Goal: Task Accomplishment & Management: Manage account settings

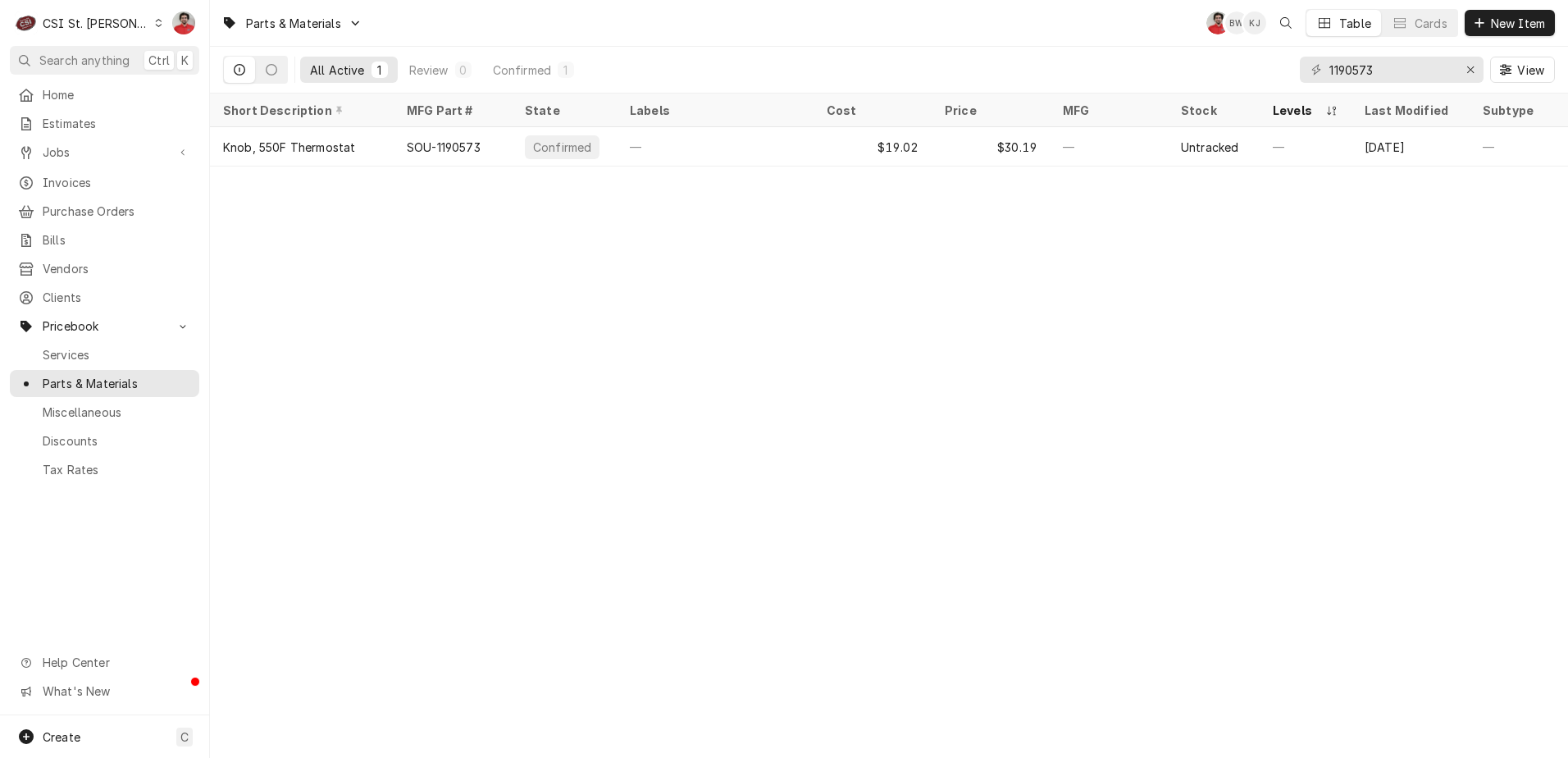
drag, startPoint x: 1402, startPoint y: 72, endPoint x: 1062, endPoint y: 72, distance: 340.0
click at [1069, 72] on div "All Active 1 Review 0 Confirmed 1 1190573 View" at bounding box center [889, 69] width 1332 height 46
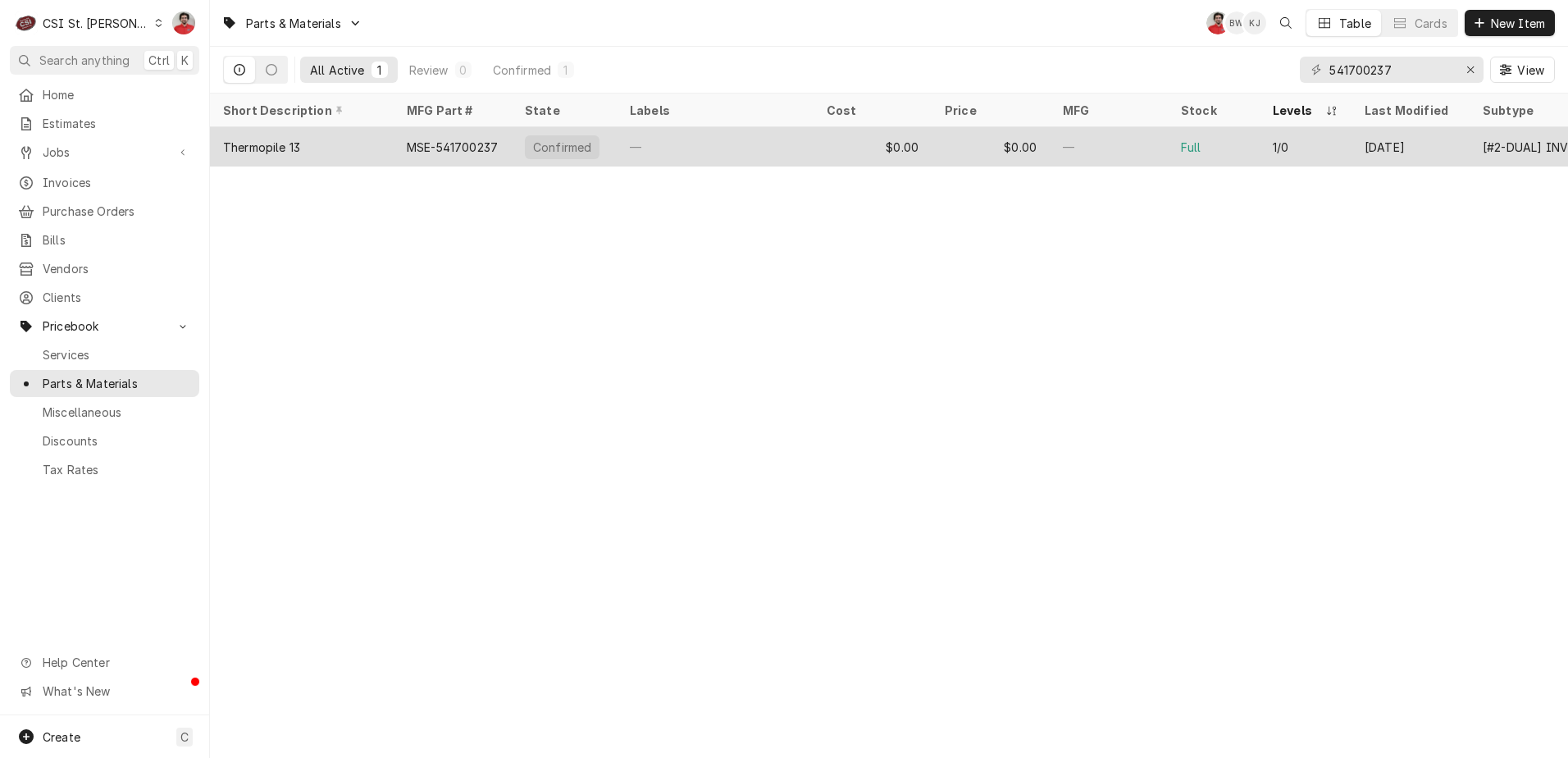
type input "541700237"
click at [781, 142] on div "—" at bounding box center [715, 147] width 197 height 39
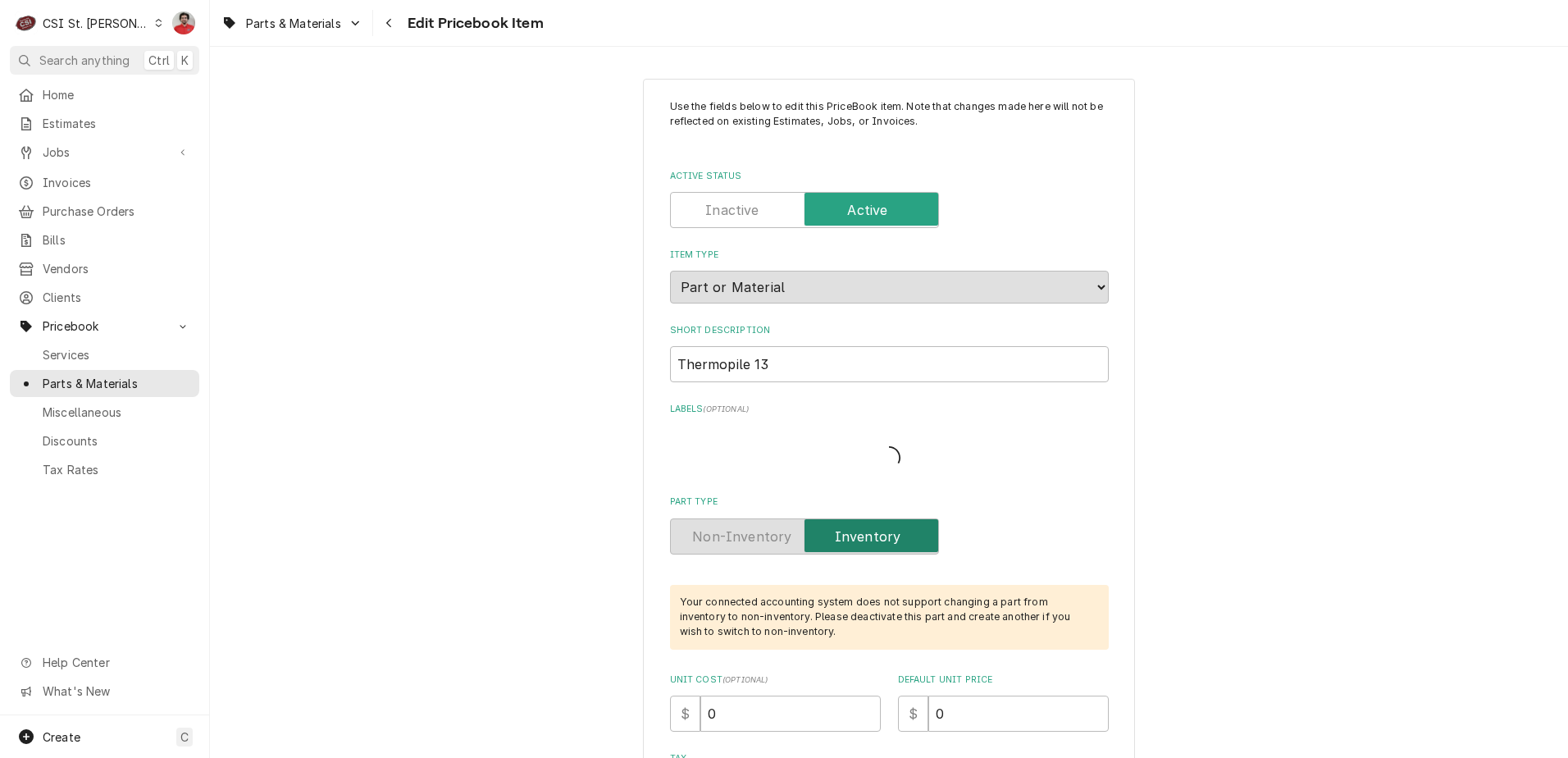
type textarea "x"
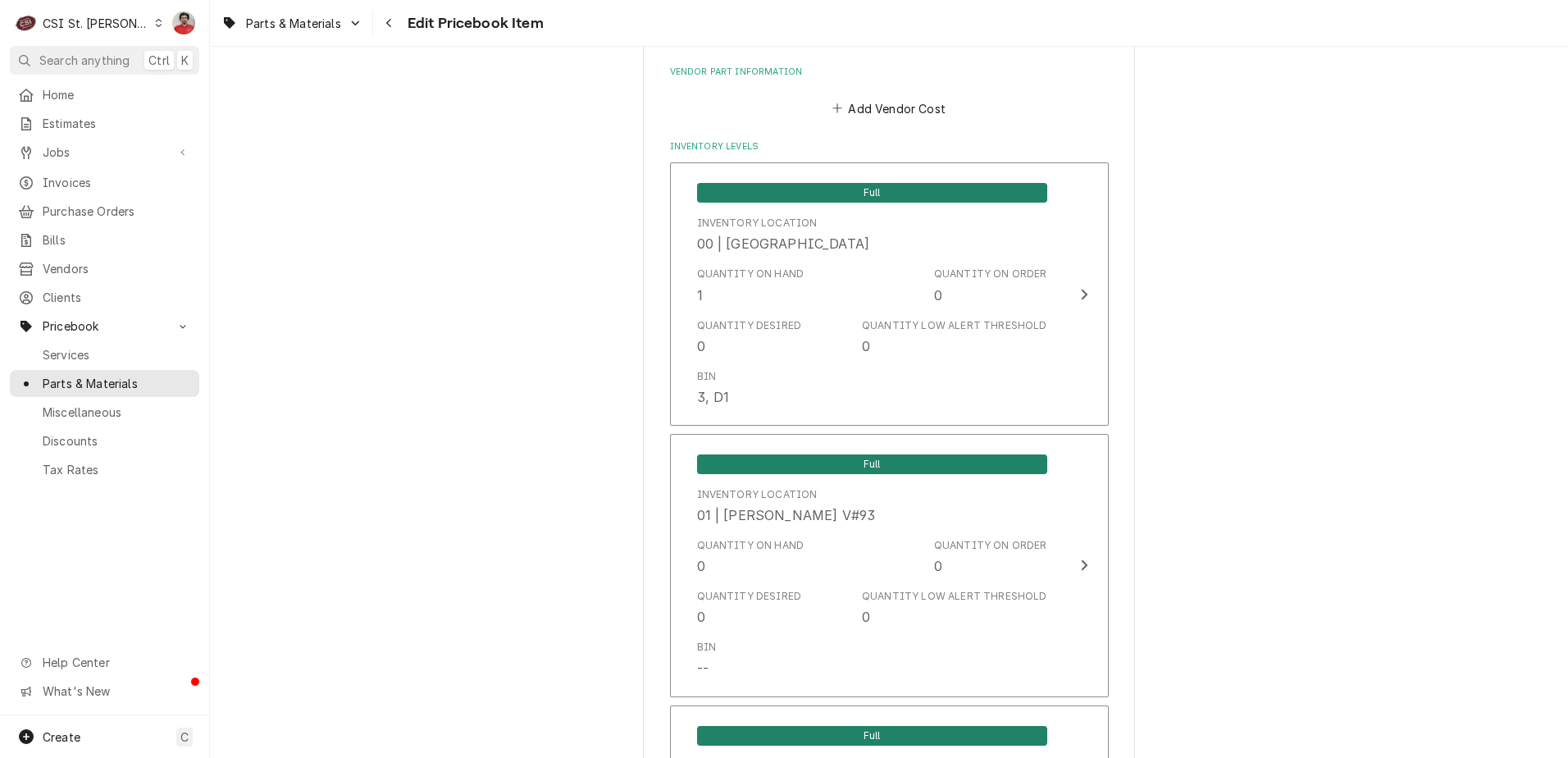
scroll to position [902, 0]
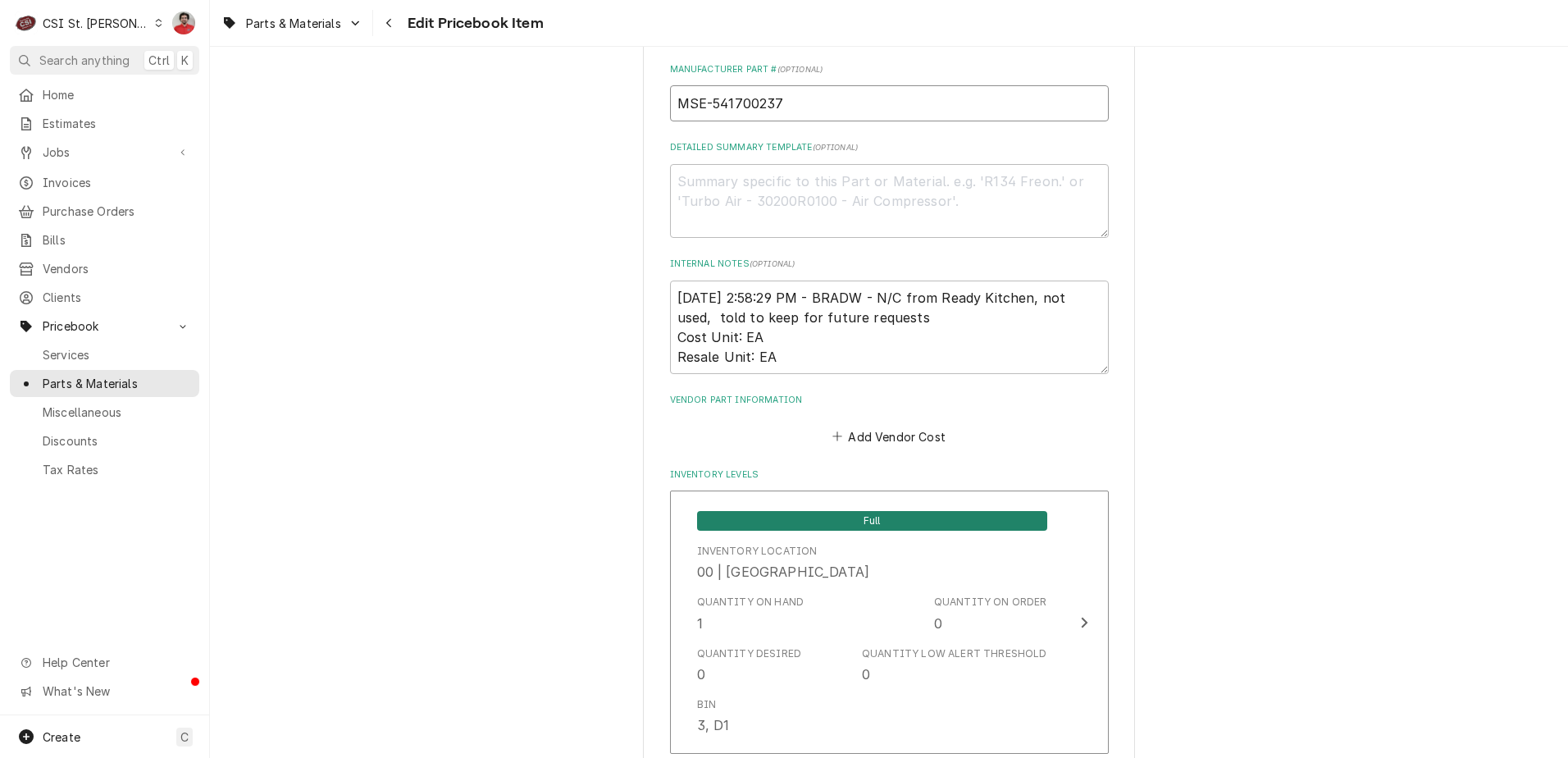
click at [751, 109] on input "MSE-541700237" at bounding box center [889, 102] width 439 height 36
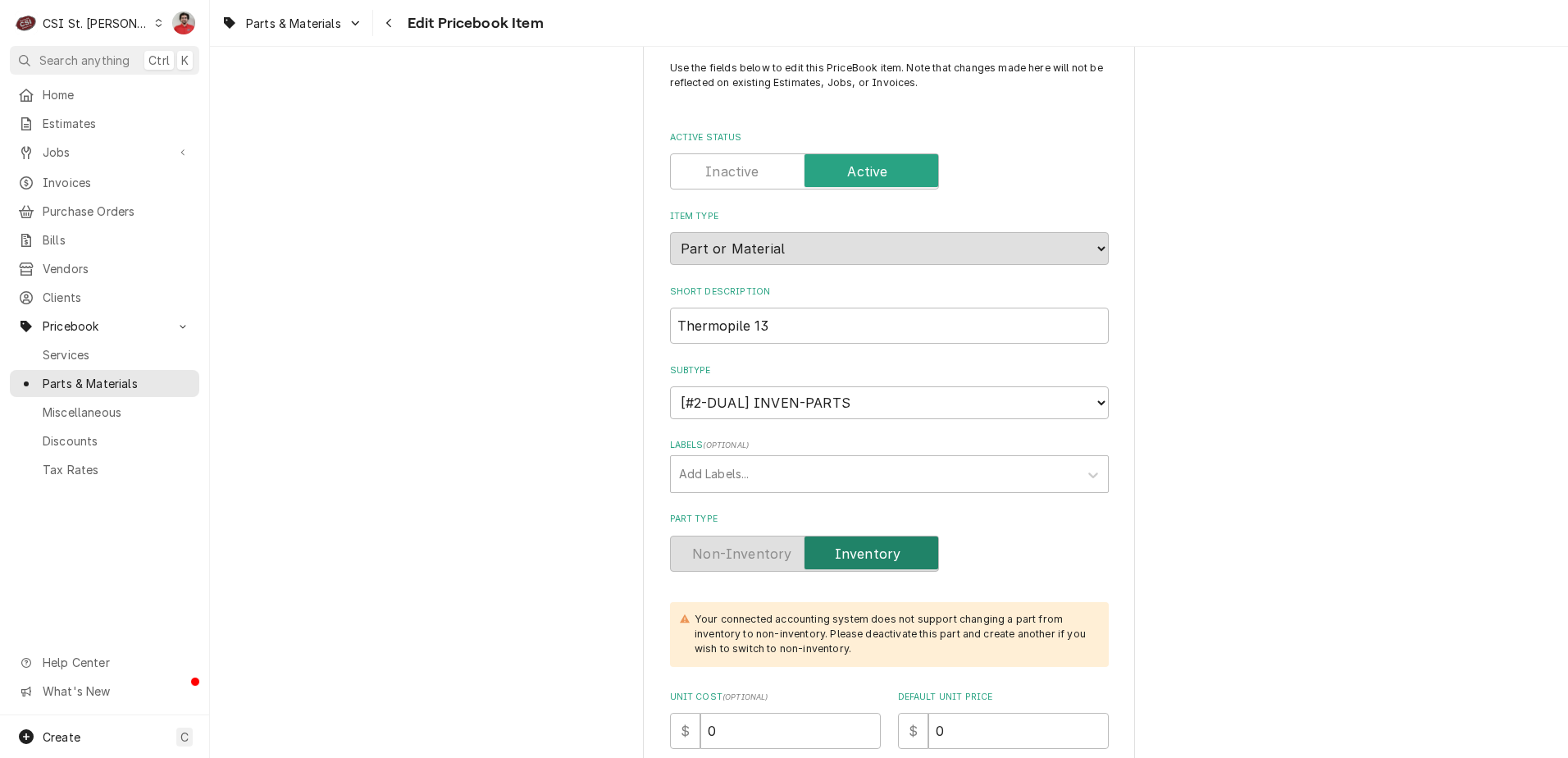
scroll to position [0, 0]
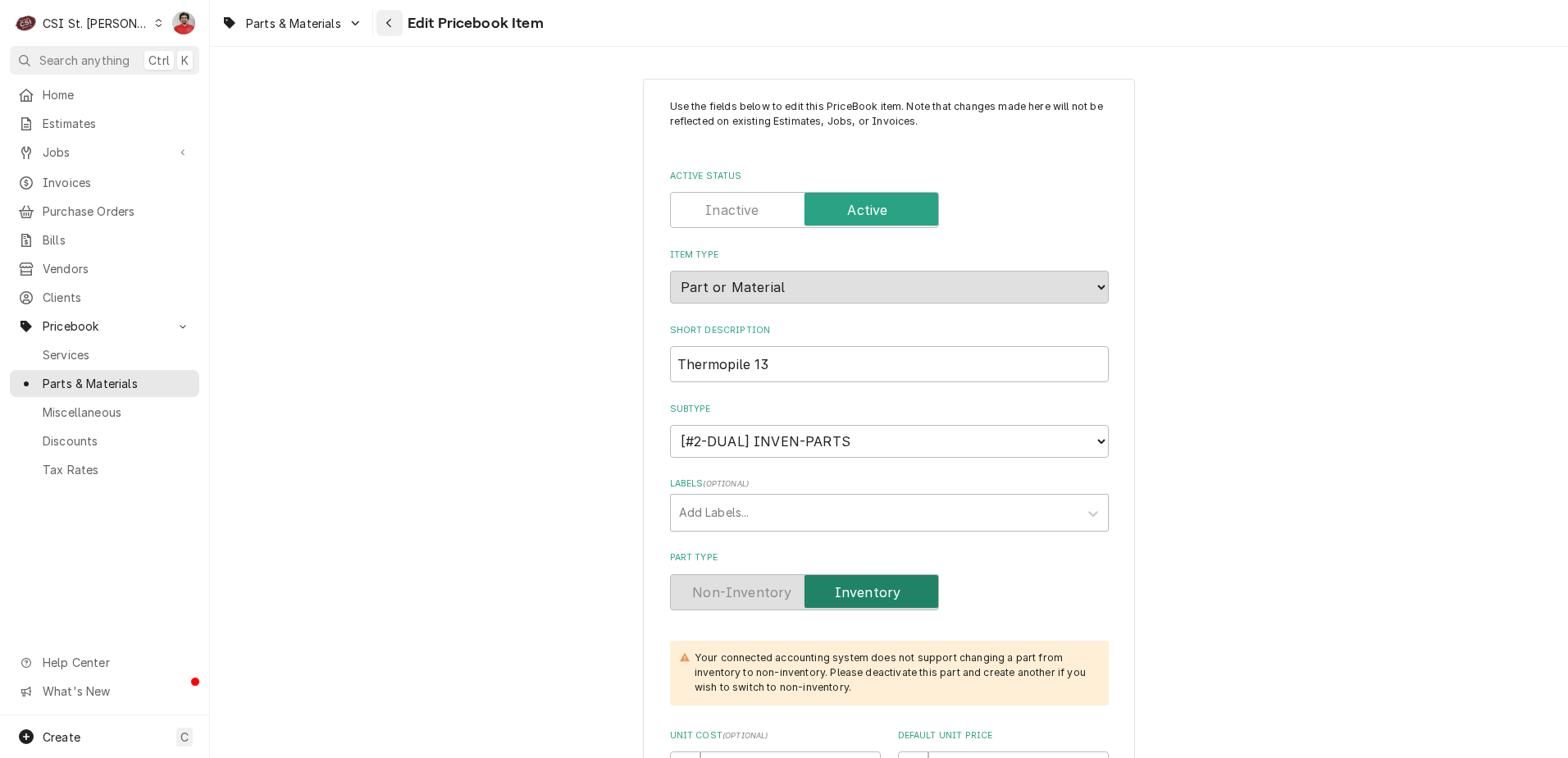
click at [388, 23] on icon "Navigate back" at bounding box center [389, 23] width 5 height 9
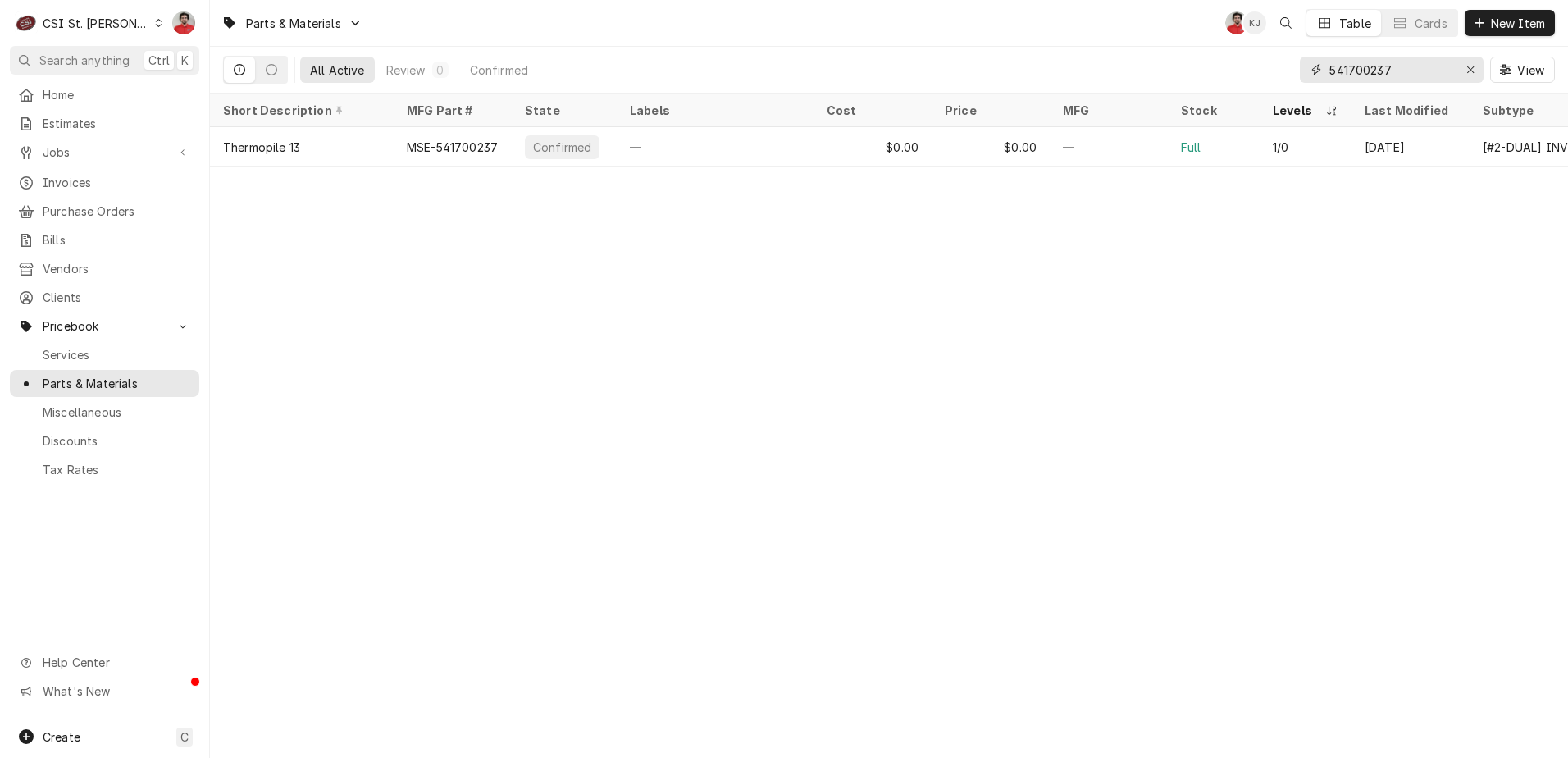
click at [1342, 61] on input "541700237" at bounding box center [1391, 70] width 123 height 27
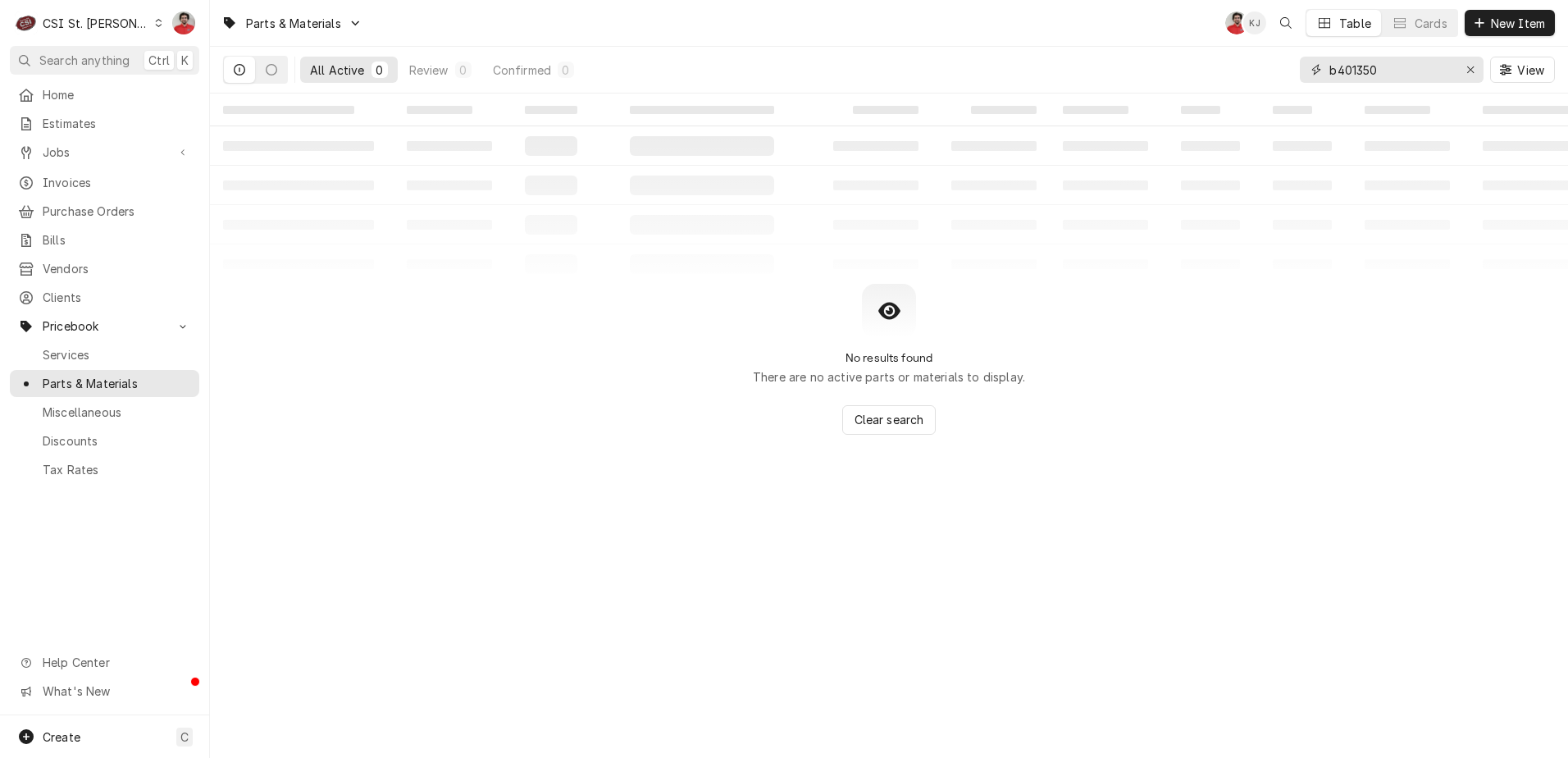
click at [1378, 74] on input "b401350" at bounding box center [1391, 70] width 123 height 27
type input "b401350"
click at [1401, 73] on input "b401350" at bounding box center [1391, 70] width 123 height 27
click at [1401, 72] on input "b401350" at bounding box center [1391, 70] width 123 height 27
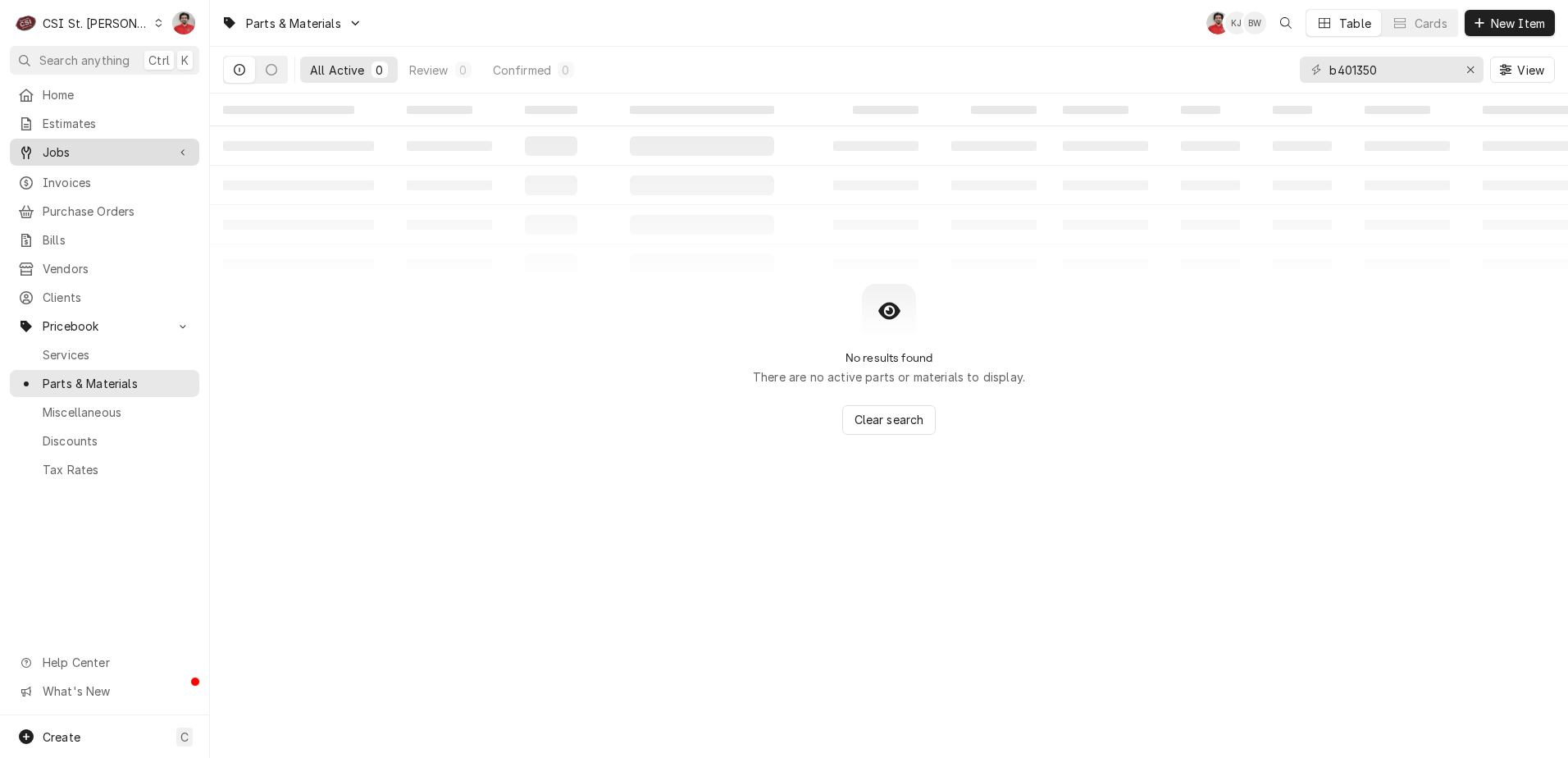
click at [89, 155] on span "Jobs" at bounding box center [104, 152] width 124 height 17
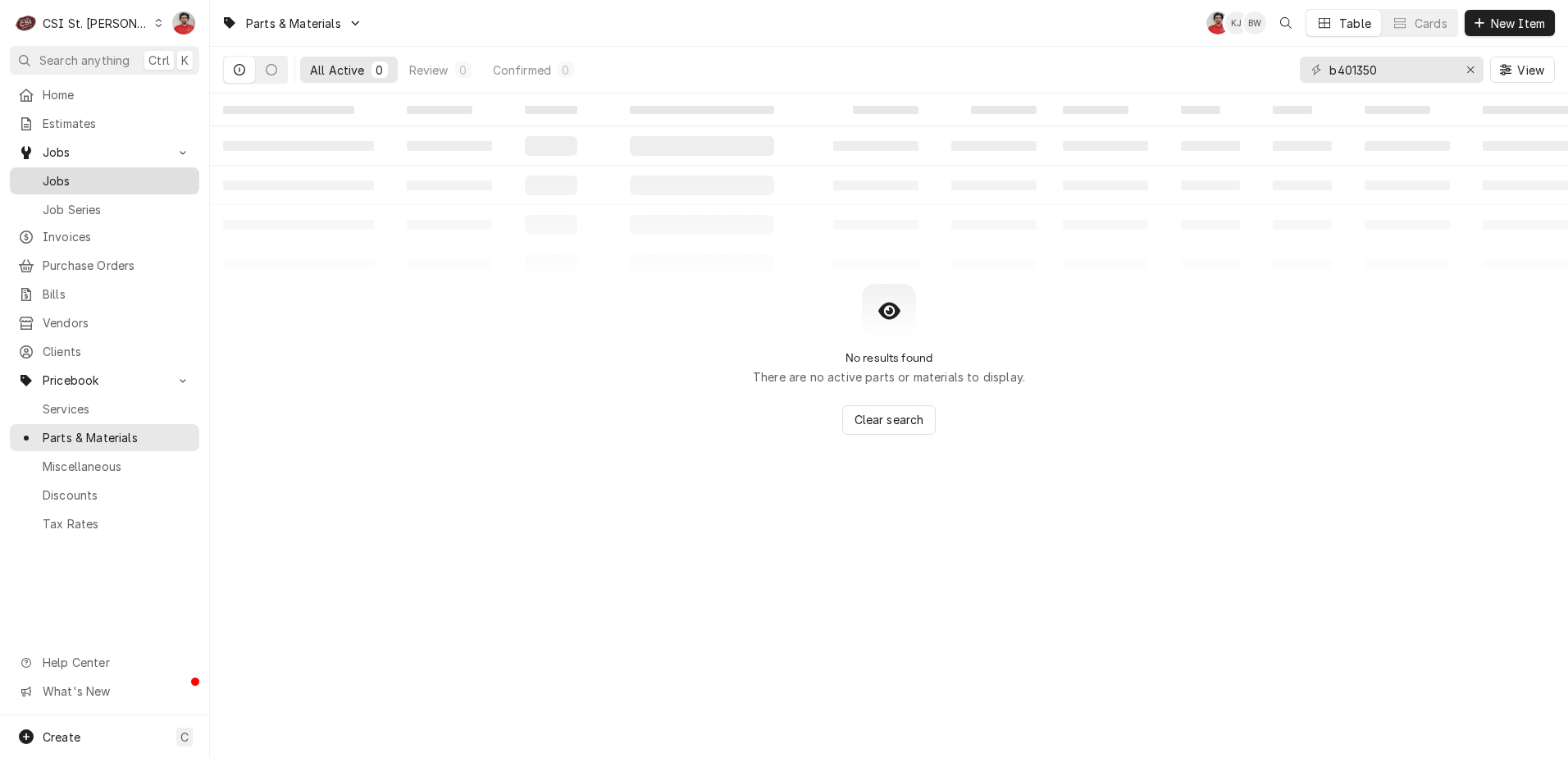
click at [91, 180] on span "Jobs" at bounding box center [117, 181] width 148 height 17
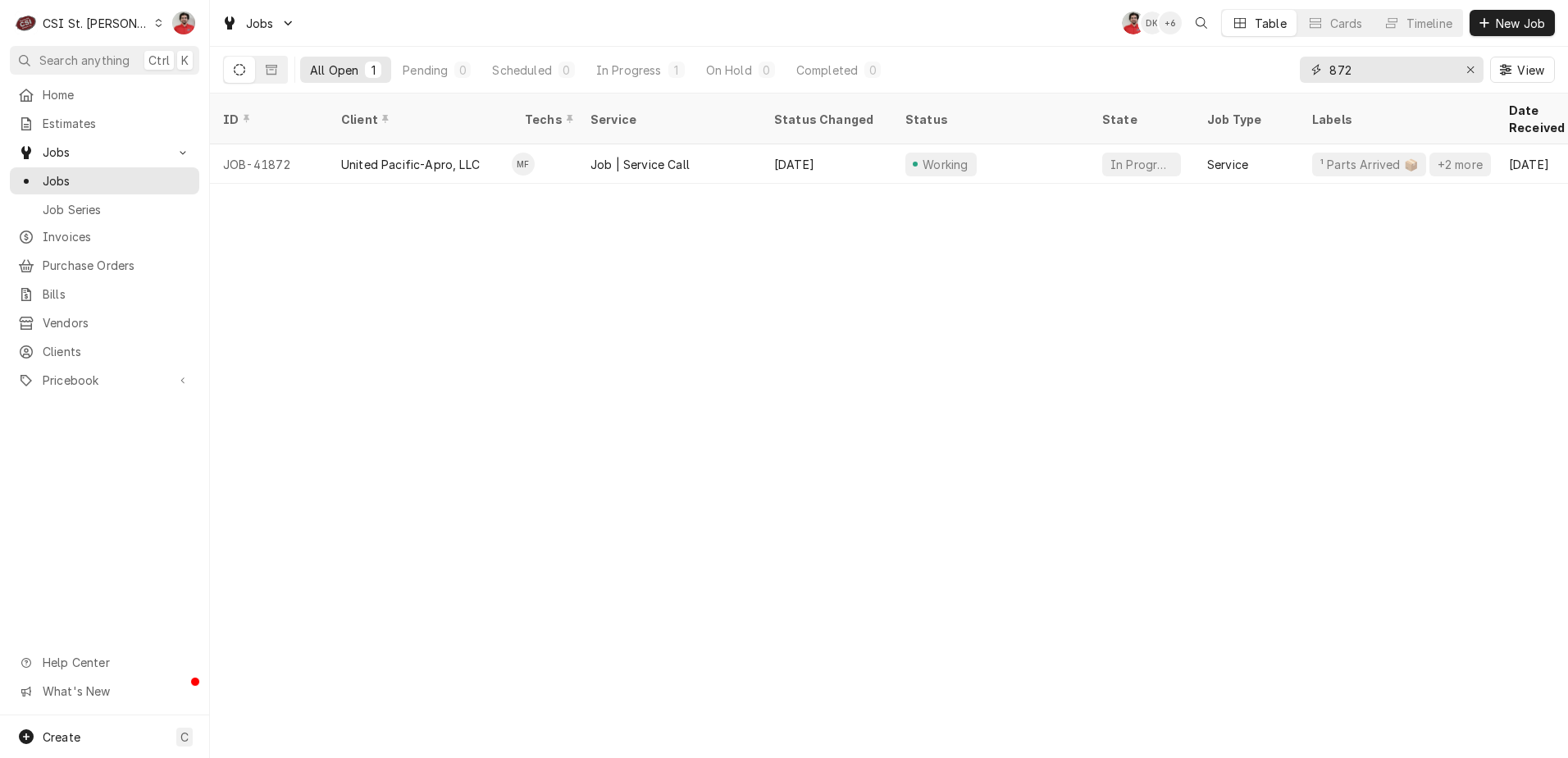
click at [1396, 67] on input "872" at bounding box center [1391, 70] width 123 height 27
type input "daniel boone"
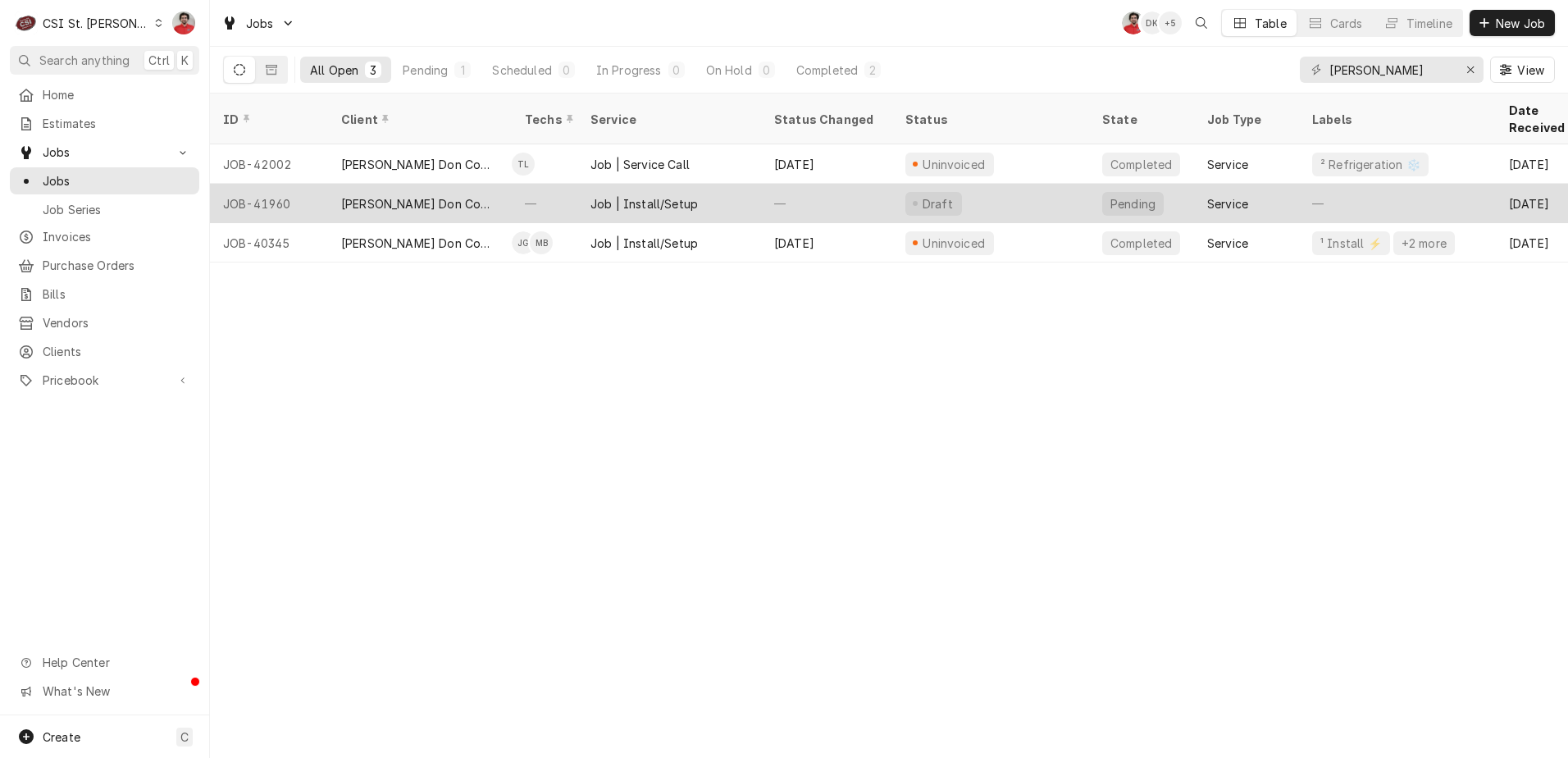
click at [821, 184] on div "—" at bounding box center [827, 203] width 132 height 39
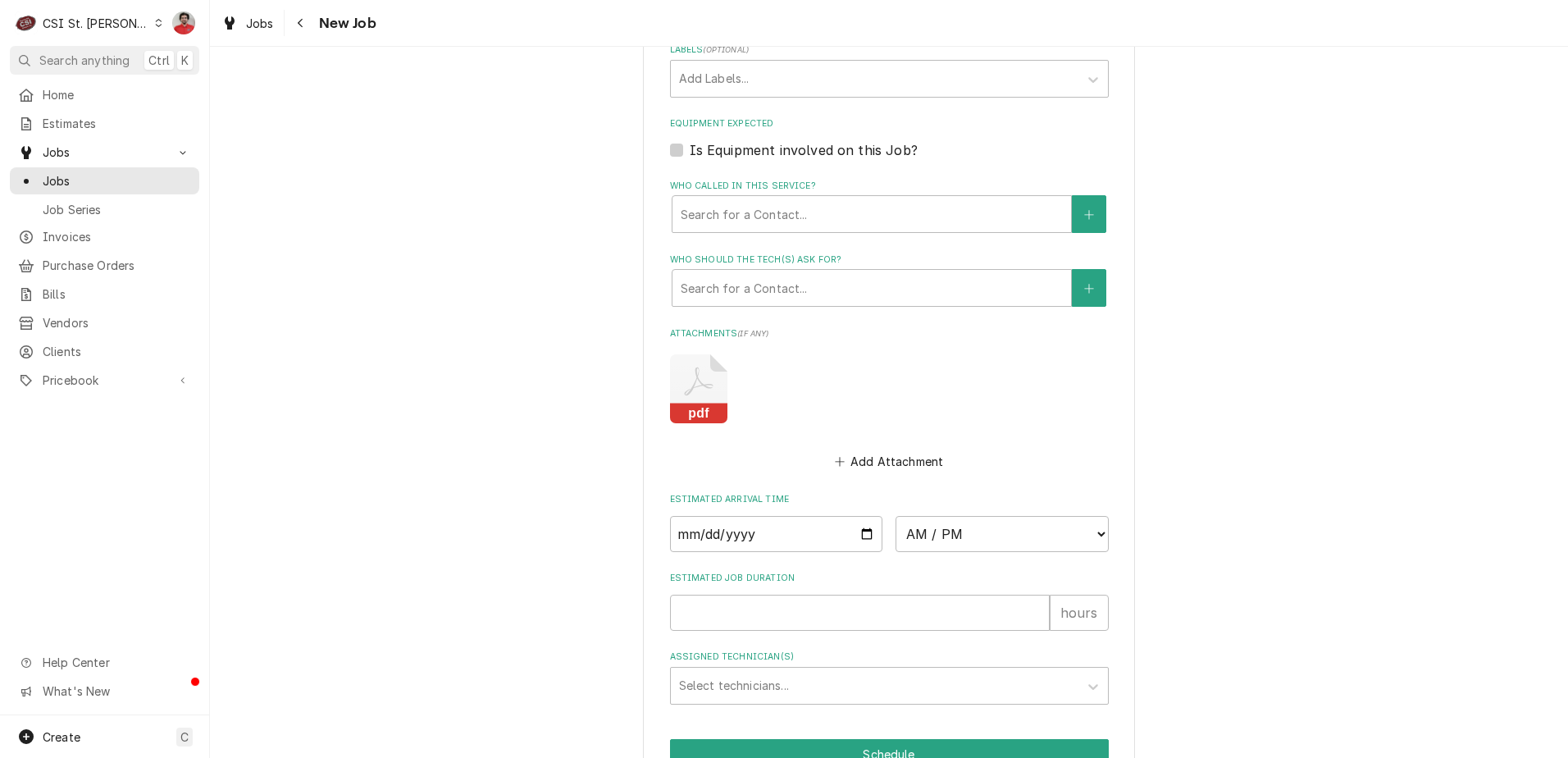
scroll to position [1130, 0]
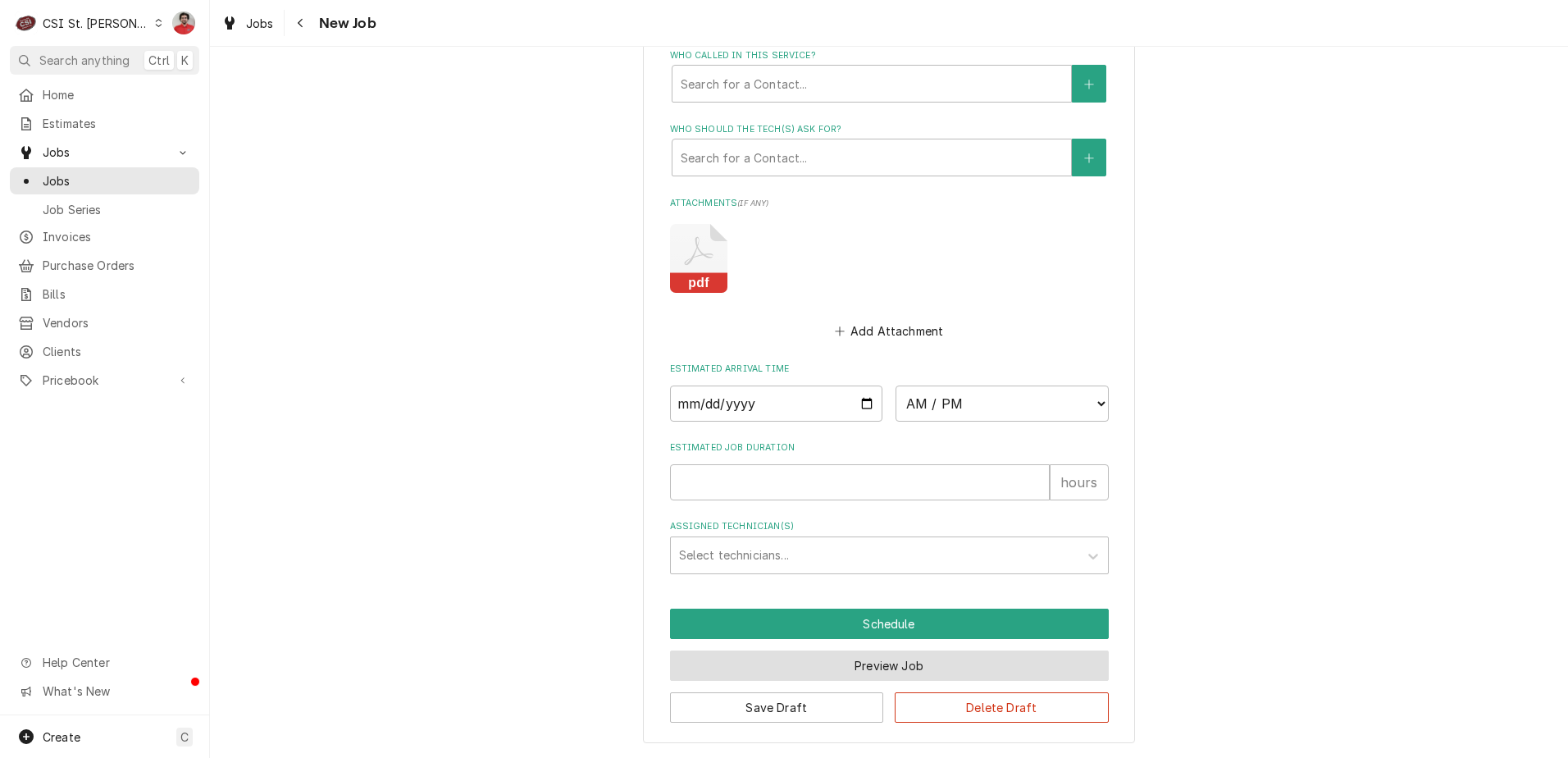
click at [886, 663] on button "Preview Job" at bounding box center [889, 666] width 439 height 30
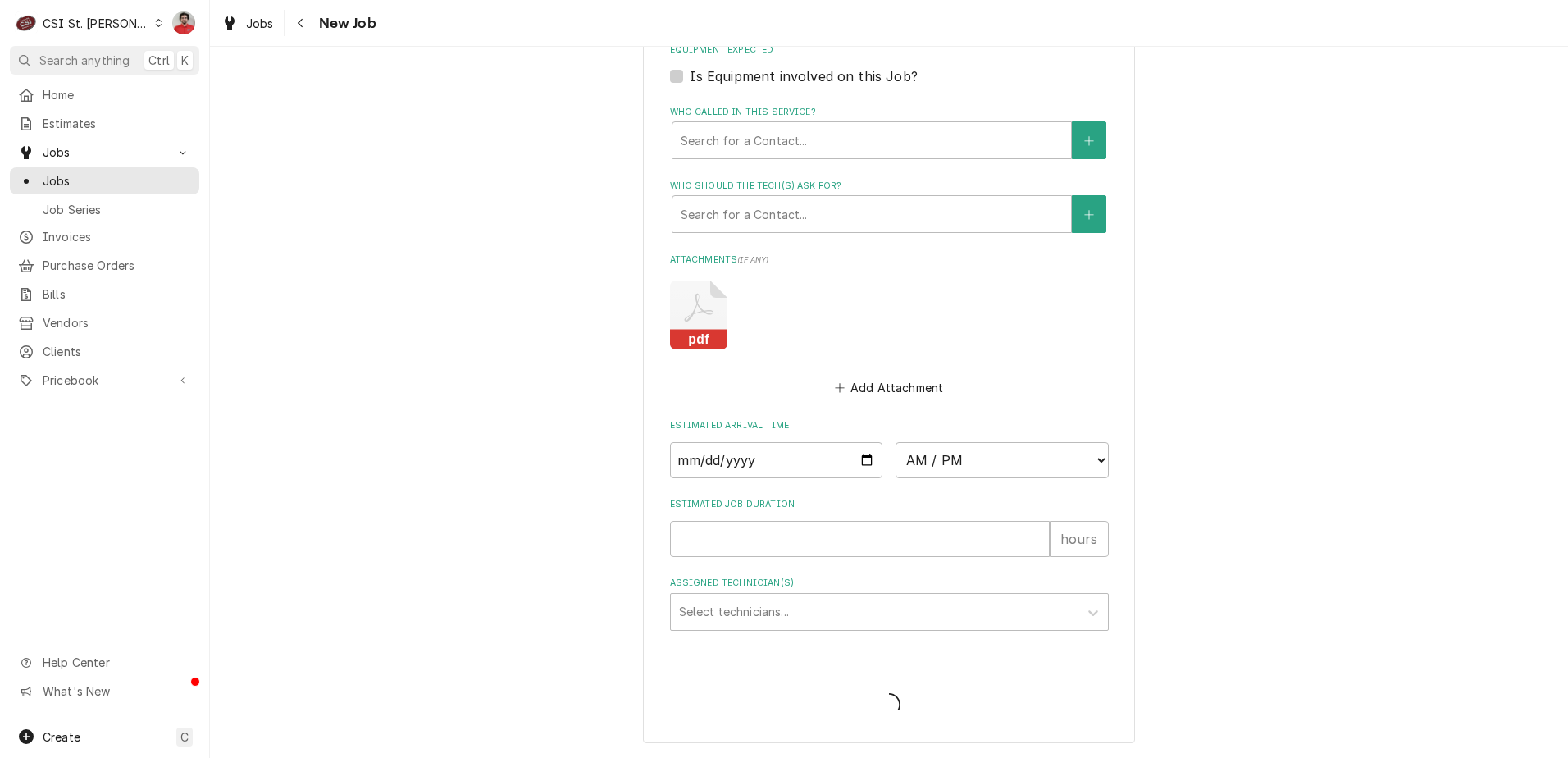
type textarea "x"
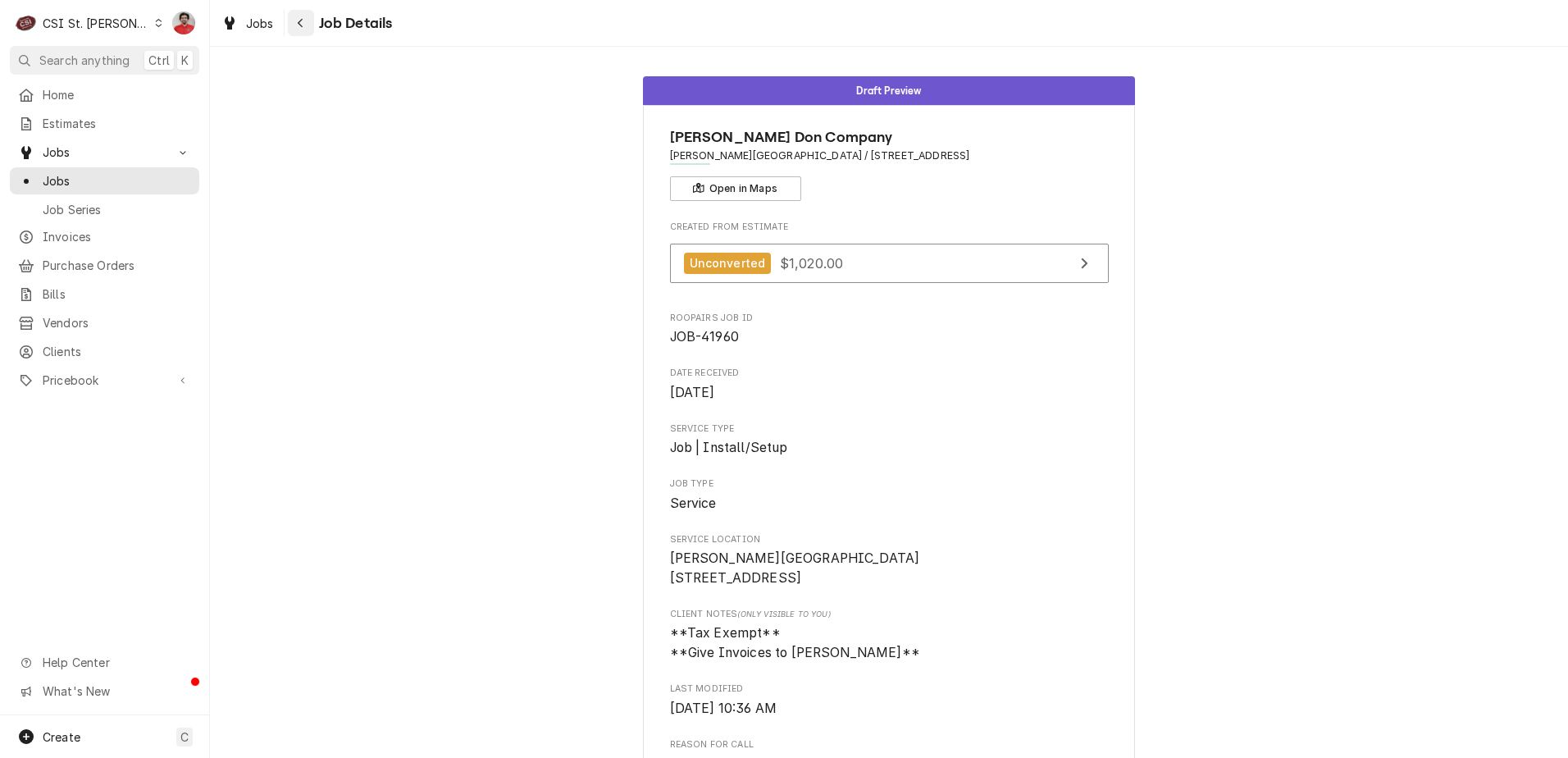
click at [303, 22] on icon "Navigate back" at bounding box center [300, 23] width 7 height 12
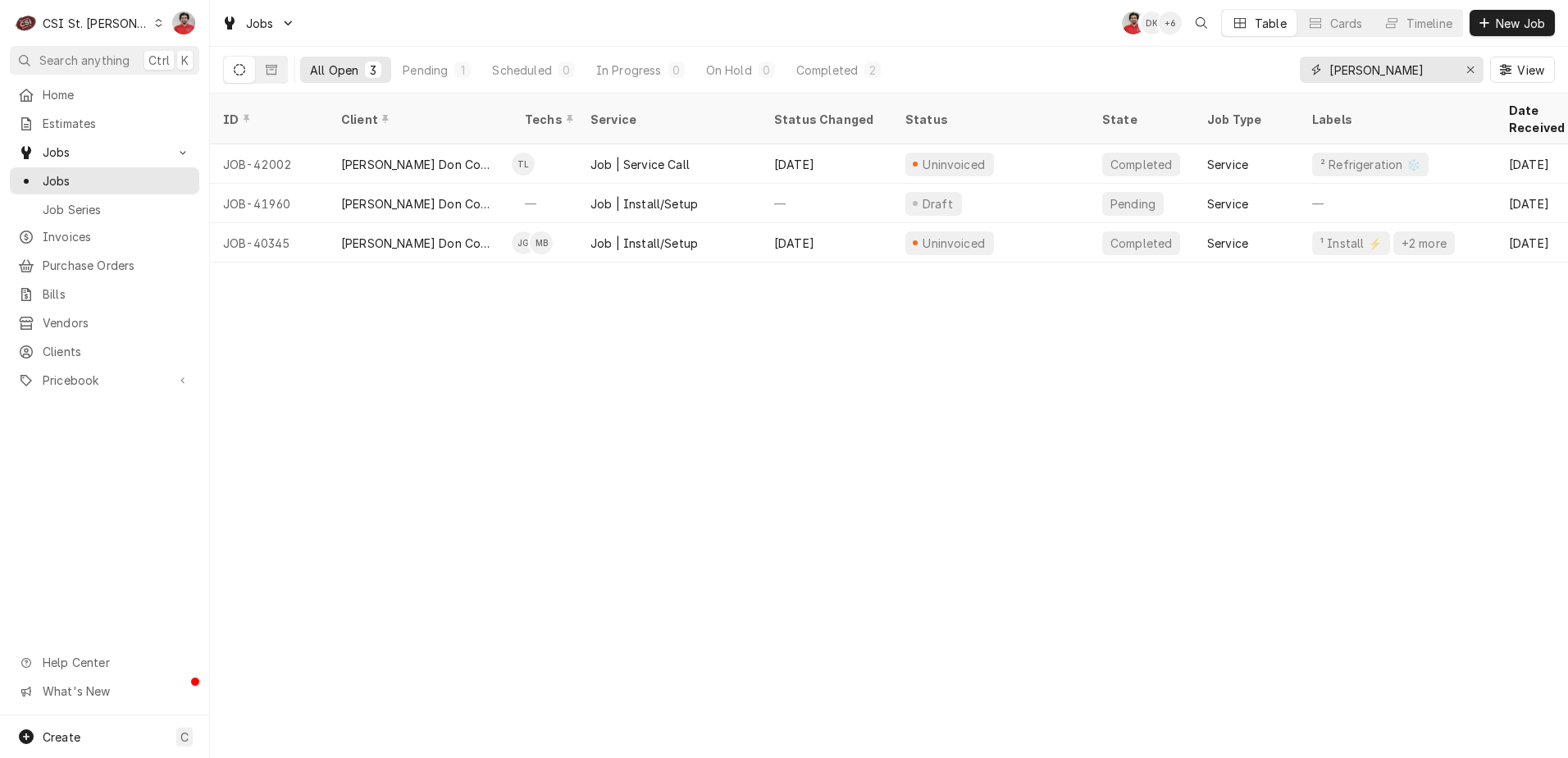
click at [1375, 69] on input "[PERSON_NAME]" at bounding box center [1391, 70] width 123 height 27
click at [1375, 69] on input "daniel boone" at bounding box center [1391, 70] width 123 height 27
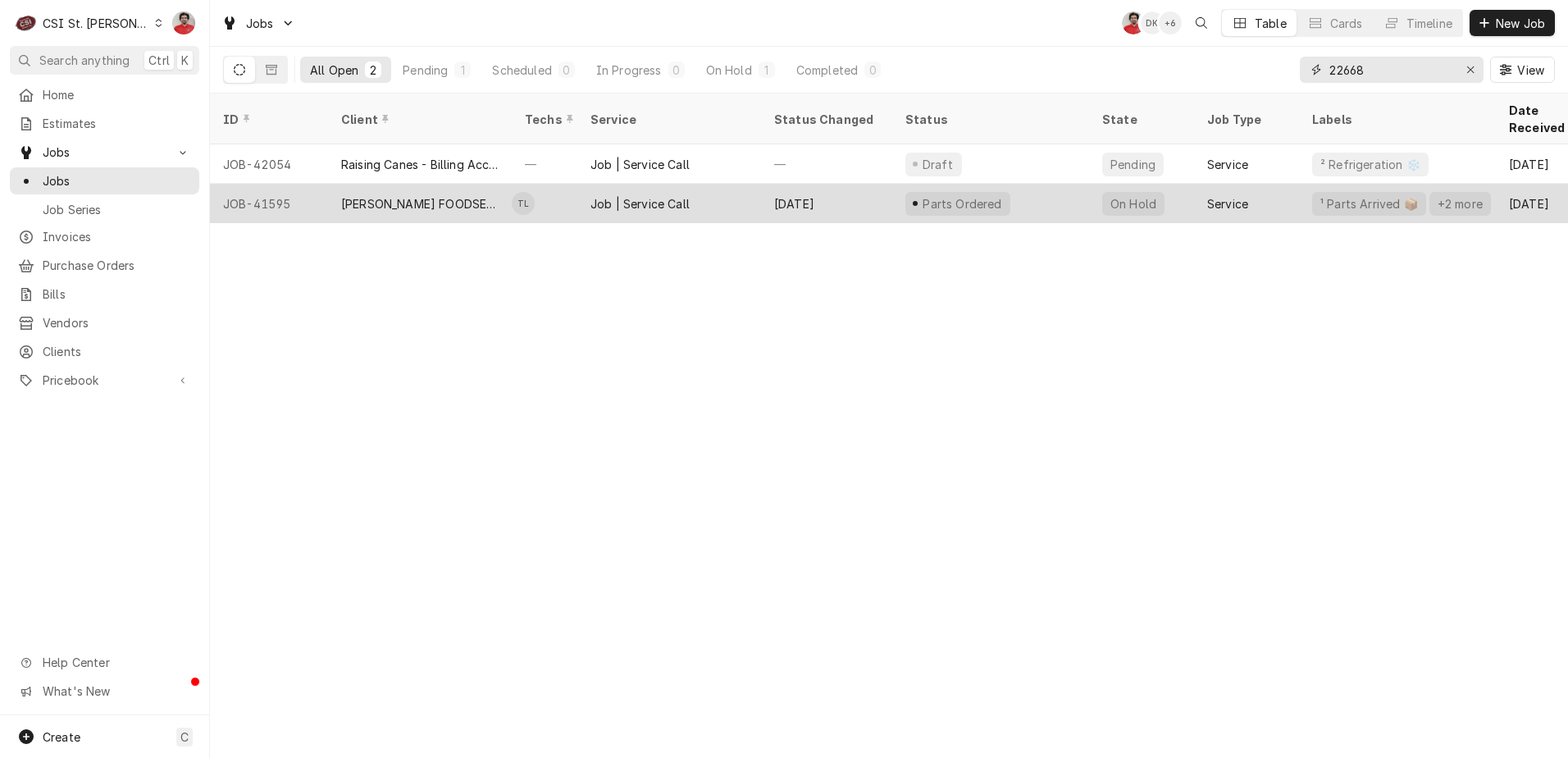
type input "22668"
click at [765, 194] on div "[DATE]" at bounding box center [827, 203] width 132 height 39
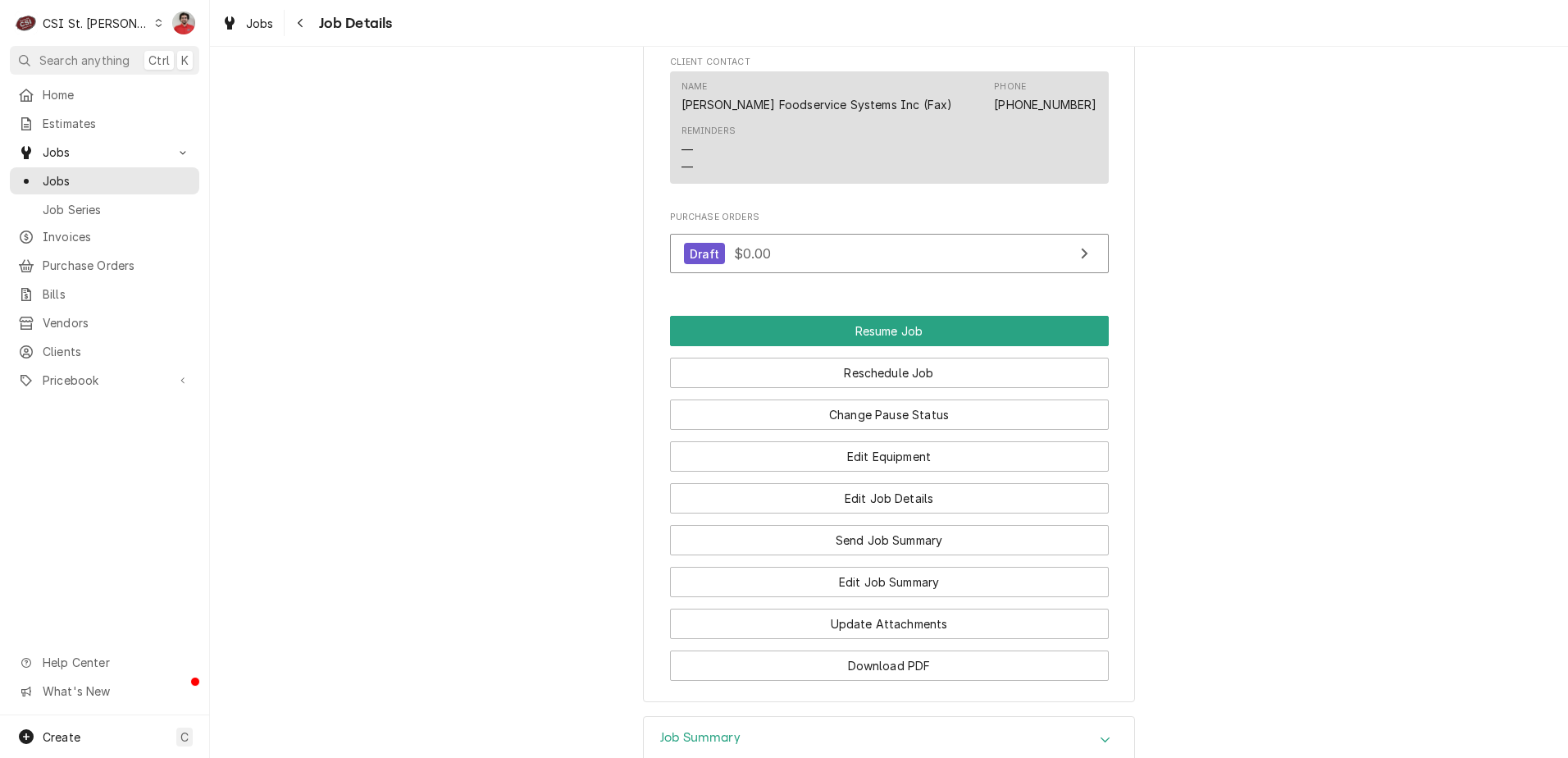
scroll to position [2214, 0]
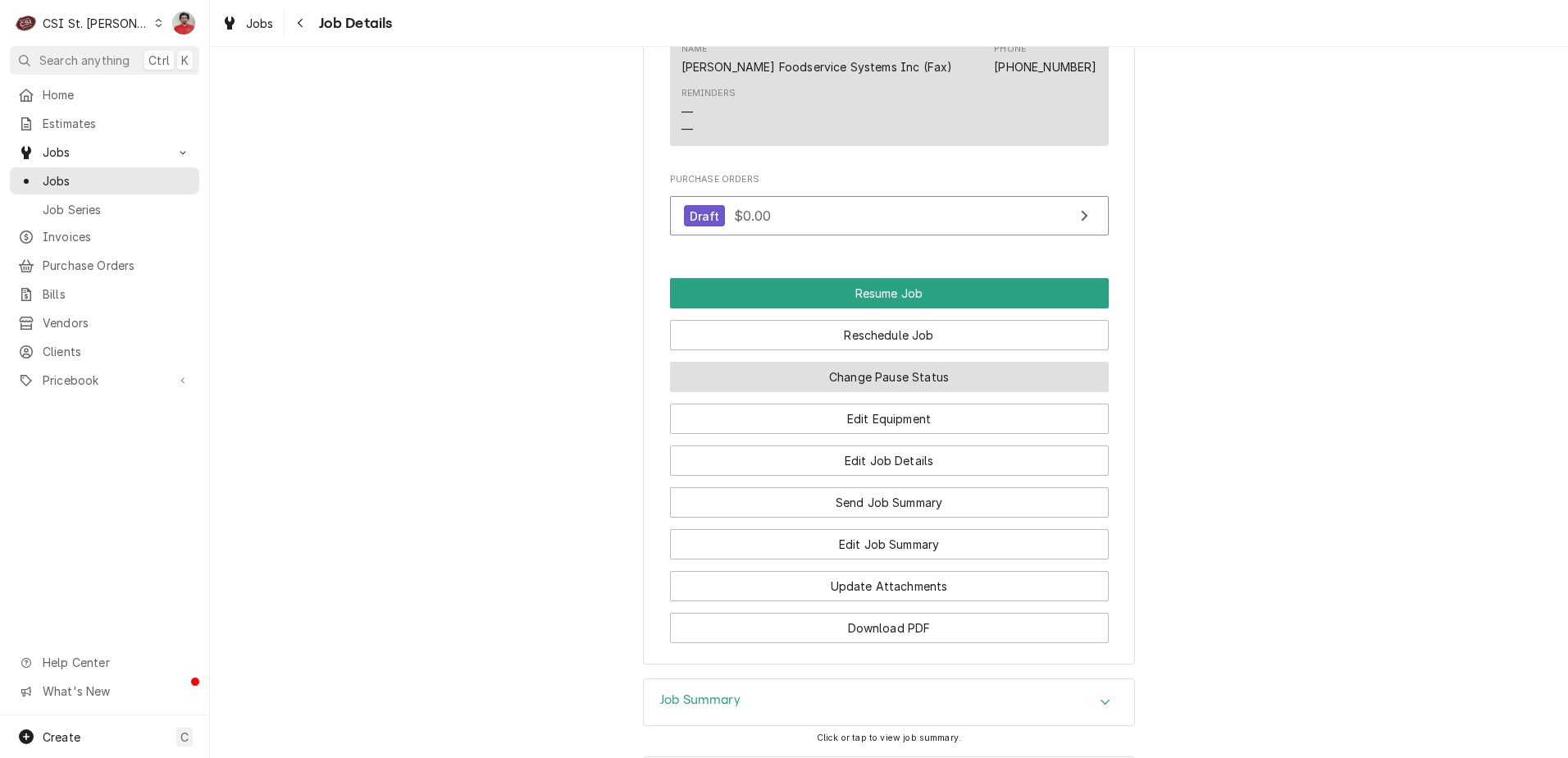
click at [772, 362] on button "Change Pause Status" at bounding box center [889, 377] width 439 height 30
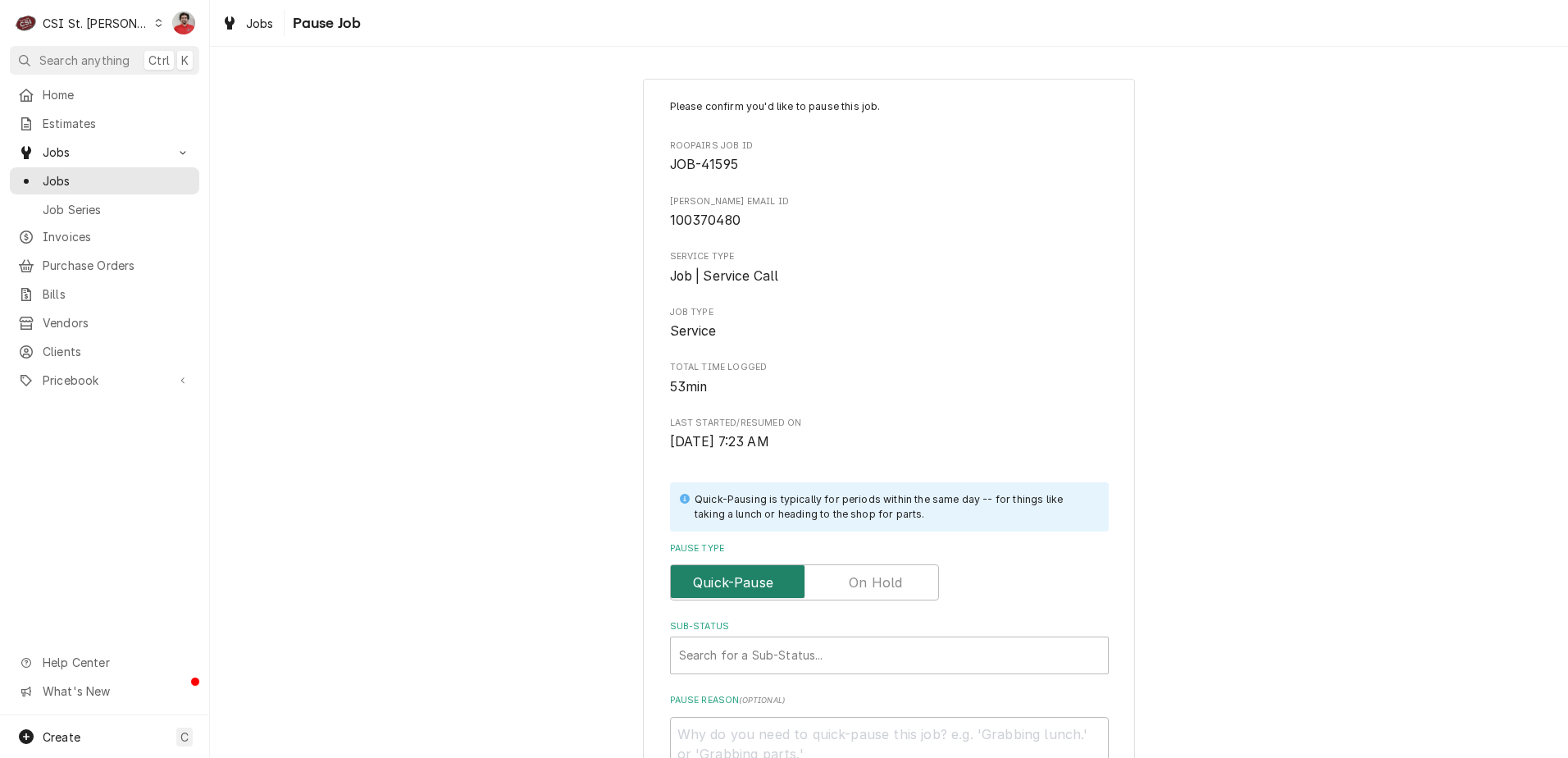
click at [813, 571] on input "Pause Type" at bounding box center [804, 581] width 254 height 36
checkbox input "true"
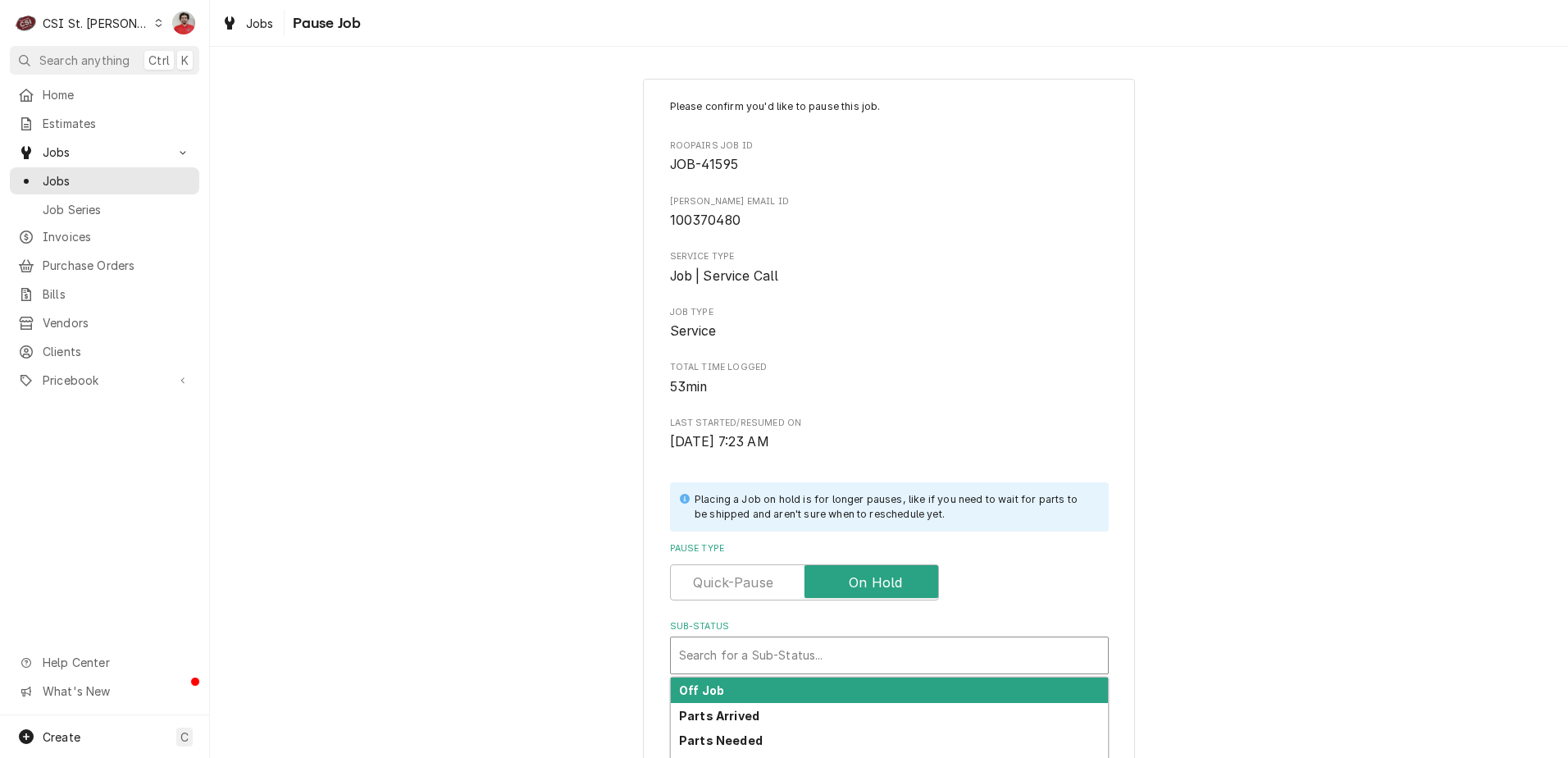
click at [809, 665] on div "Sub-Status" at bounding box center [889, 655] width 421 height 29
drag, startPoint x: 805, startPoint y: 696, endPoint x: 801, endPoint y: 712, distance: 16.5
click at [801, 712] on div "Off Job Parts Arrived Parts Needed Parts Ordered Parts Processing" at bounding box center [889, 740] width 437 height 126
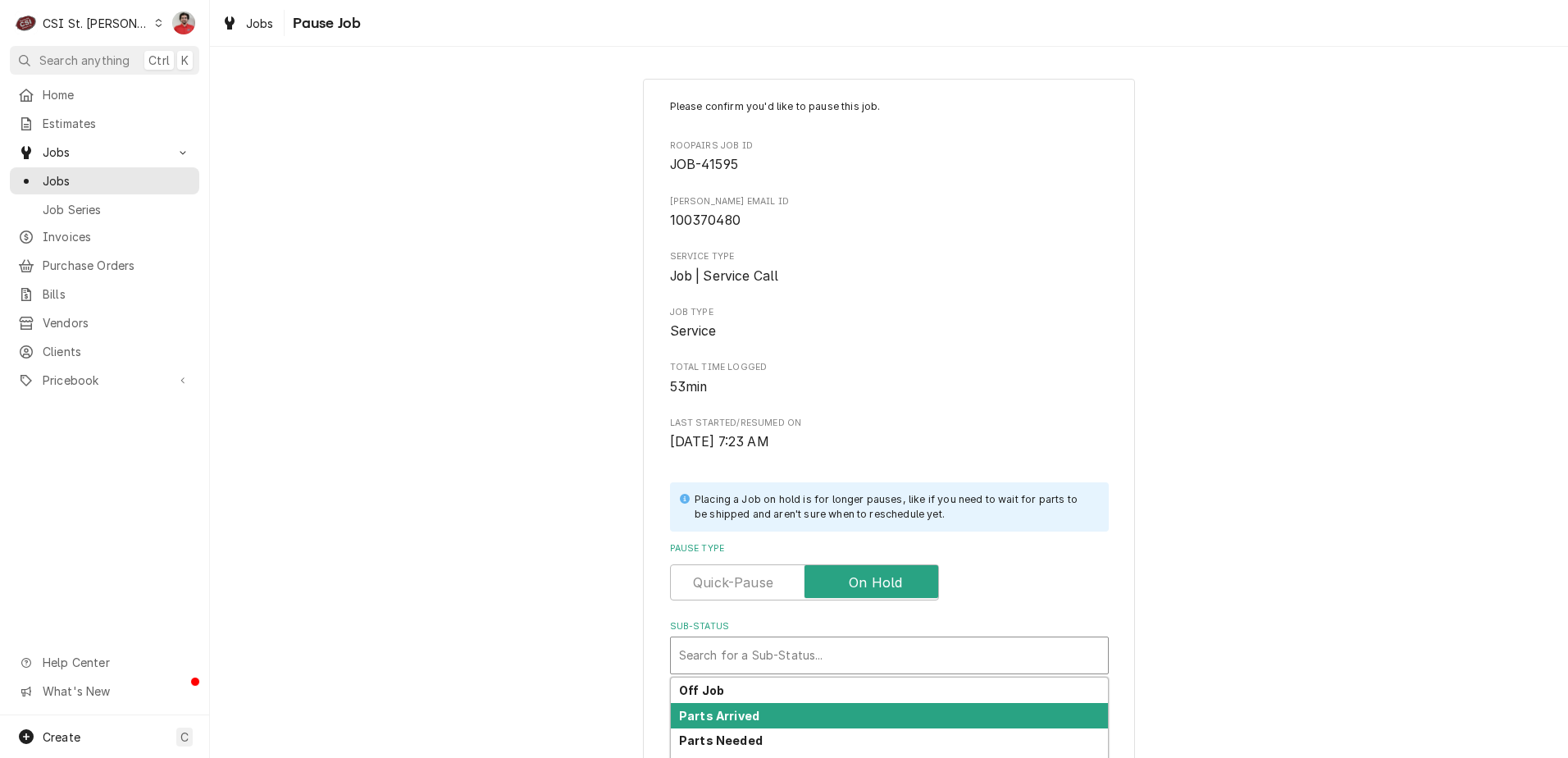
click at [801, 712] on div "Parts Arrived" at bounding box center [889, 716] width 437 height 26
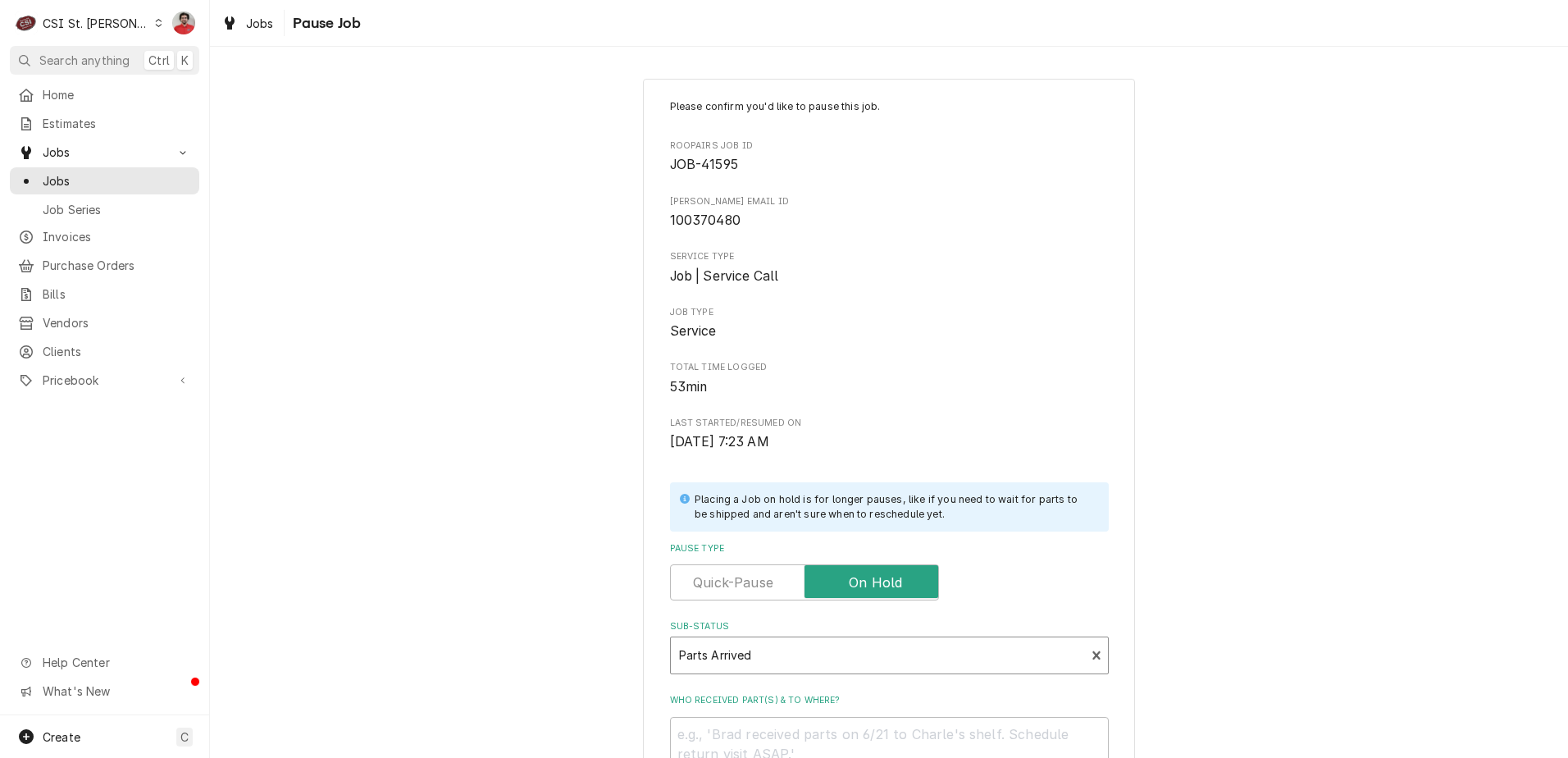
scroll to position [217, 0]
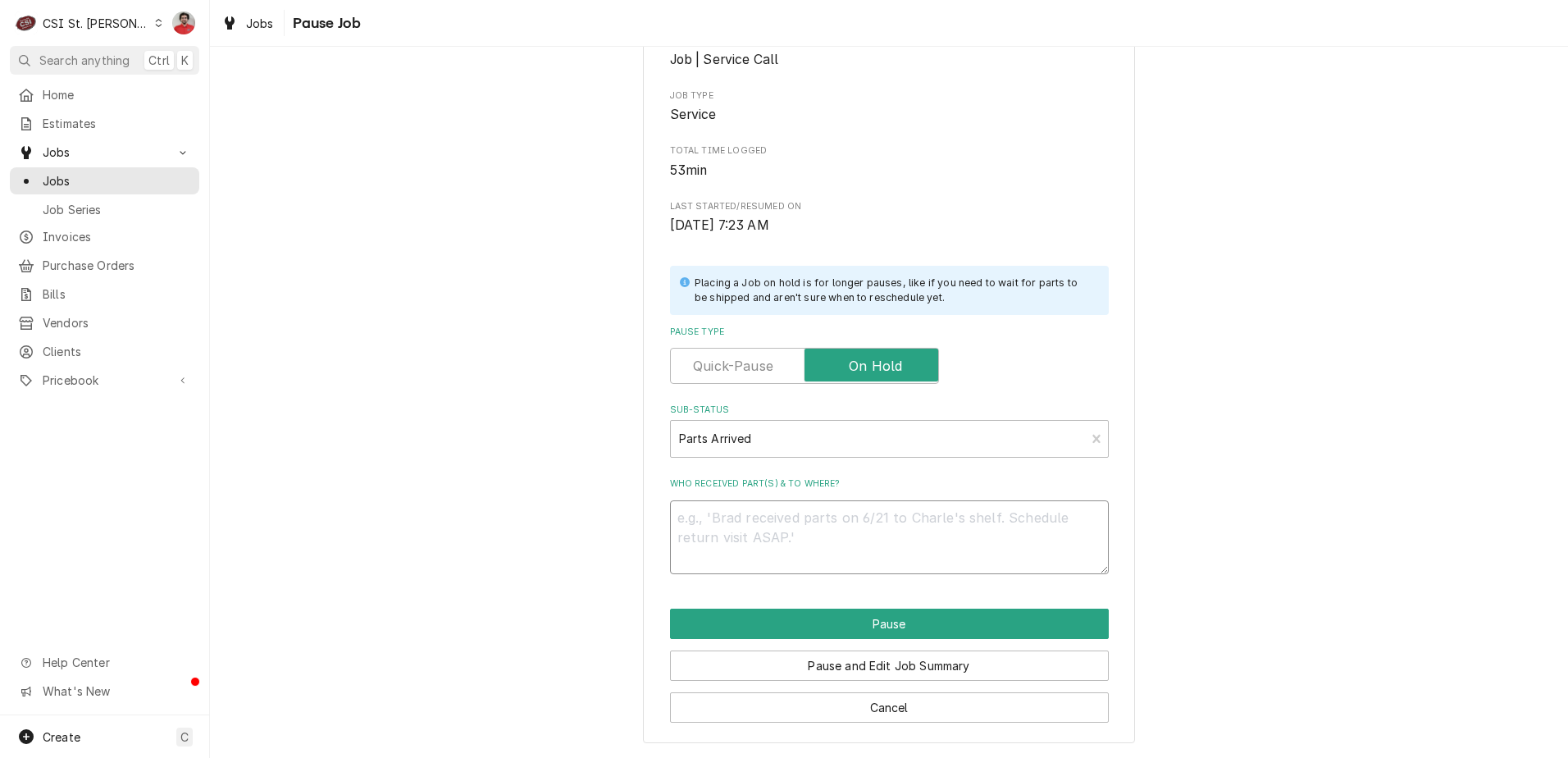
click at [912, 529] on textarea "Who received part(s) & to where?" at bounding box center [889, 536] width 439 height 74
type textarea "x"
type textarea "R"
type textarea "x"
type textarea "Re"
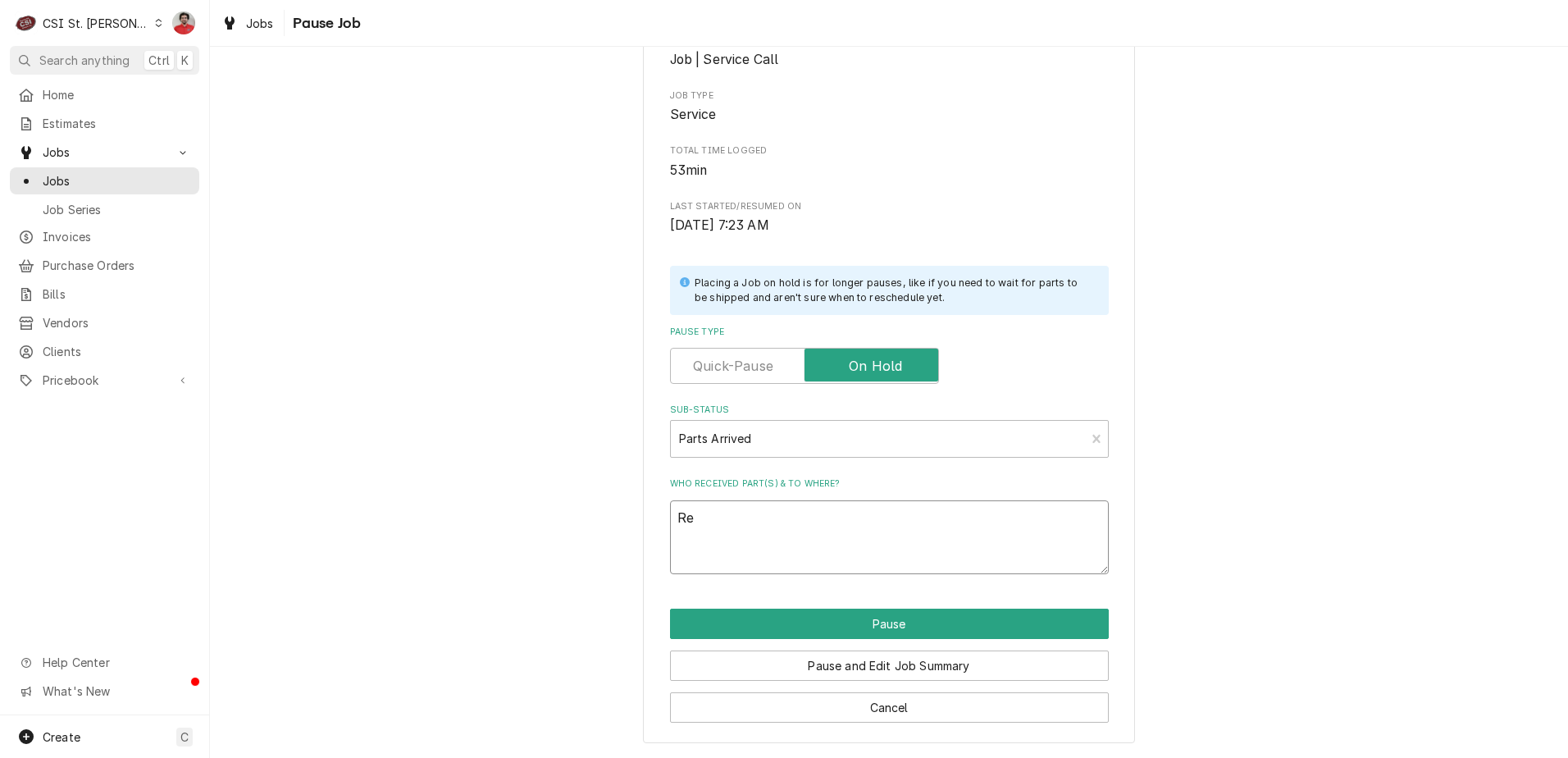
type textarea "x"
type textarea "Rec"
type textarea "x"
type textarea "Rec"
type textarea "x"
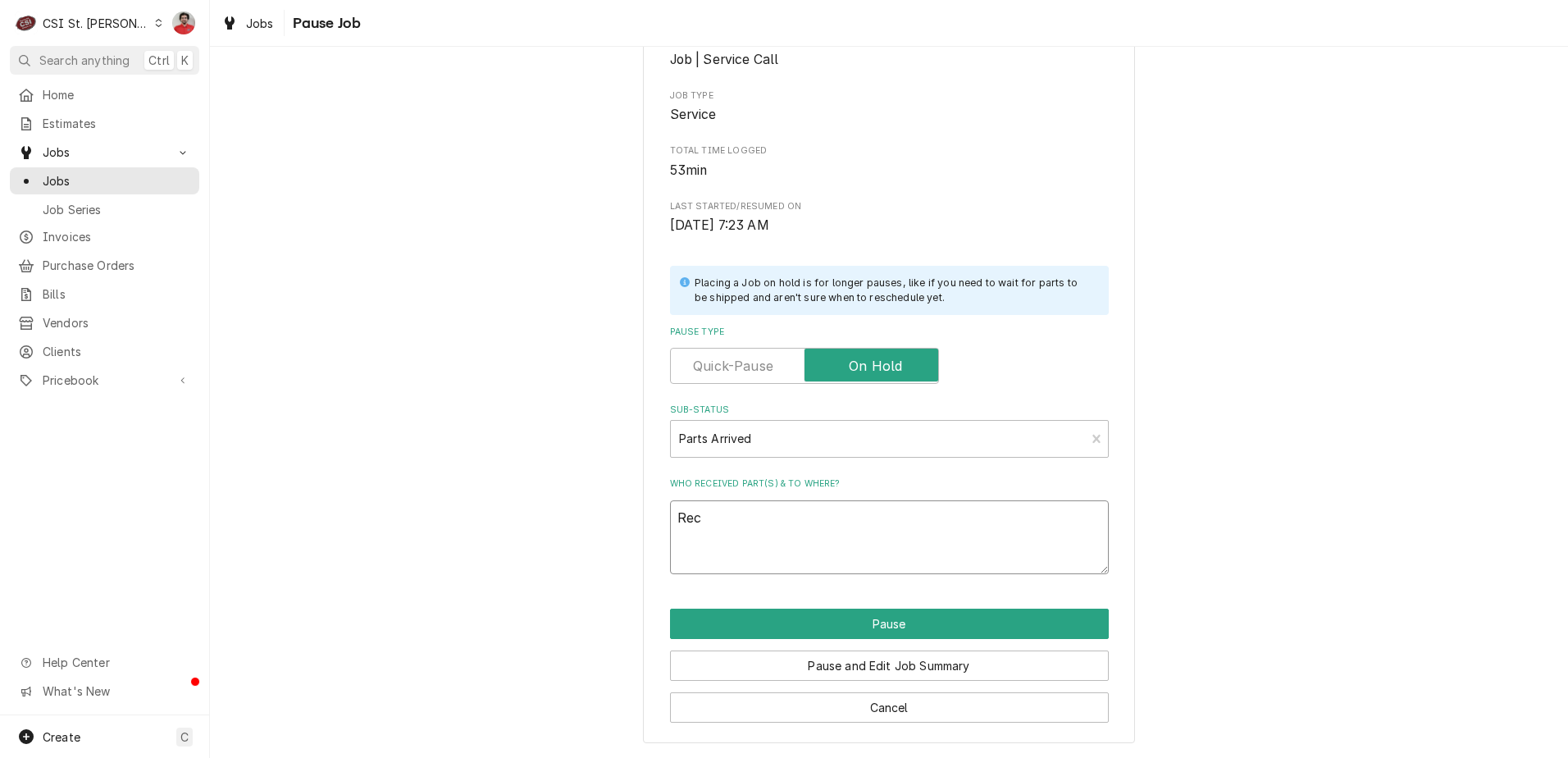
type textarea "Rec s"
type textarea "x"
type textarea "Rec si"
type textarea "x"
type textarea "Rec six"
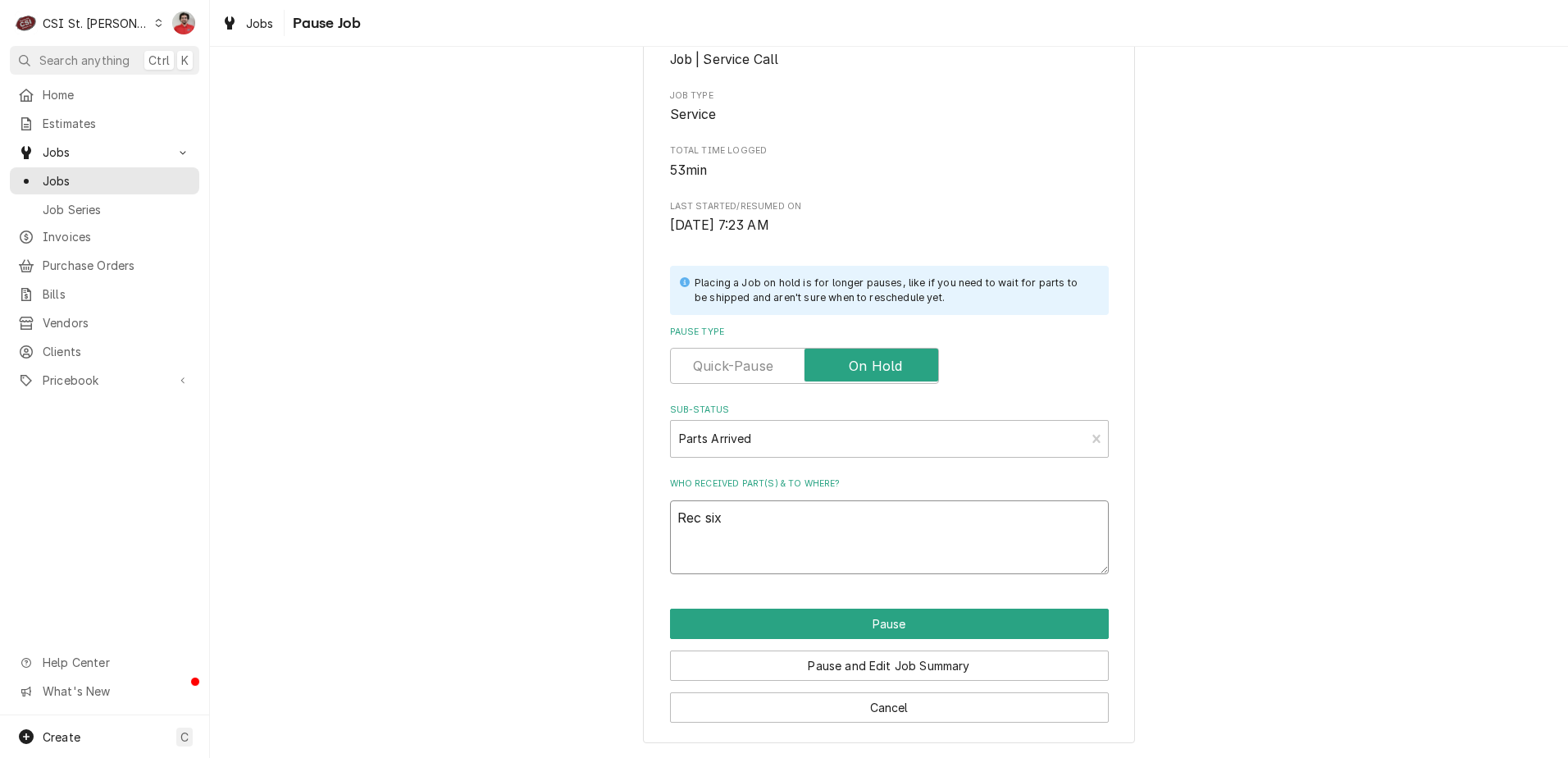
type textarea "x"
type textarea "Rec six"
type textarea "x"
type textarea "Rec six w"
type textarea "x"
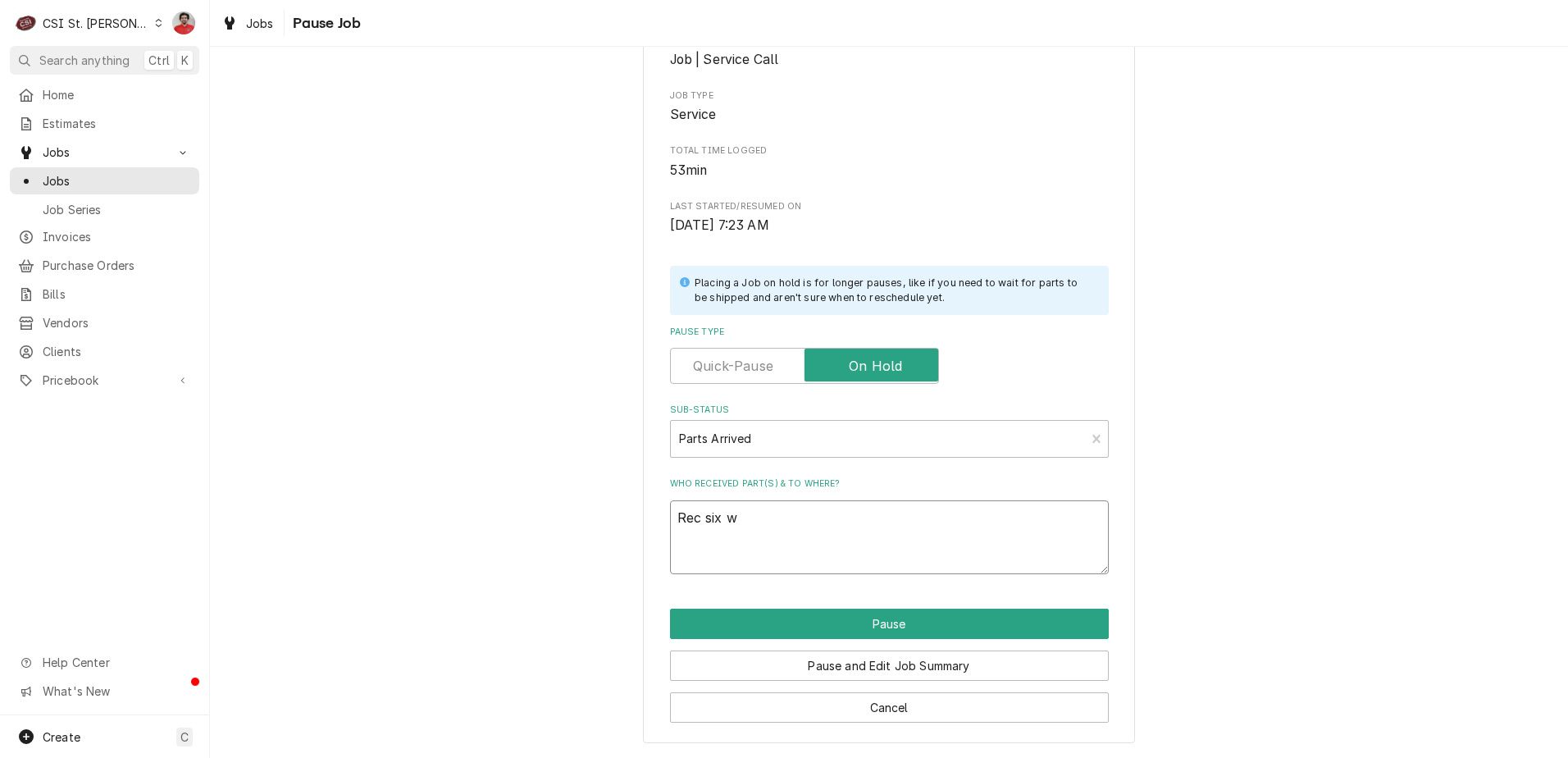
type textarea "Rec six we"
type textarea "x"
type textarea "Rec six wel"
type textarea "x"
type textarea "Rec six weld"
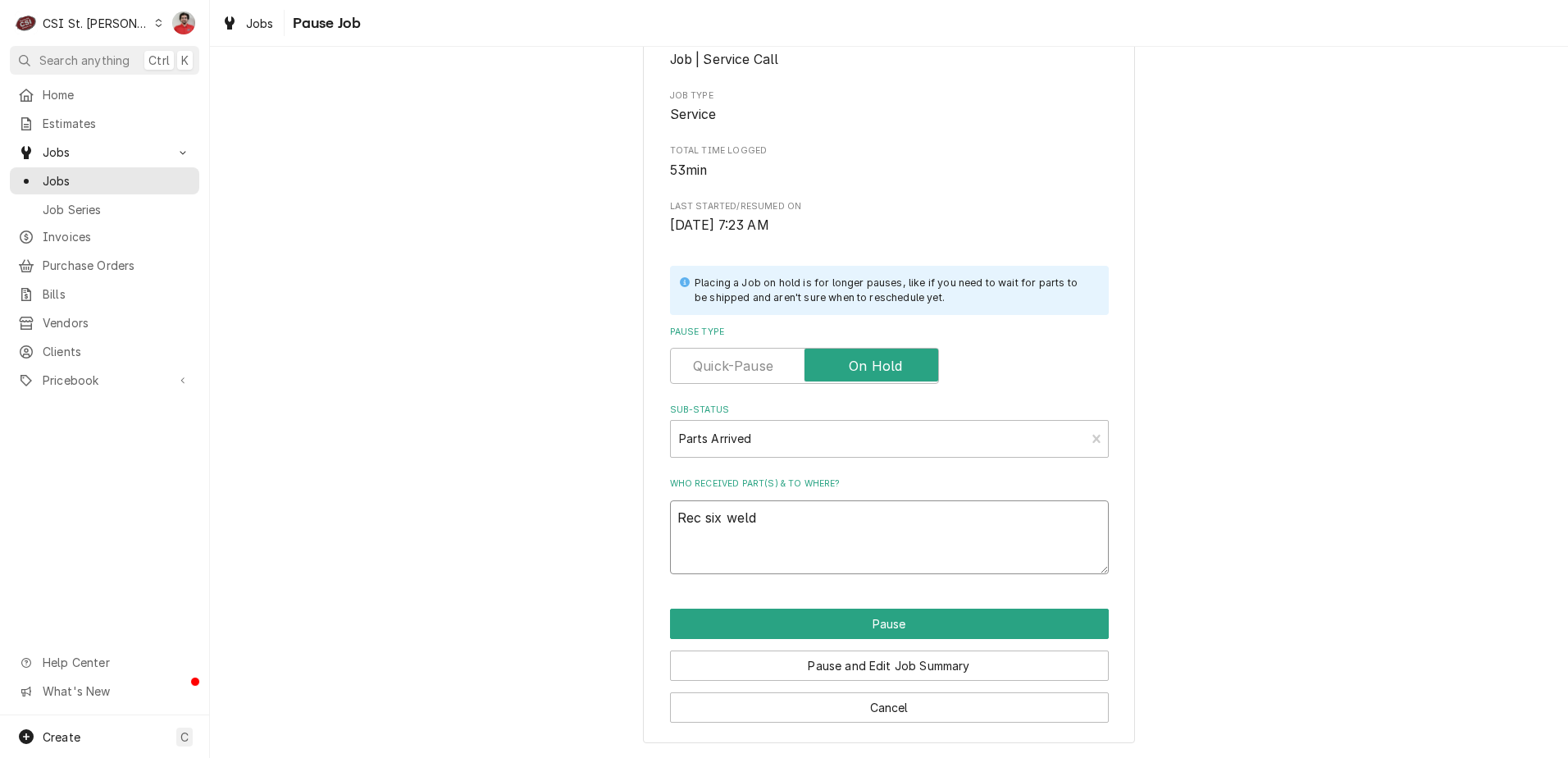
type textarea "x"
type textarea "Rec six weld"
type textarea "x"
type textarea "Rec six weld n"
type textarea "x"
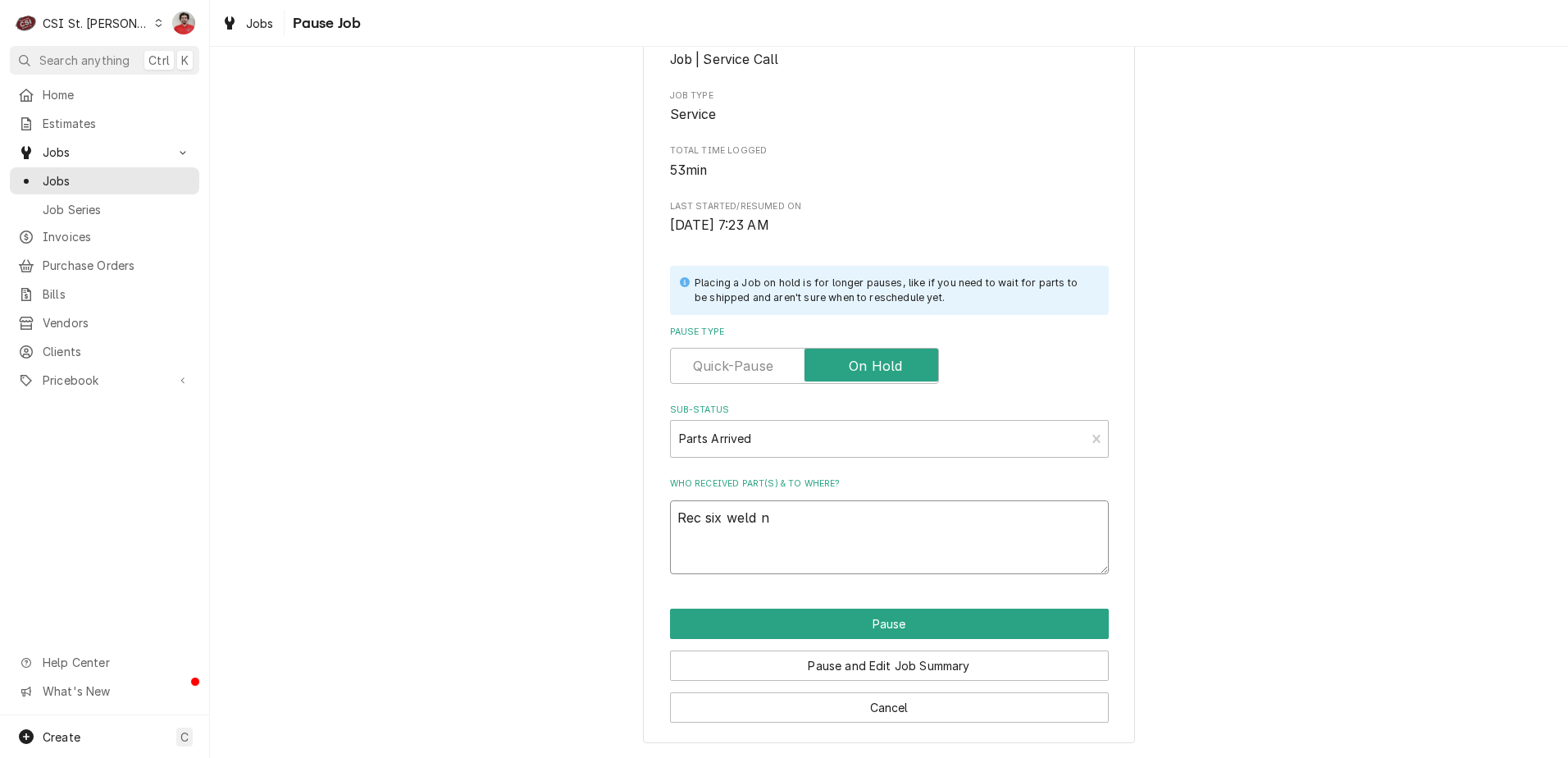
type textarea "Rec six weld nu"
type textarea "x"
type textarea "Rec six weld nut"
type textarea "x"
type textarea "Rec six weld nuts"
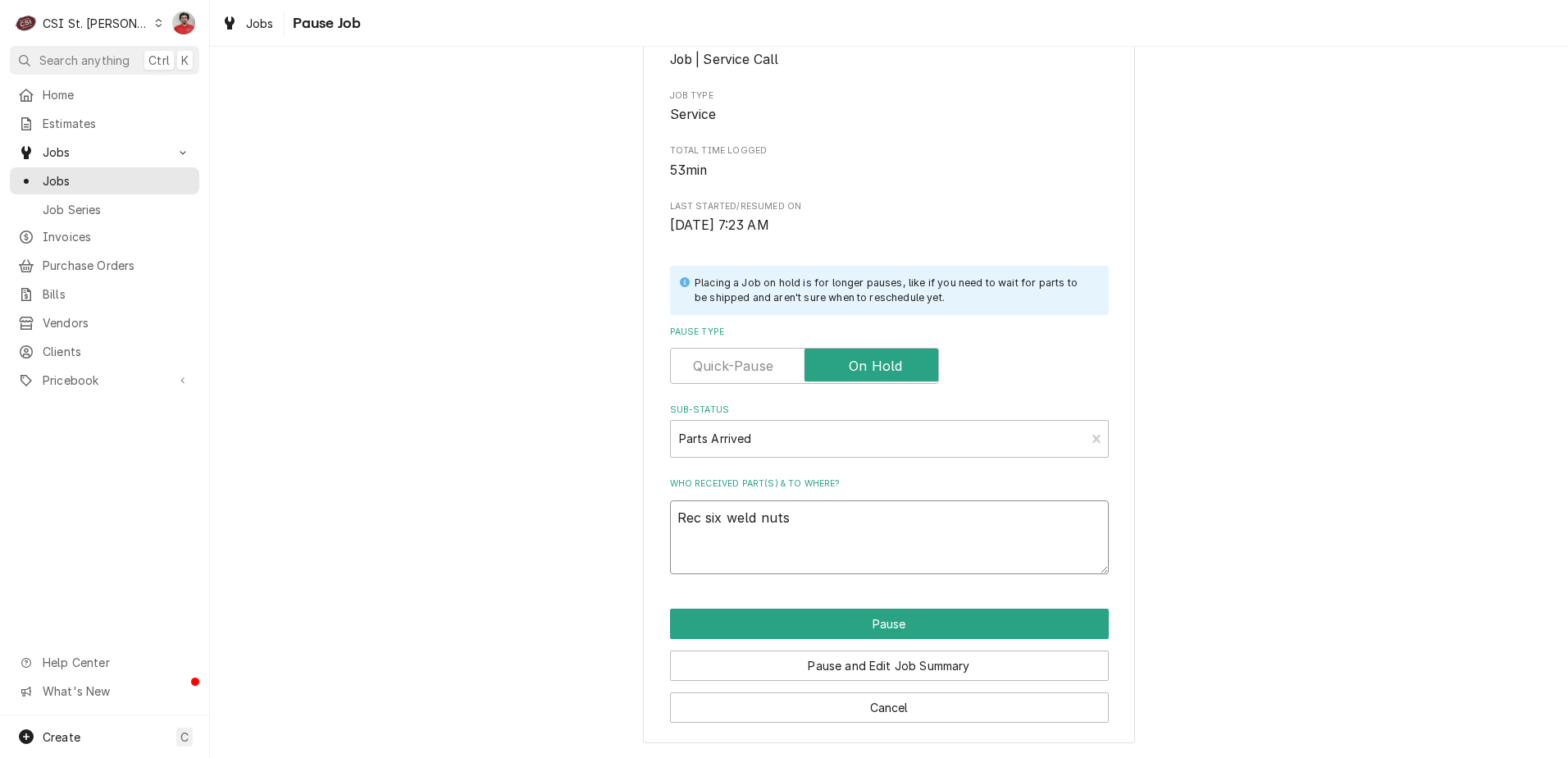
type textarea "x"
type textarea "Rec six weld nuts"
type textarea "x"
type textarea "Rec six weld nuts t"
type textarea "x"
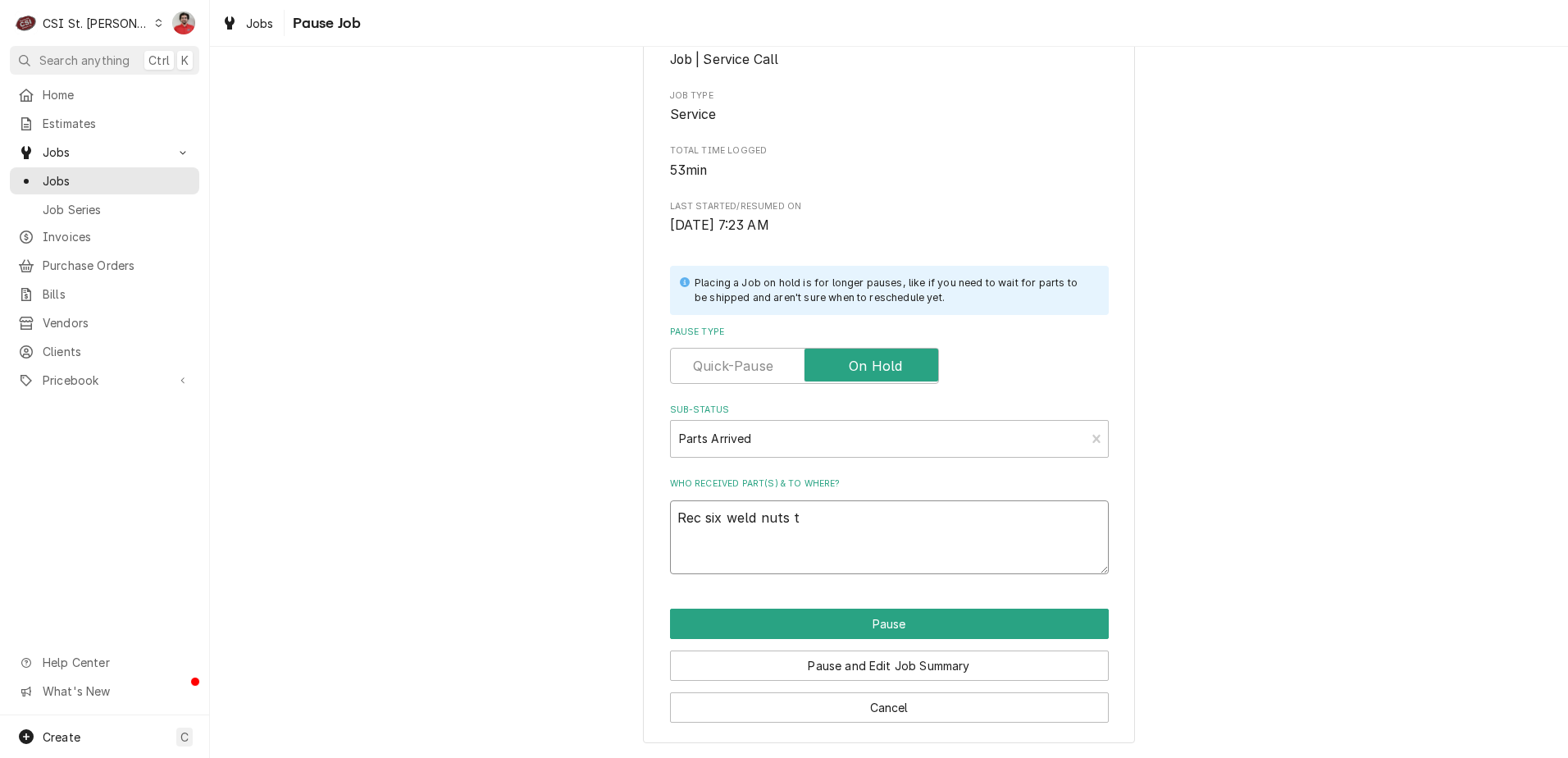
type textarea "Rec six weld nuts to"
type textarea "x"
type textarea "Rec six weld nuts to"
type textarea "x"
type textarea "Rec six weld nuts to T"
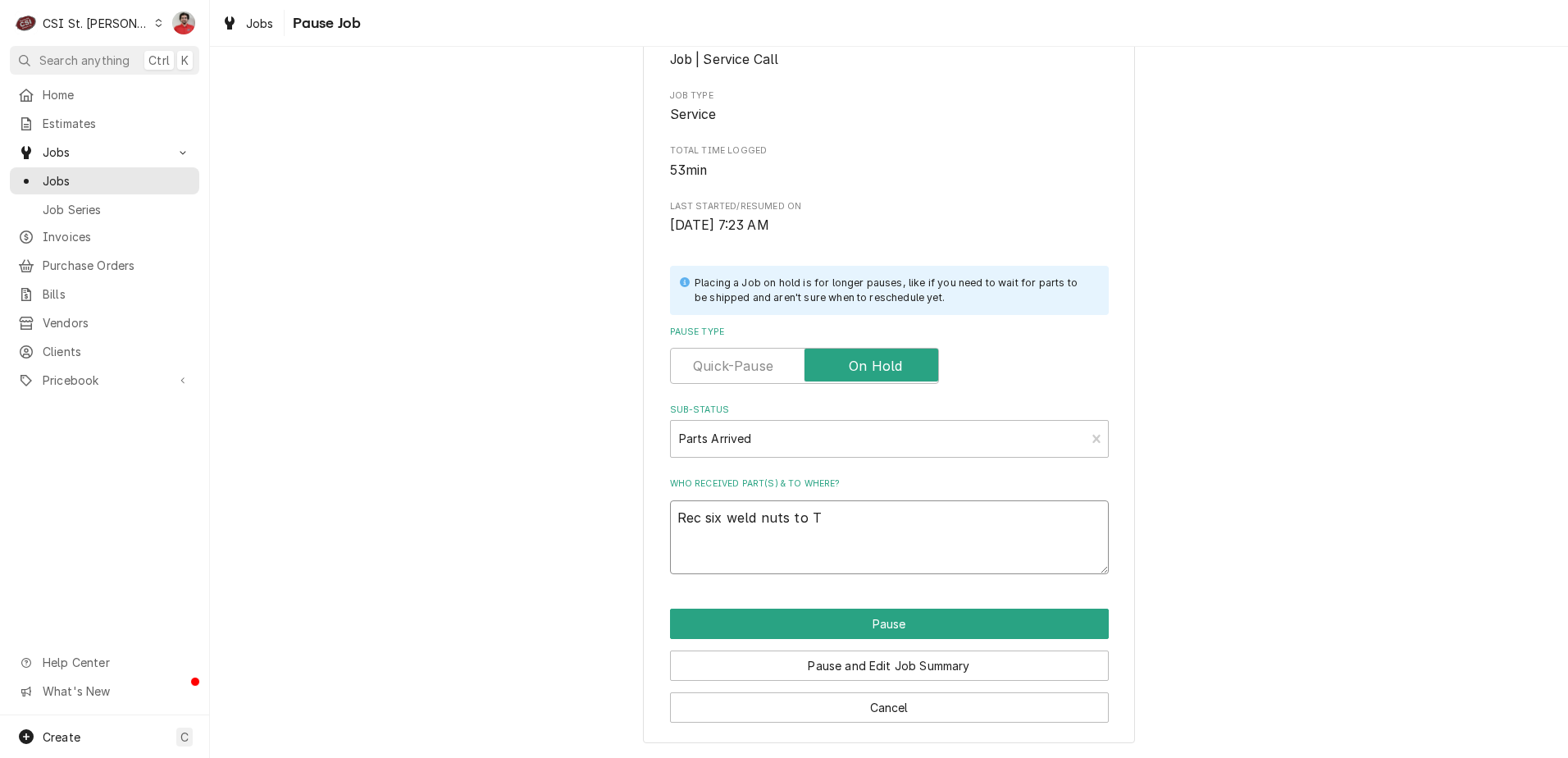
type textarea "x"
type textarea "Rec six weld nuts to To"
type textarea "x"
type textarea "Rec six weld nuts to Tom"
type textarea "x"
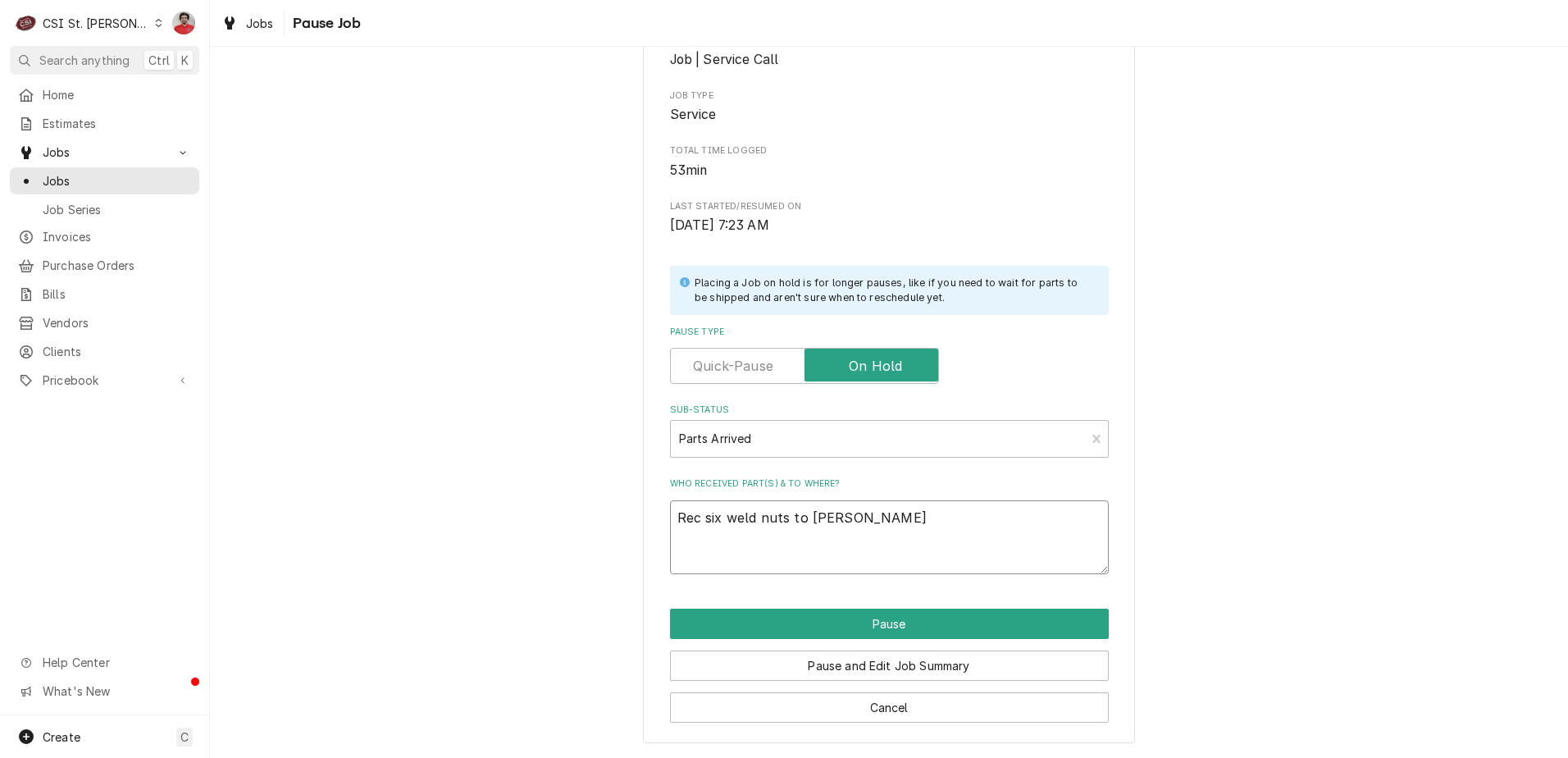
type textarea "Rec six weld nuts to TomL"
type textarea "x"
type textarea "Rec six weld nuts to TomL'"
type textarea "x"
type textarea "Rec six weld nuts to TomL"
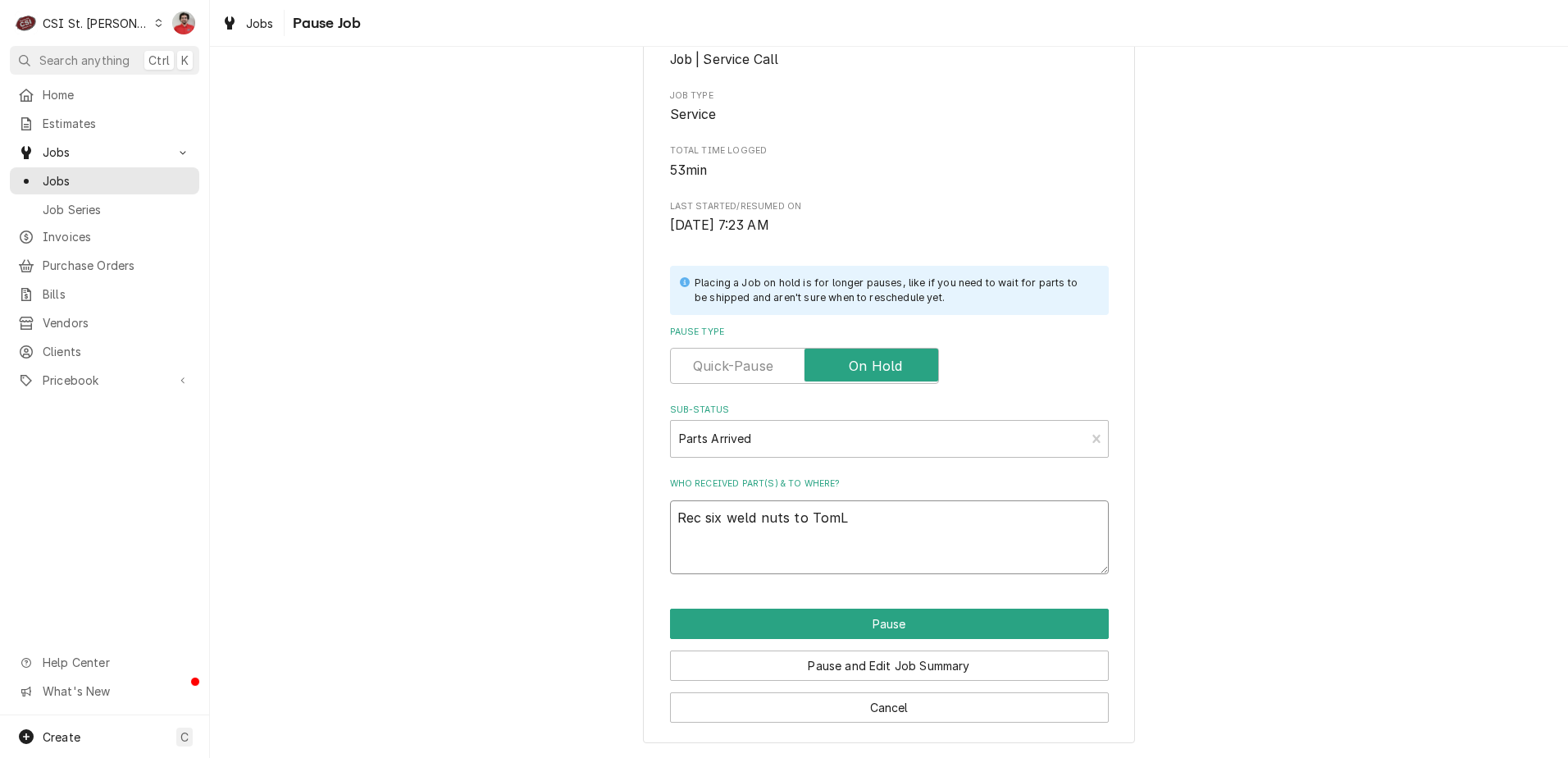
type textarea "x"
type textarea "Rec six weld nuts to Tom"
type textarea "x"
type textarea "Rec six weld nuts to Tom"
type textarea "x"
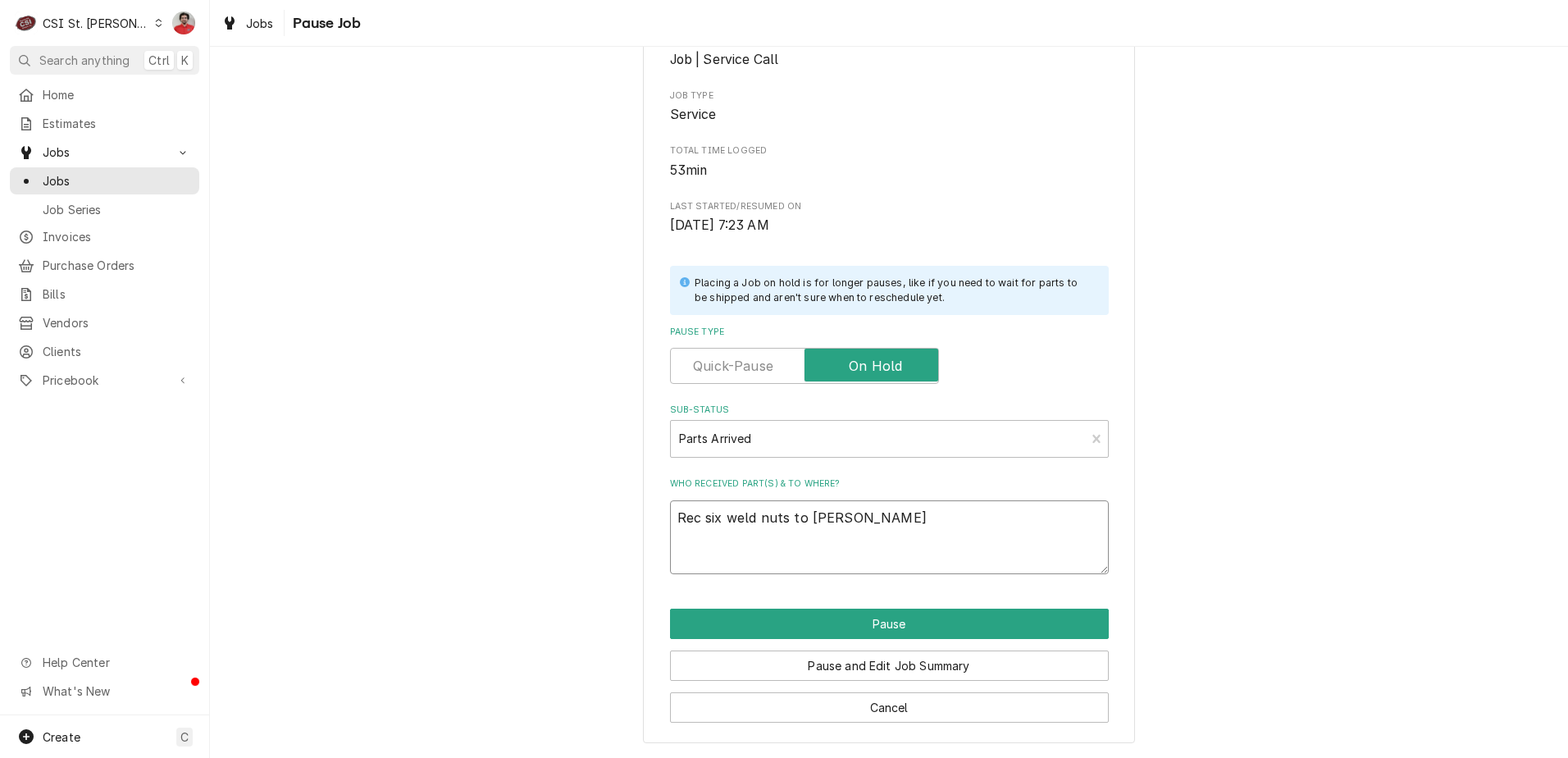
type textarea "Rec six weld nuts to Tom L"
type textarea "x"
type textarea "Rec six weld nuts to Tom L'"
type textarea "x"
type textarea "Rec six weld nuts to Tom L's"
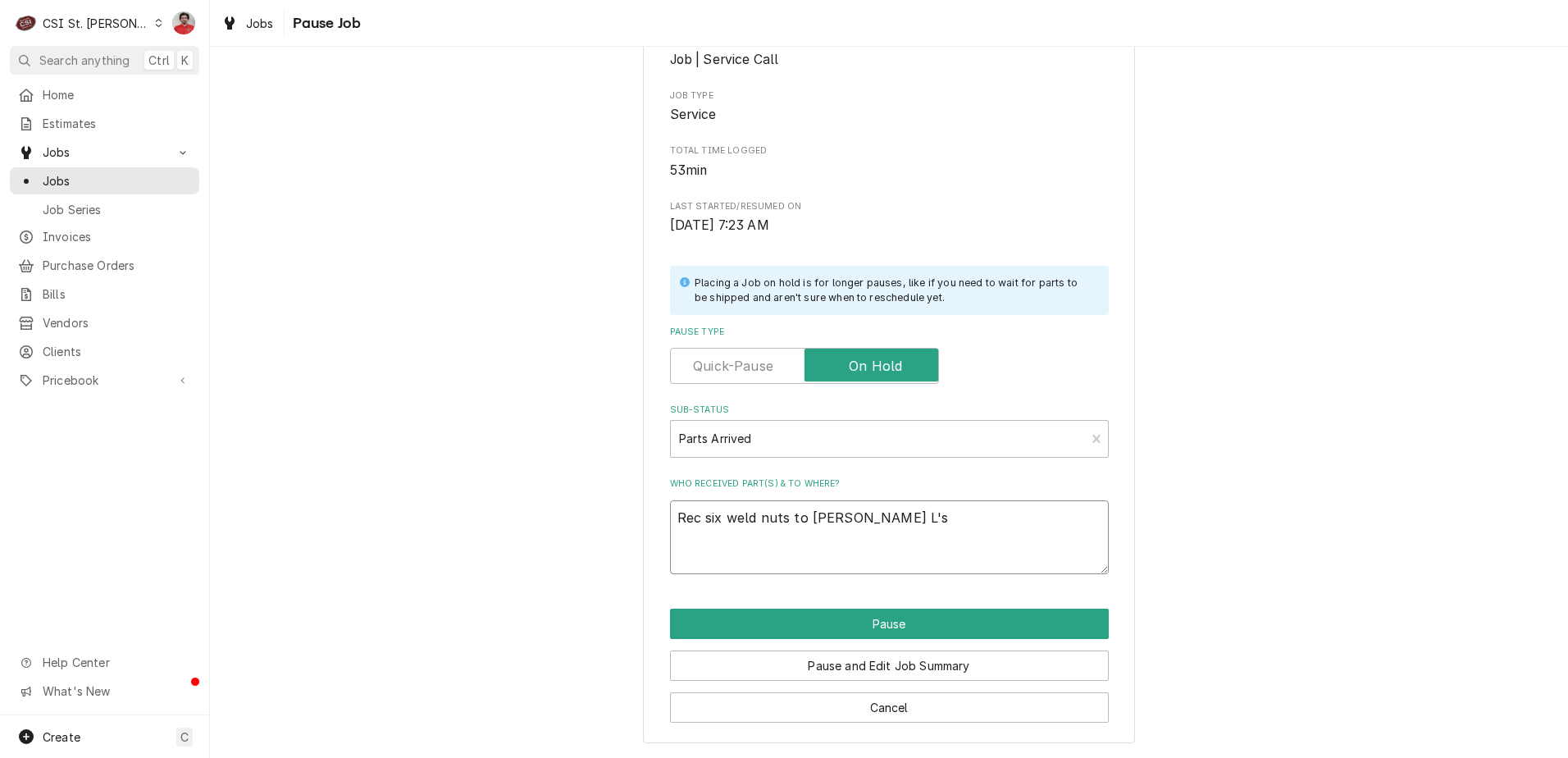
type textarea "x"
type textarea "Rec six weld nuts to Tom L's"
type textarea "x"
type textarea "Rec six weld nuts to Tom L's s"
type textarea "x"
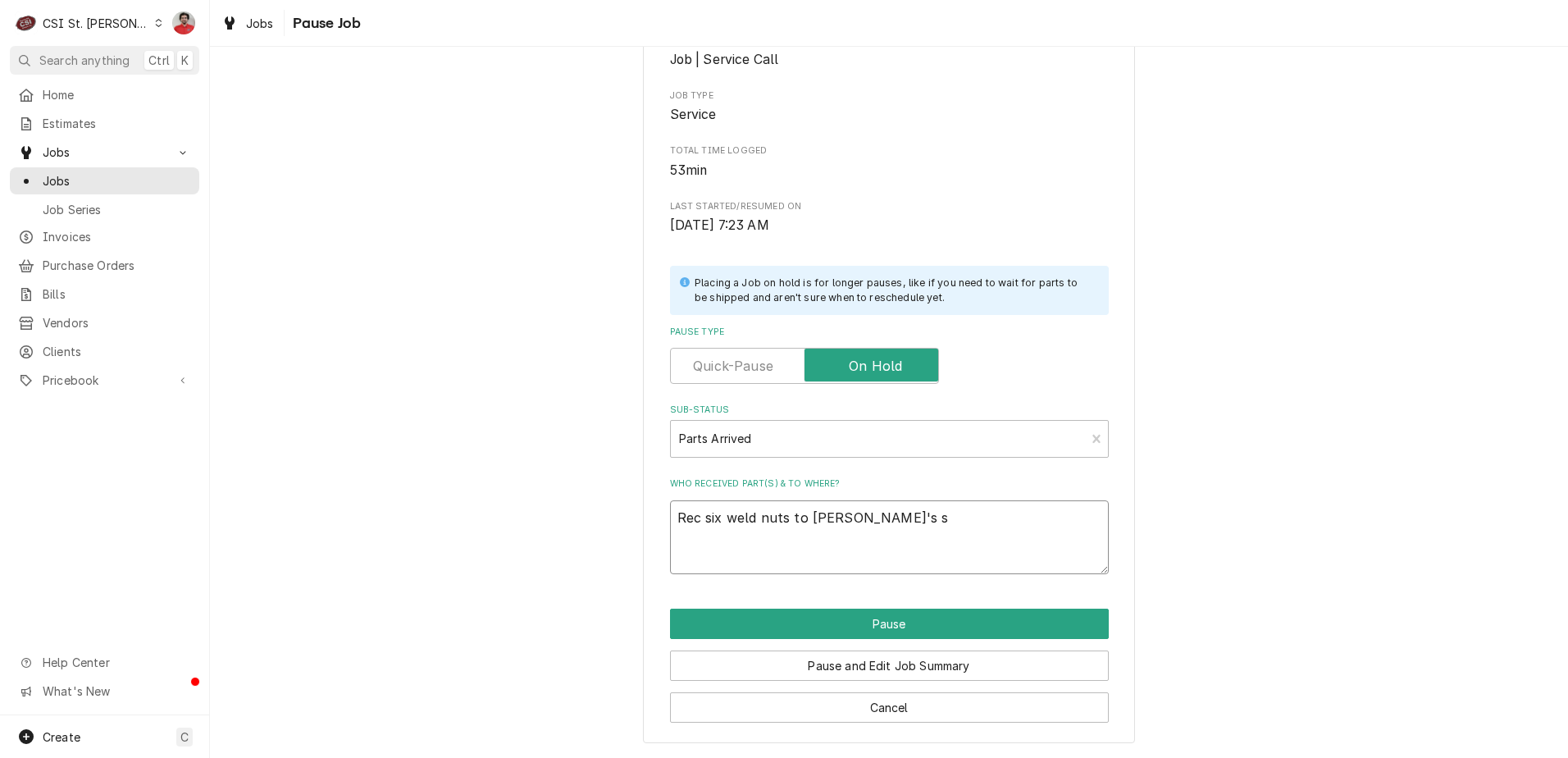
type textarea "Rec six weld nuts to Tom L's sh"
type textarea "x"
type textarea "Rec six weld nuts to Tom L's she"
type textarea "x"
type textarea "Rec six weld nuts to Tom L's shel"
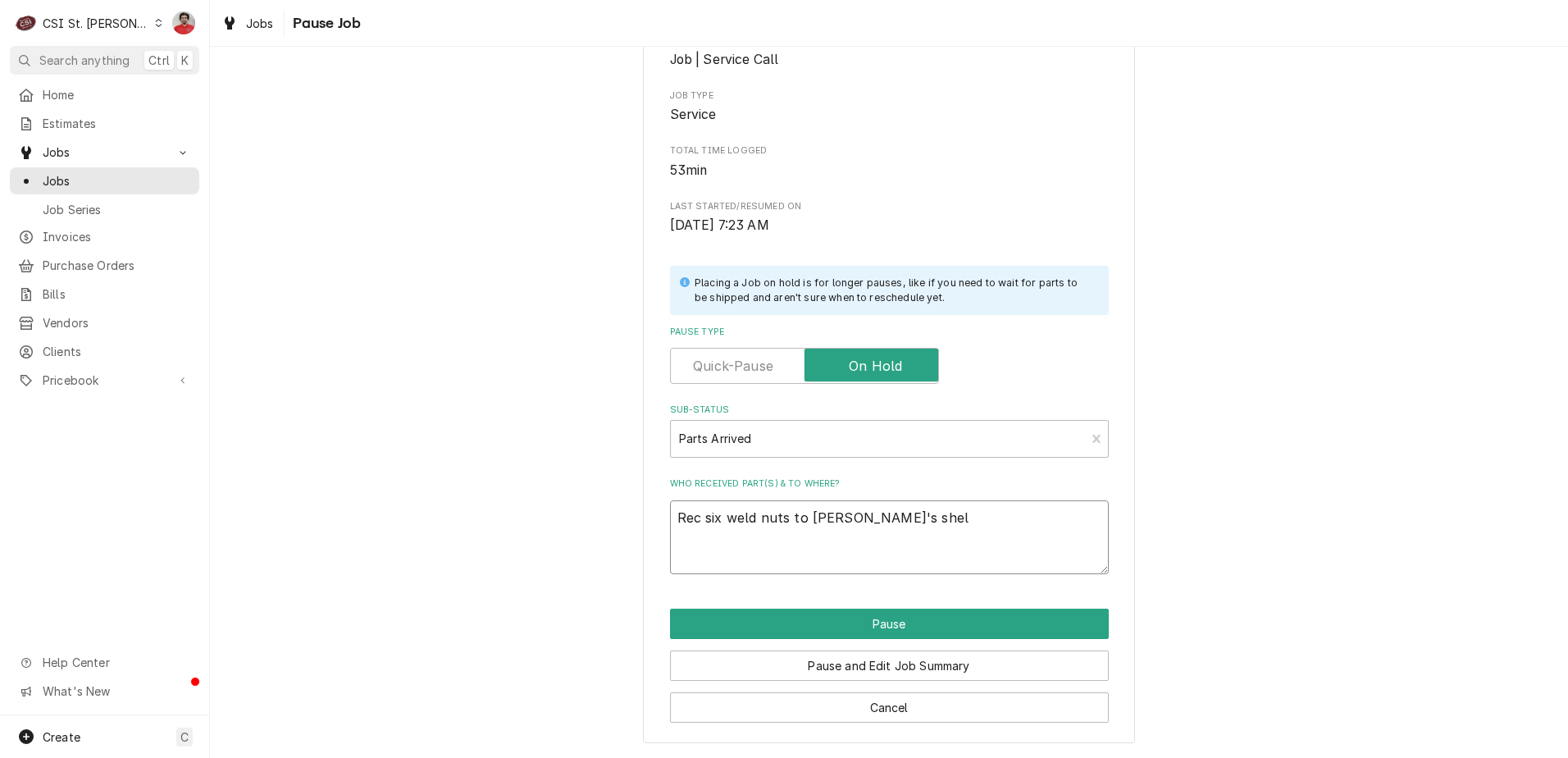
type textarea "x"
type textarea "Rec six weld nuts to Tom L's shelf"
click at [890, 633] on button "Pause" at bounding box center [889, 623] width 439 height 30
type textarea "x"
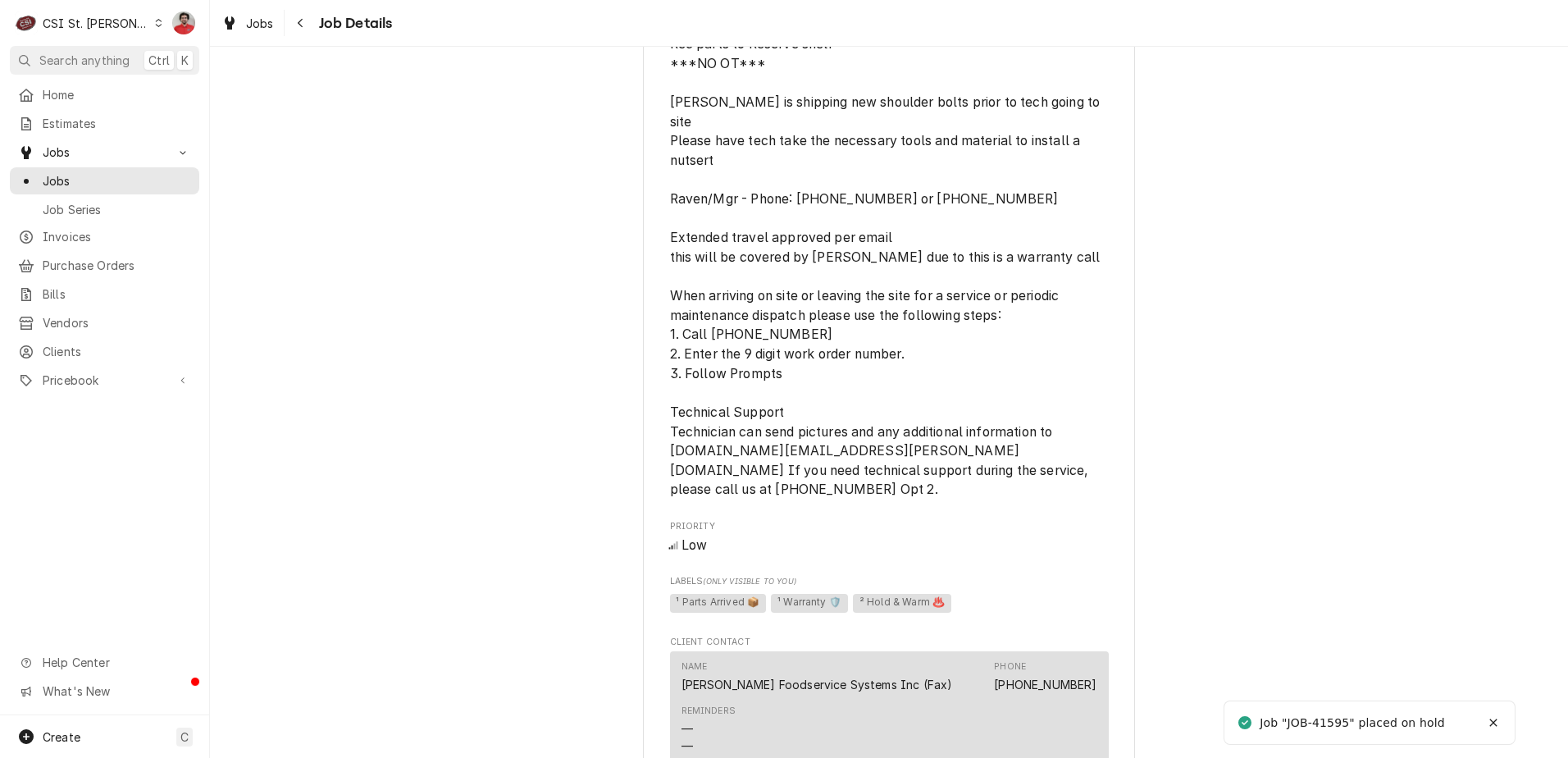
scroll to position [2296, 0]
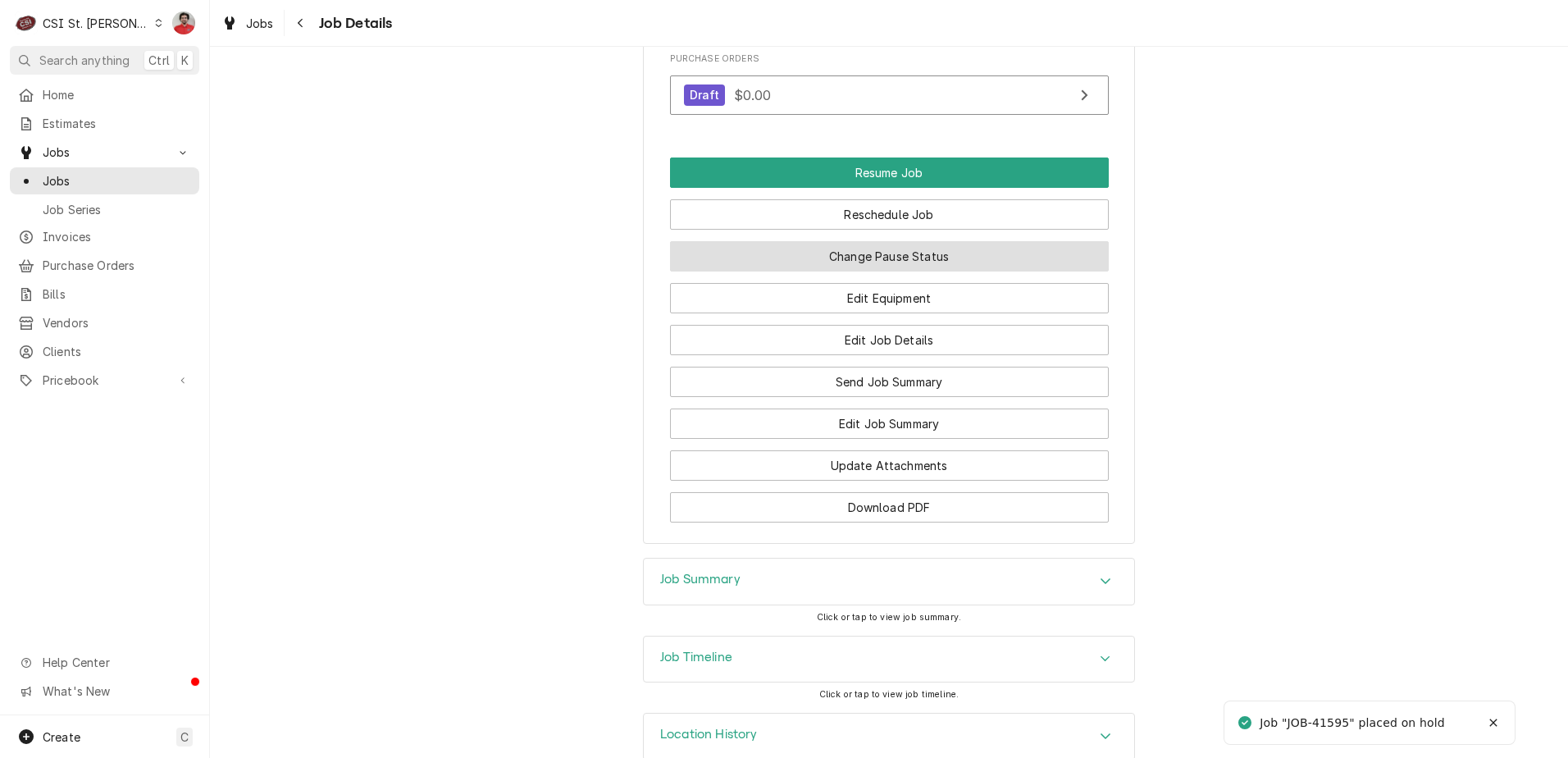
click at [866, 241] on button "Change Pause Status" at bounding box center [889, 256] width 439 height 30
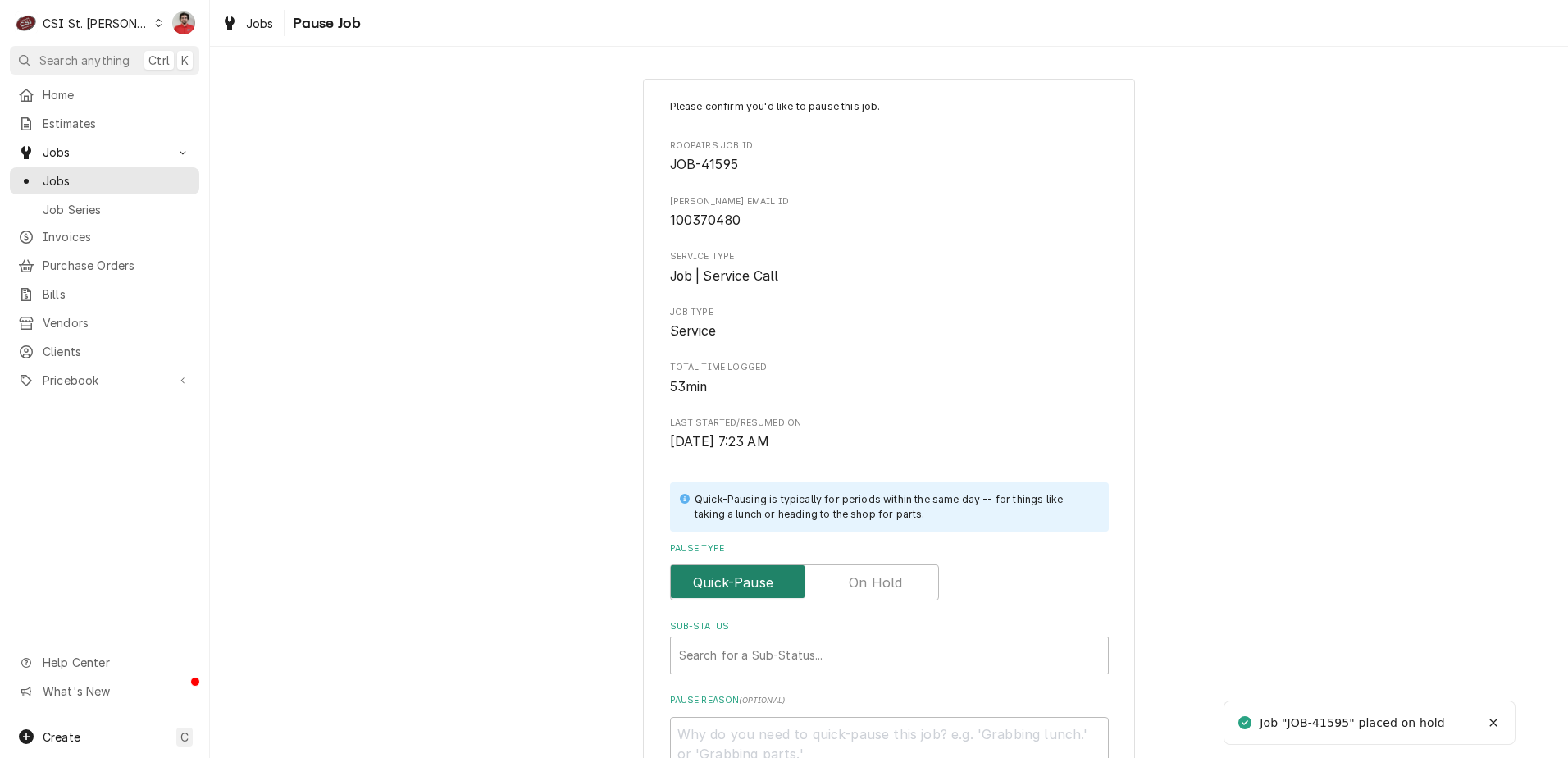
drag, startPoint x: 869, startPoint y: 568, endPoint x: 881, endPoint y: 543, distance: 27.7
click at [881, 543] on div "Pause Type" at bounding box center [889, 571] width 439 height 58
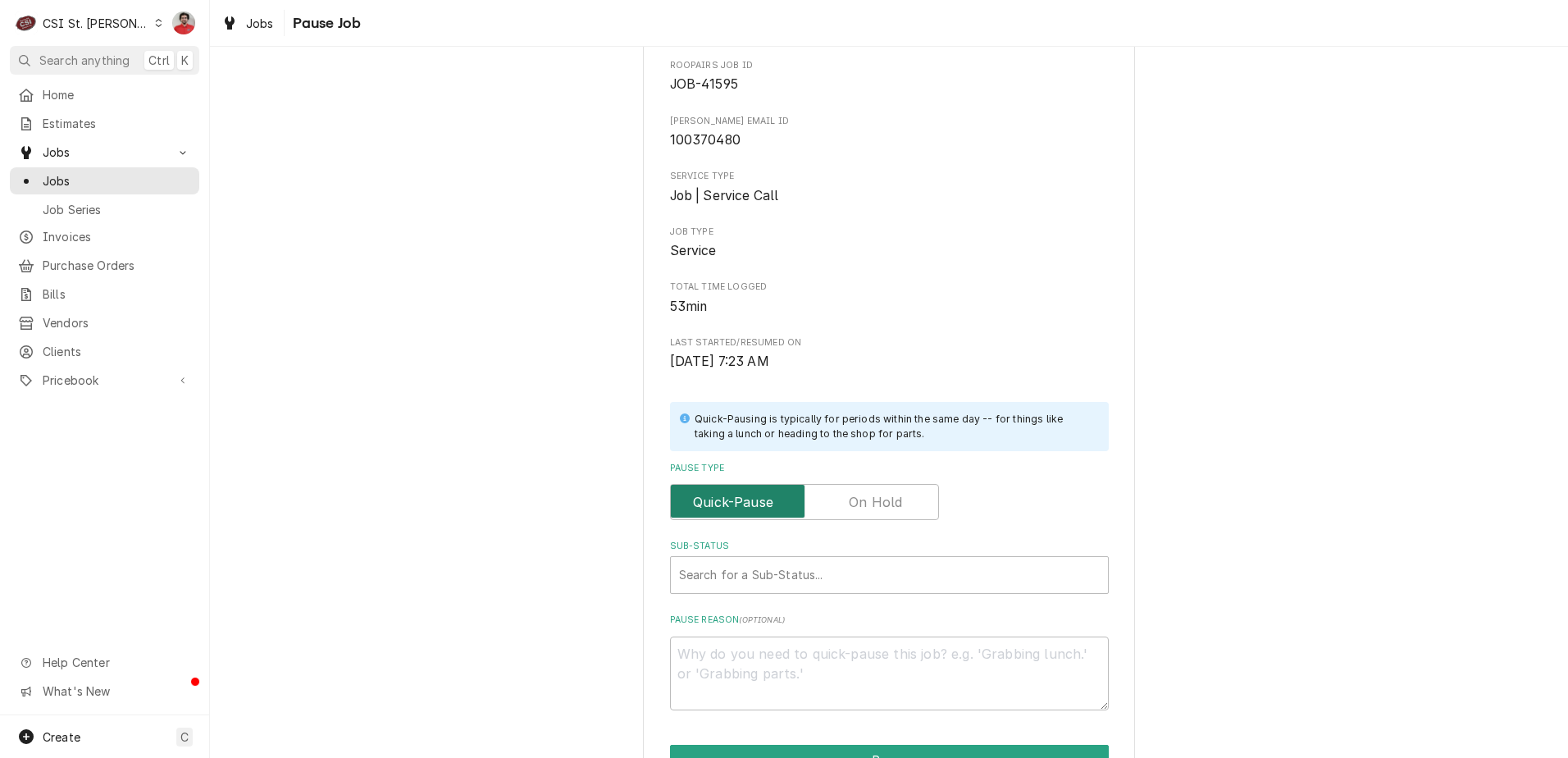
scroll to position [217, 0]
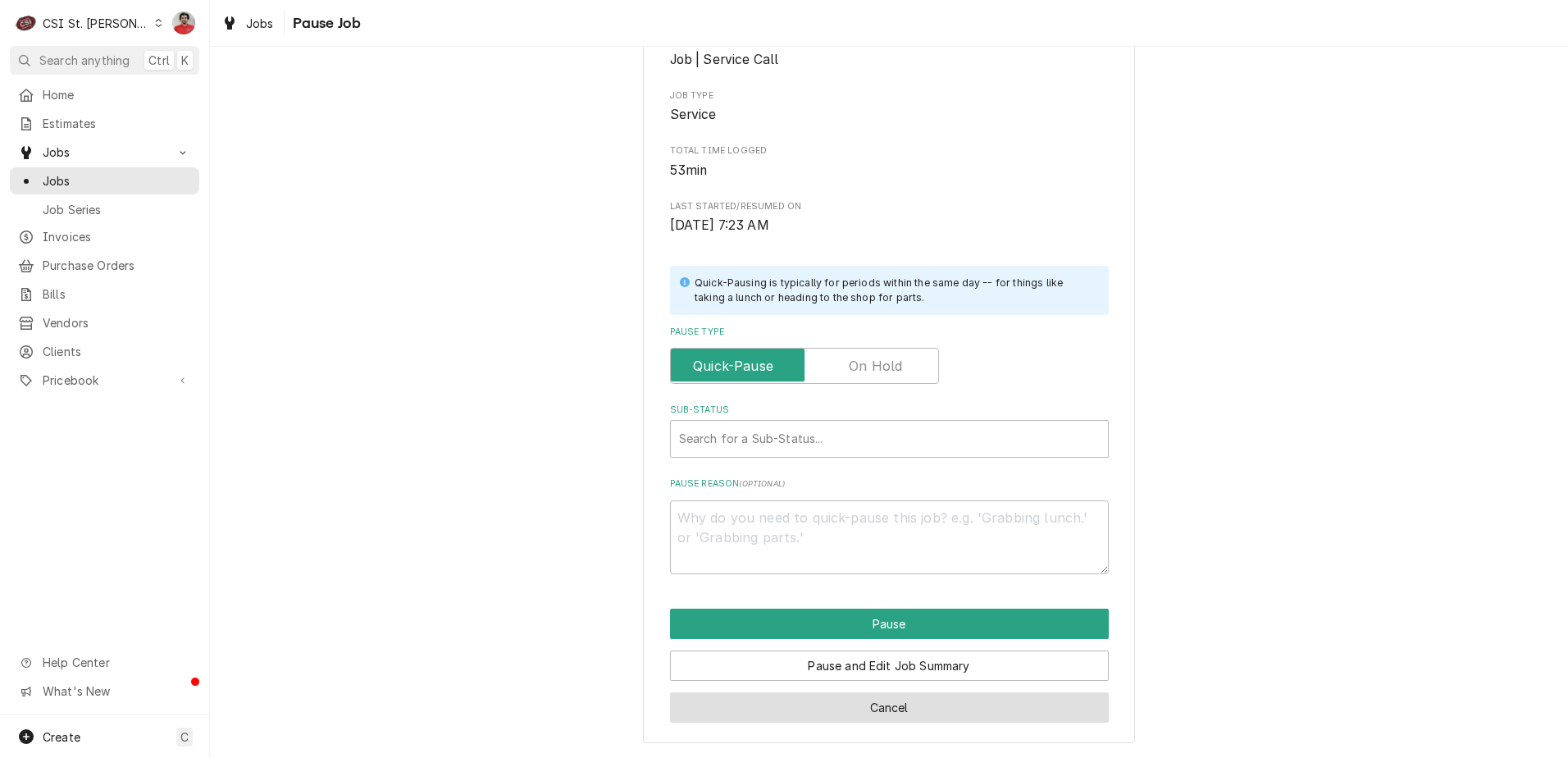
click at [948, 707] on button "Cancel" at bounding box center [889, 707] width 439 height 30
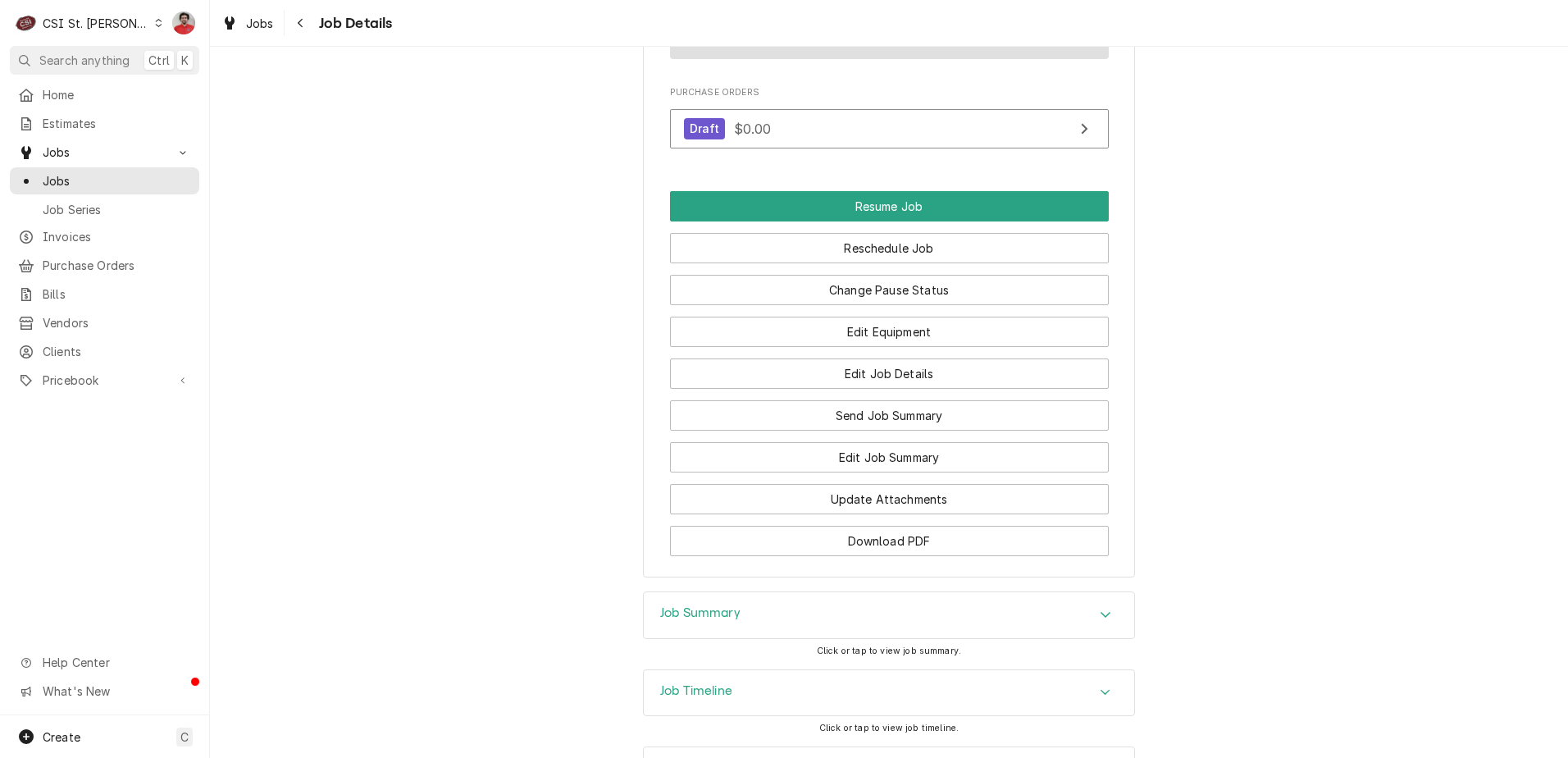
scroll to position [2309, 0]
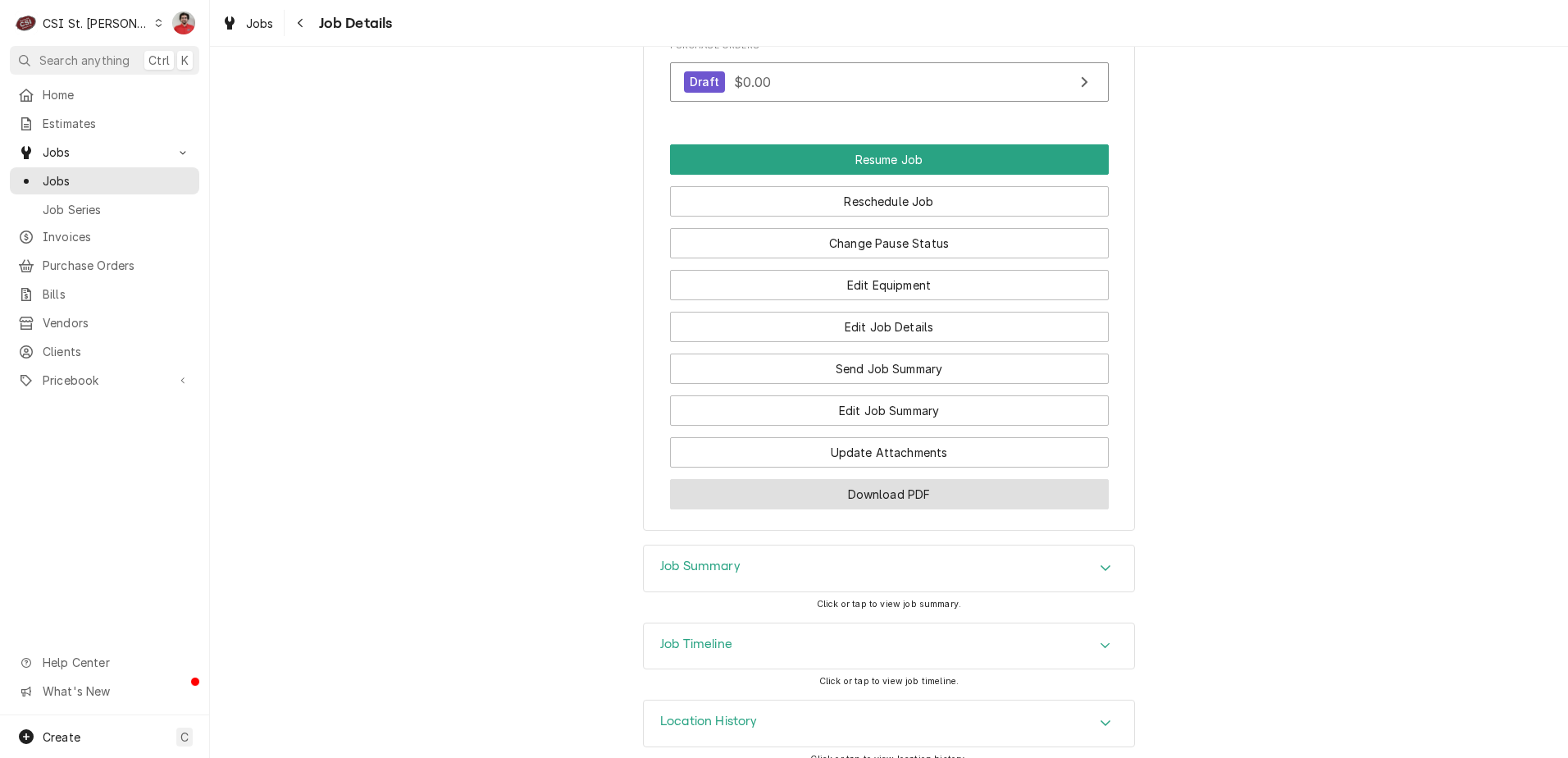
click at [904, 490] on button "Download PDF" at bounding box center [889, 494] width 439 height 30
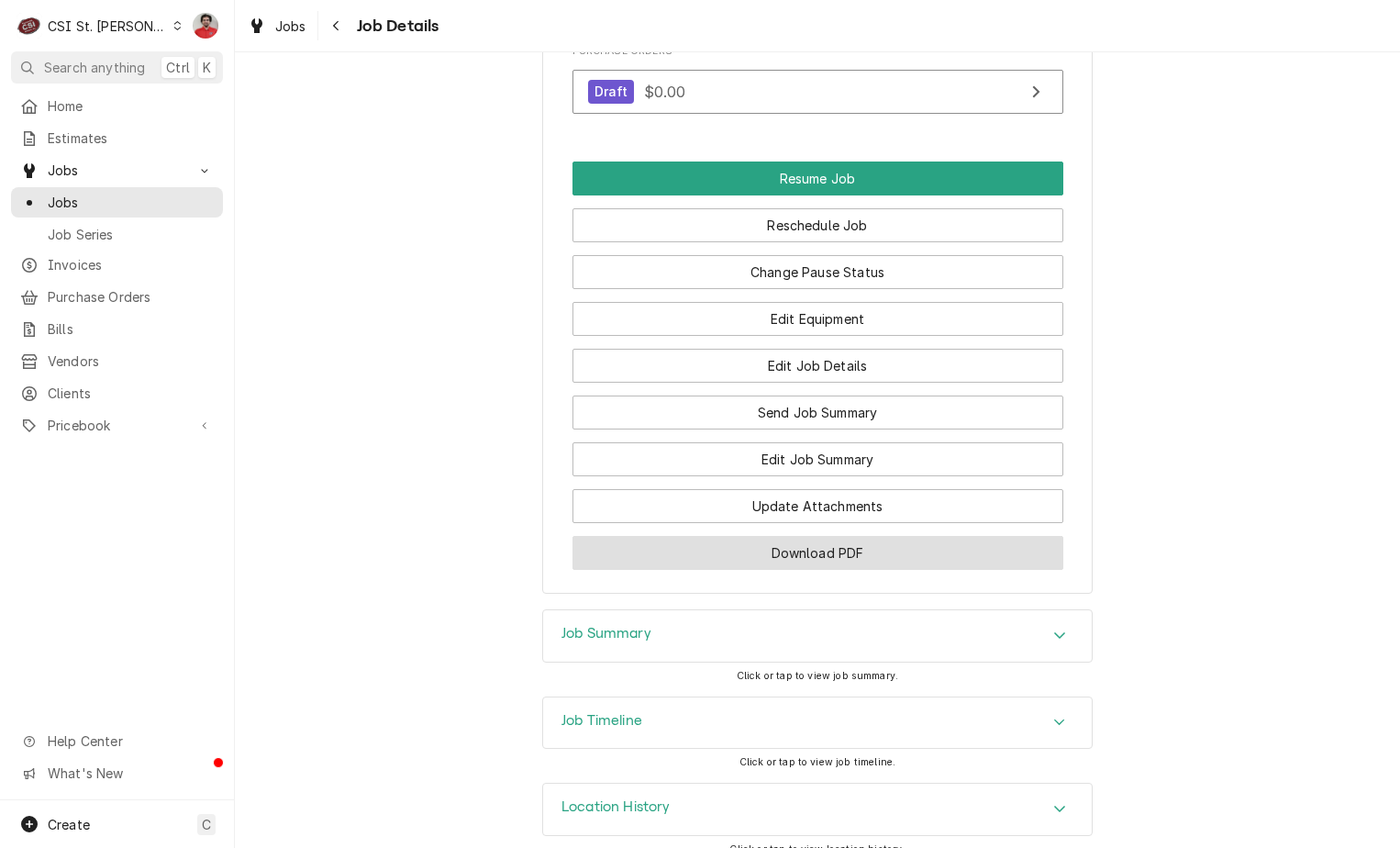
click at [856, 536] on button "Download PDF" at bounding box center [817, 553] width 491 height 34
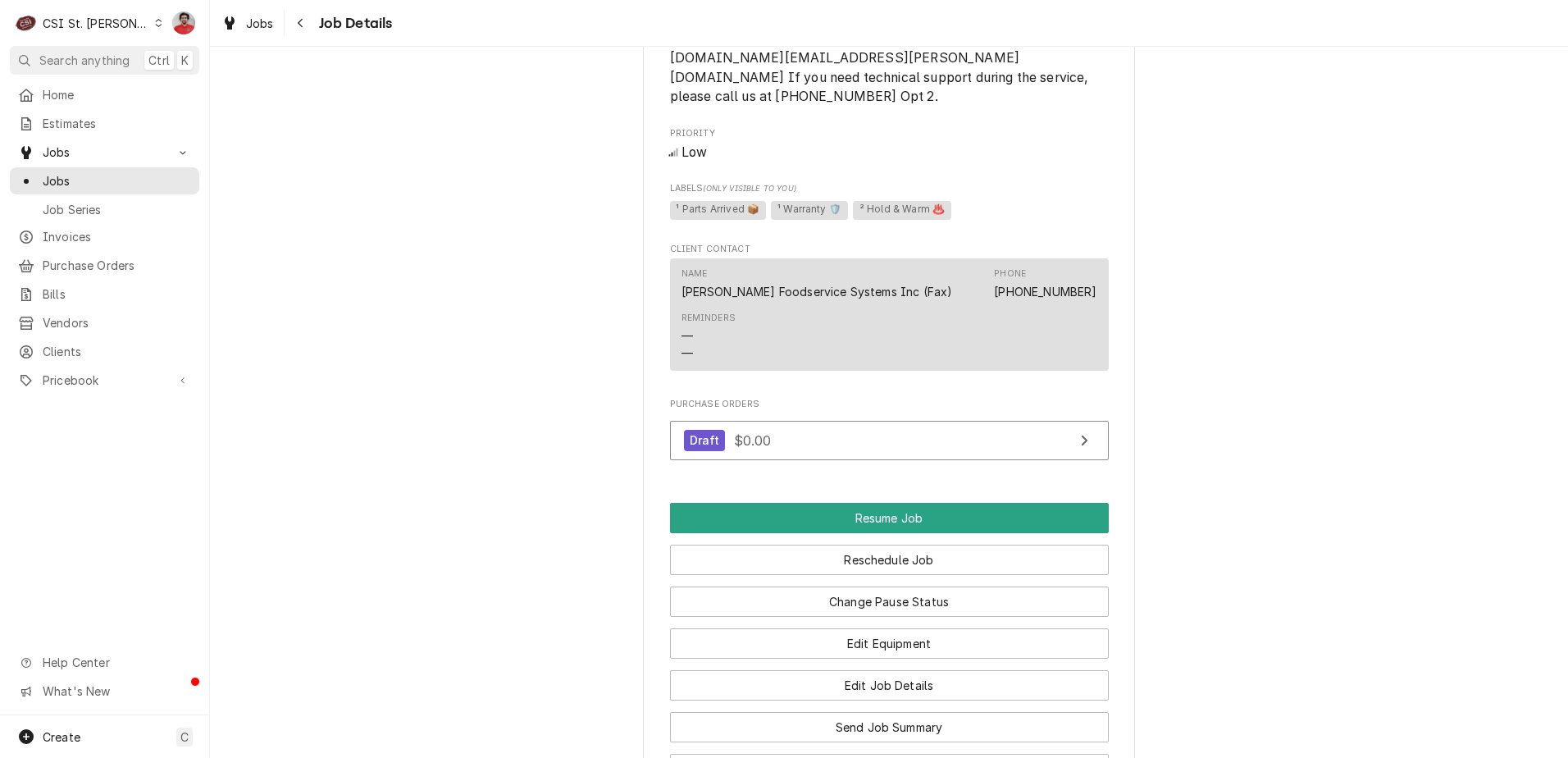
scroll to position [1899, 0]
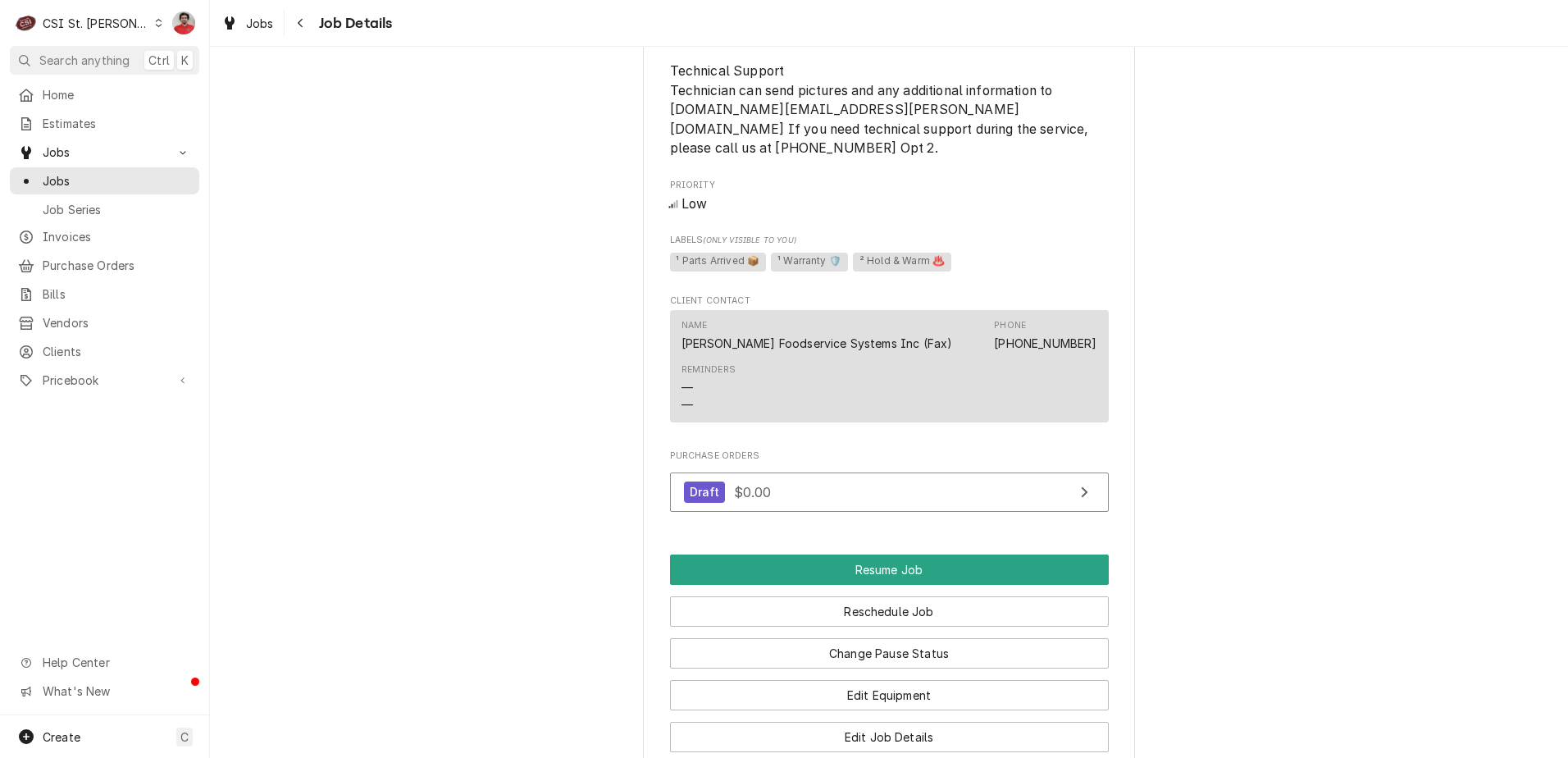
click at [287, 24] on div "Jobs Job Details" at bounding box center [303, 23] width 177 height 27
click at [295, 26] on div "Navigate back" at bounding box center [301, 23] width 17 height 17
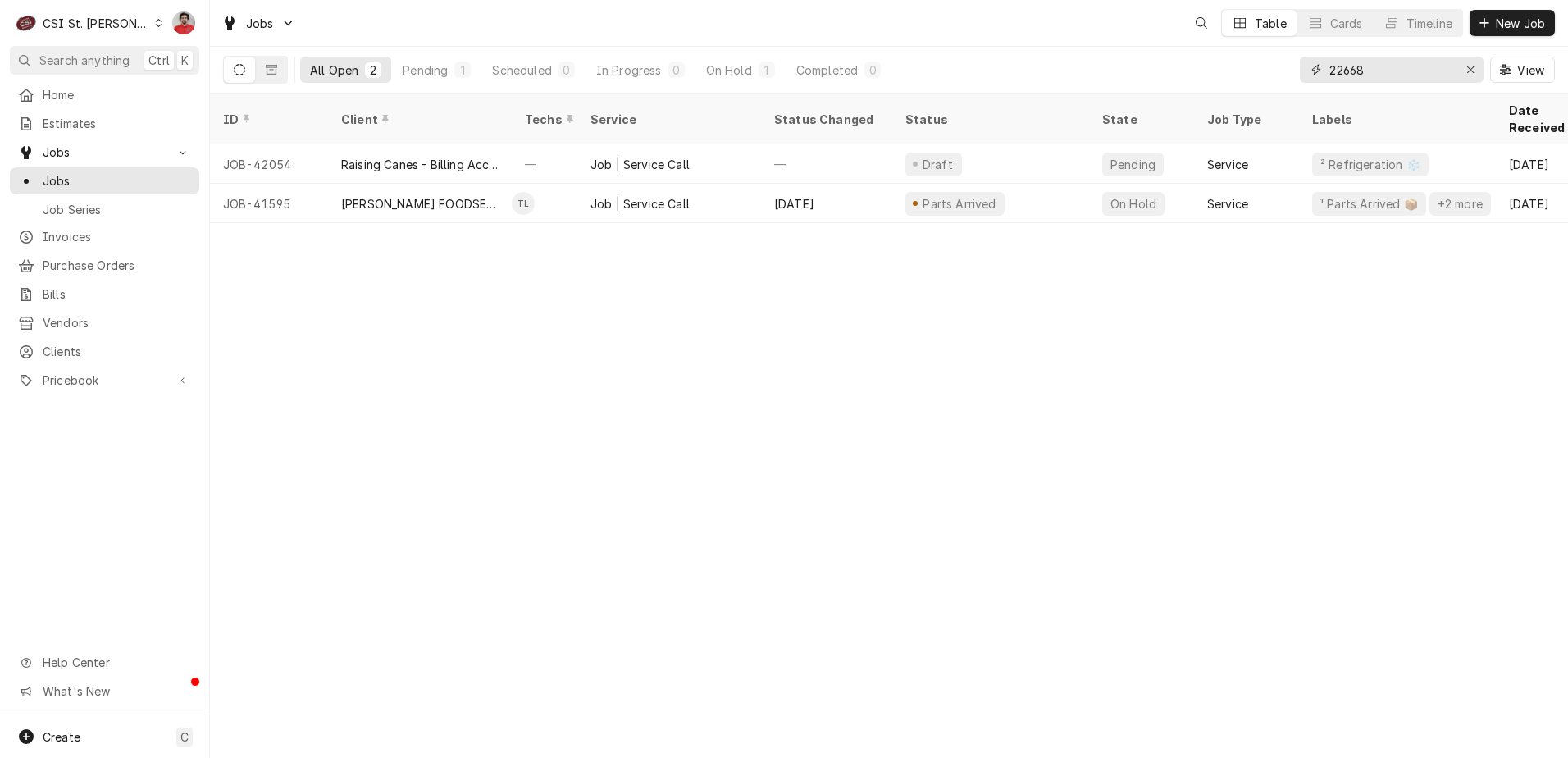
click at [1419, 74] on input "22668" at bounding box center [1391, 70] width 123 height 27
type input "A"
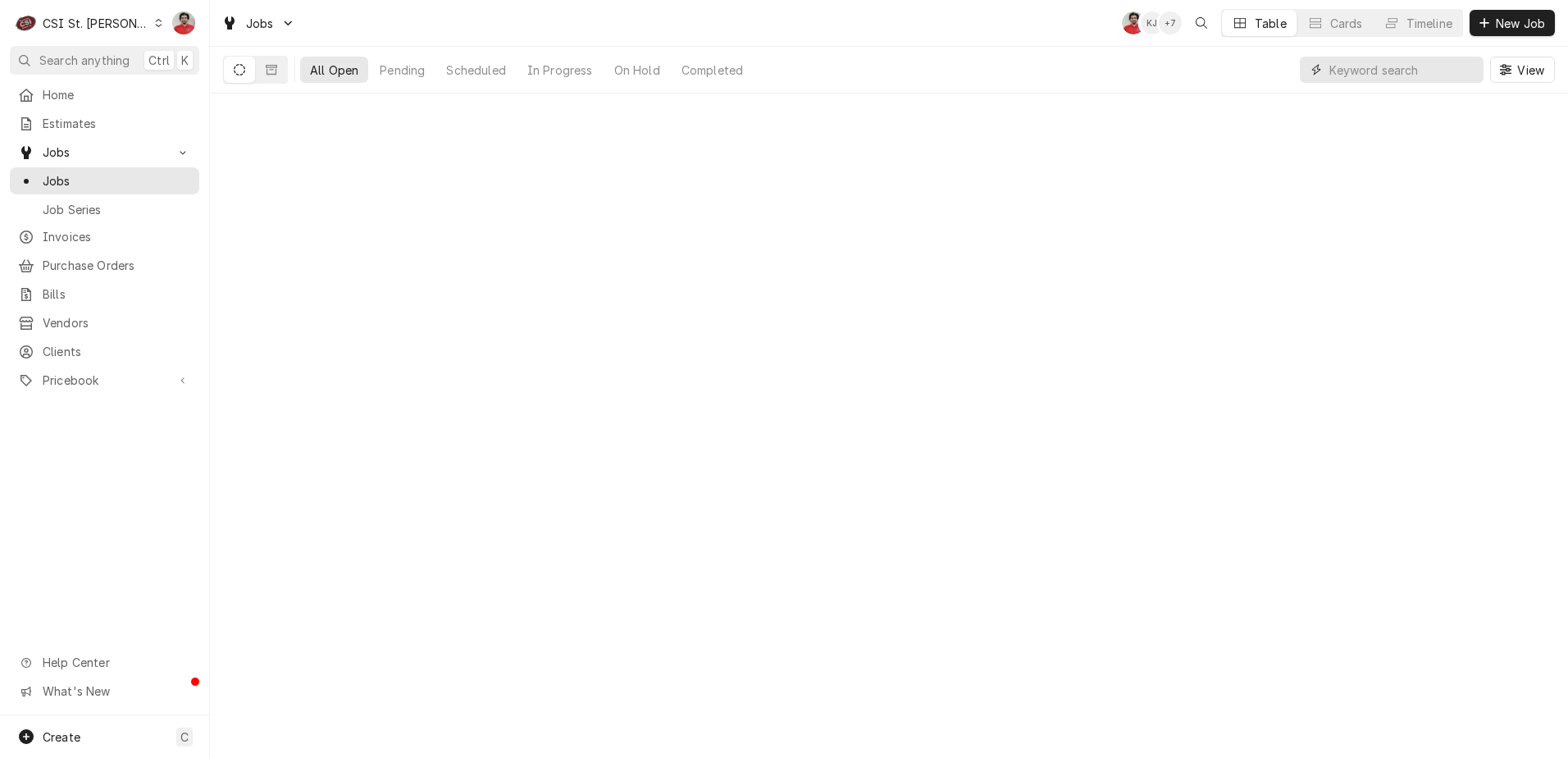
type input "l"
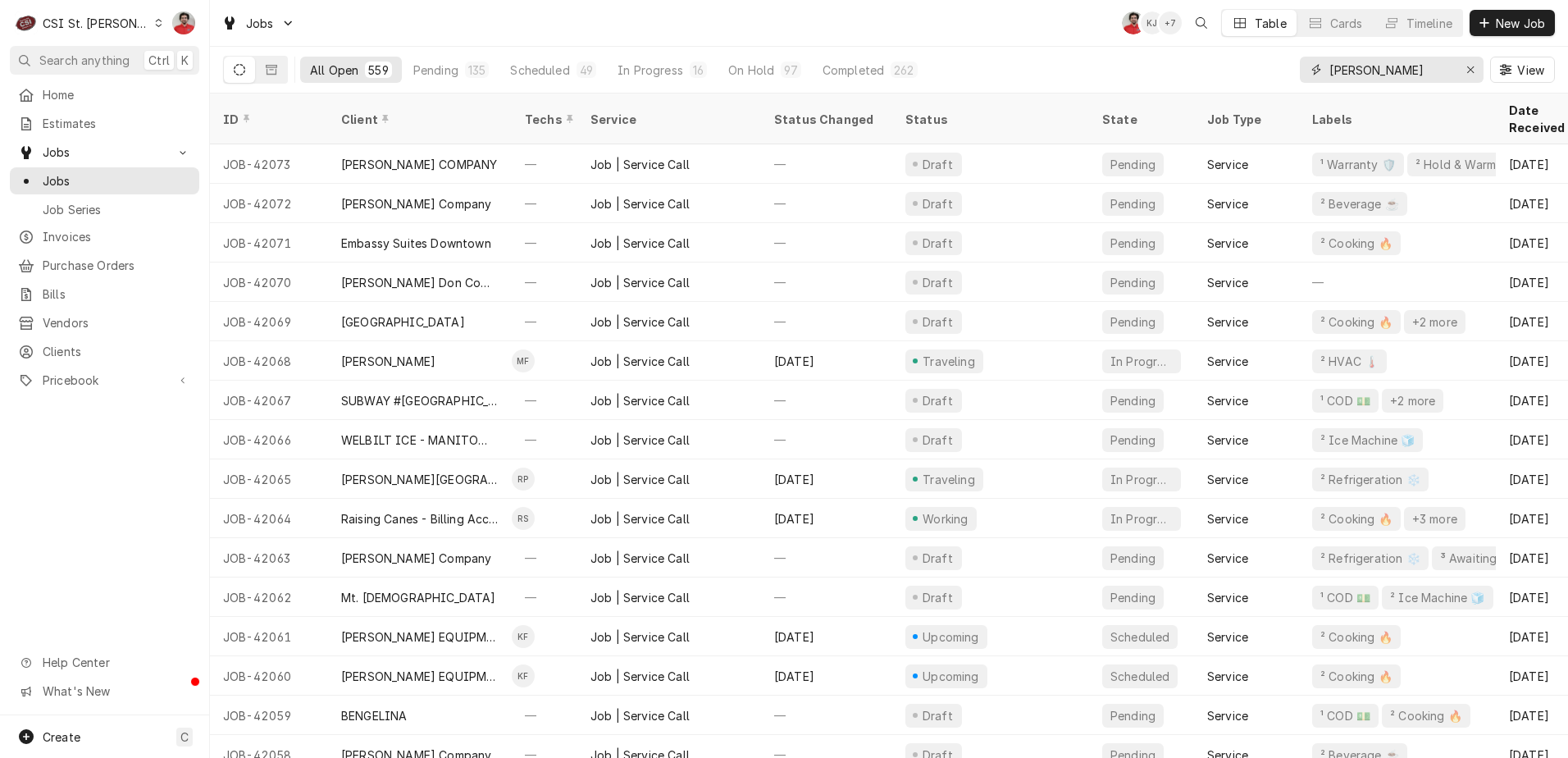
type input "[PERSON_NAME]"
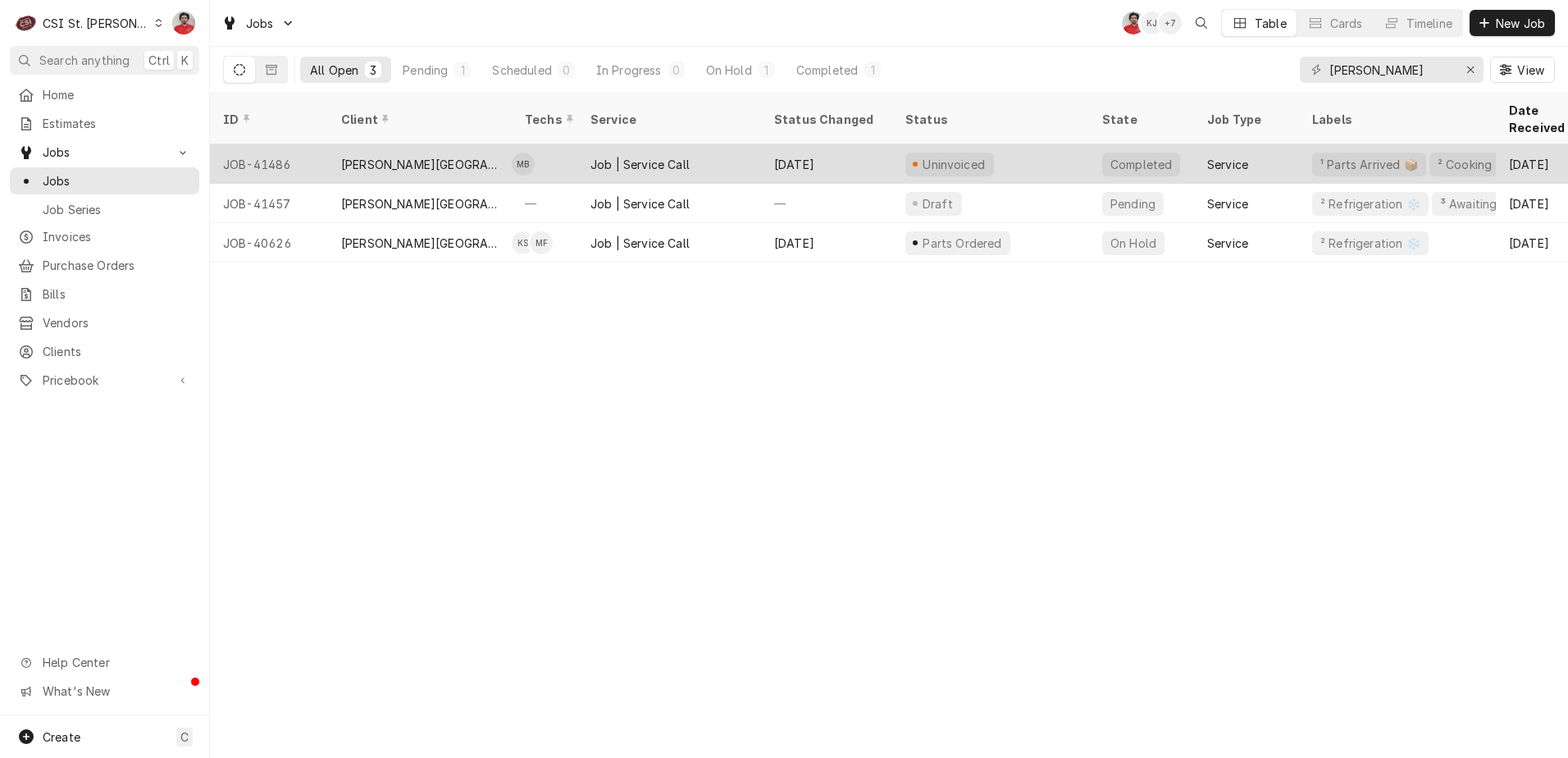
click at [327, 144] on div "JOB-41486" at bounding box center [269, 163] width 118 height 39
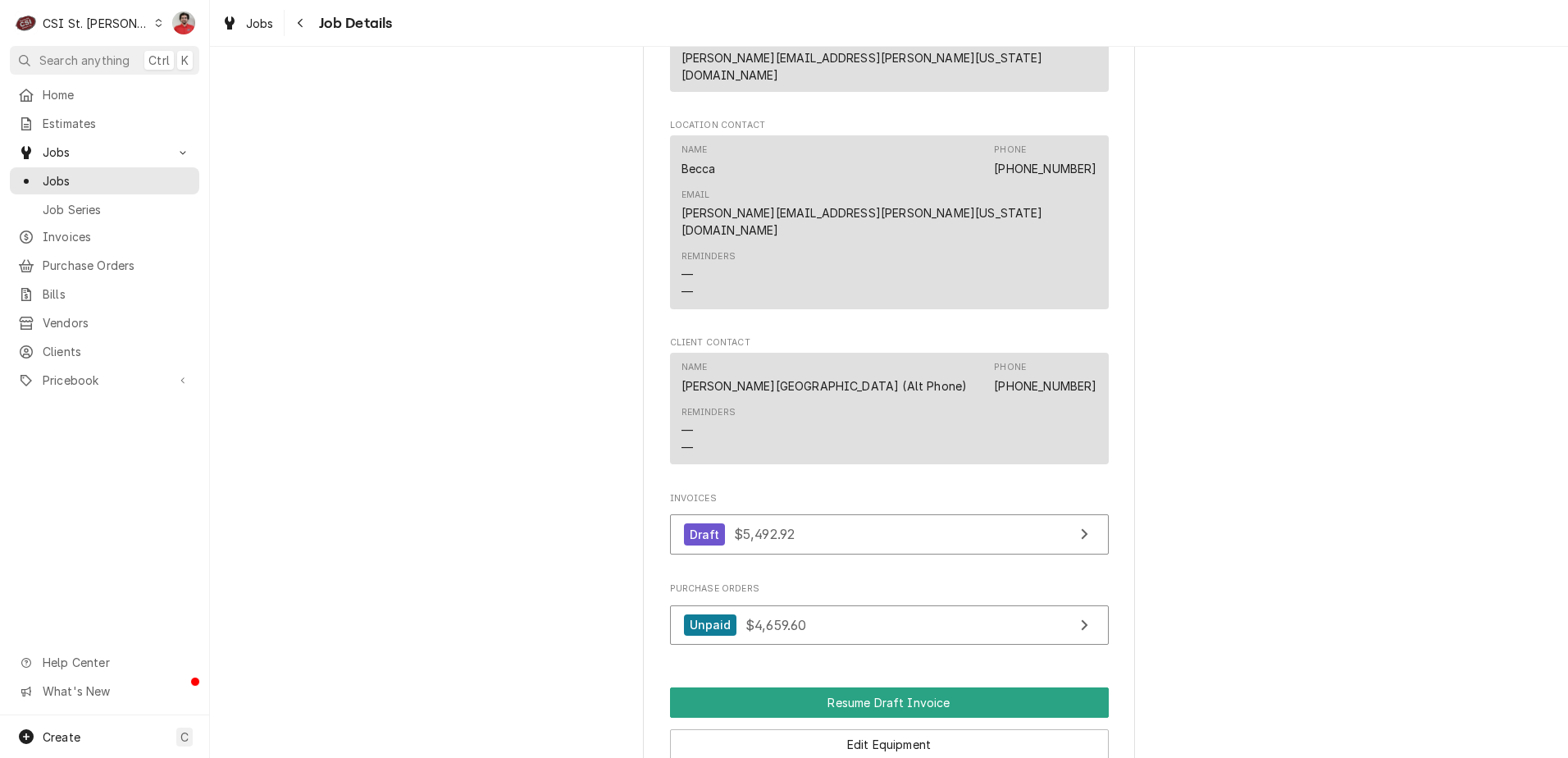
scroll to position [2324, 0]
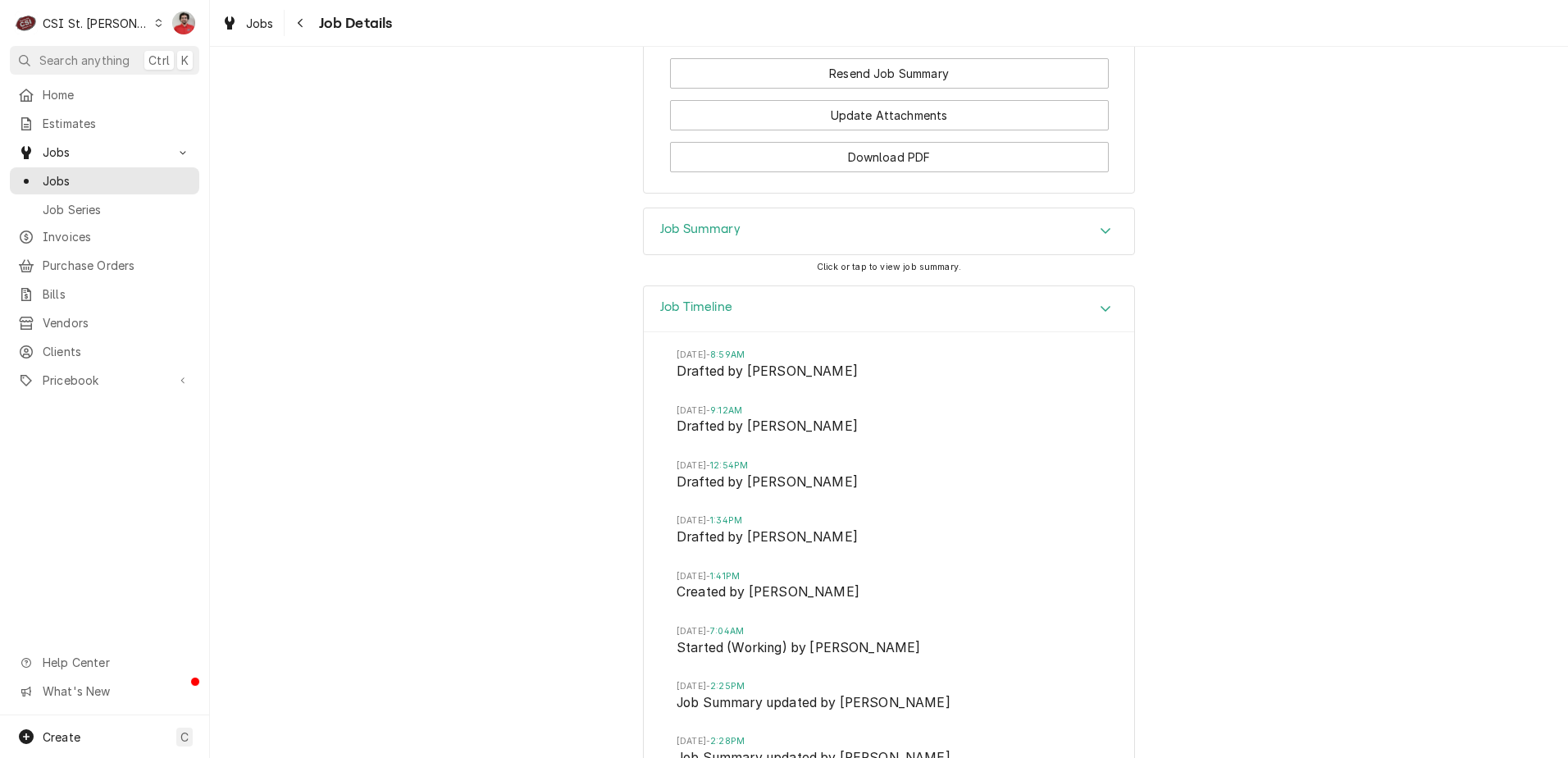
scroll to position [2862, 0]
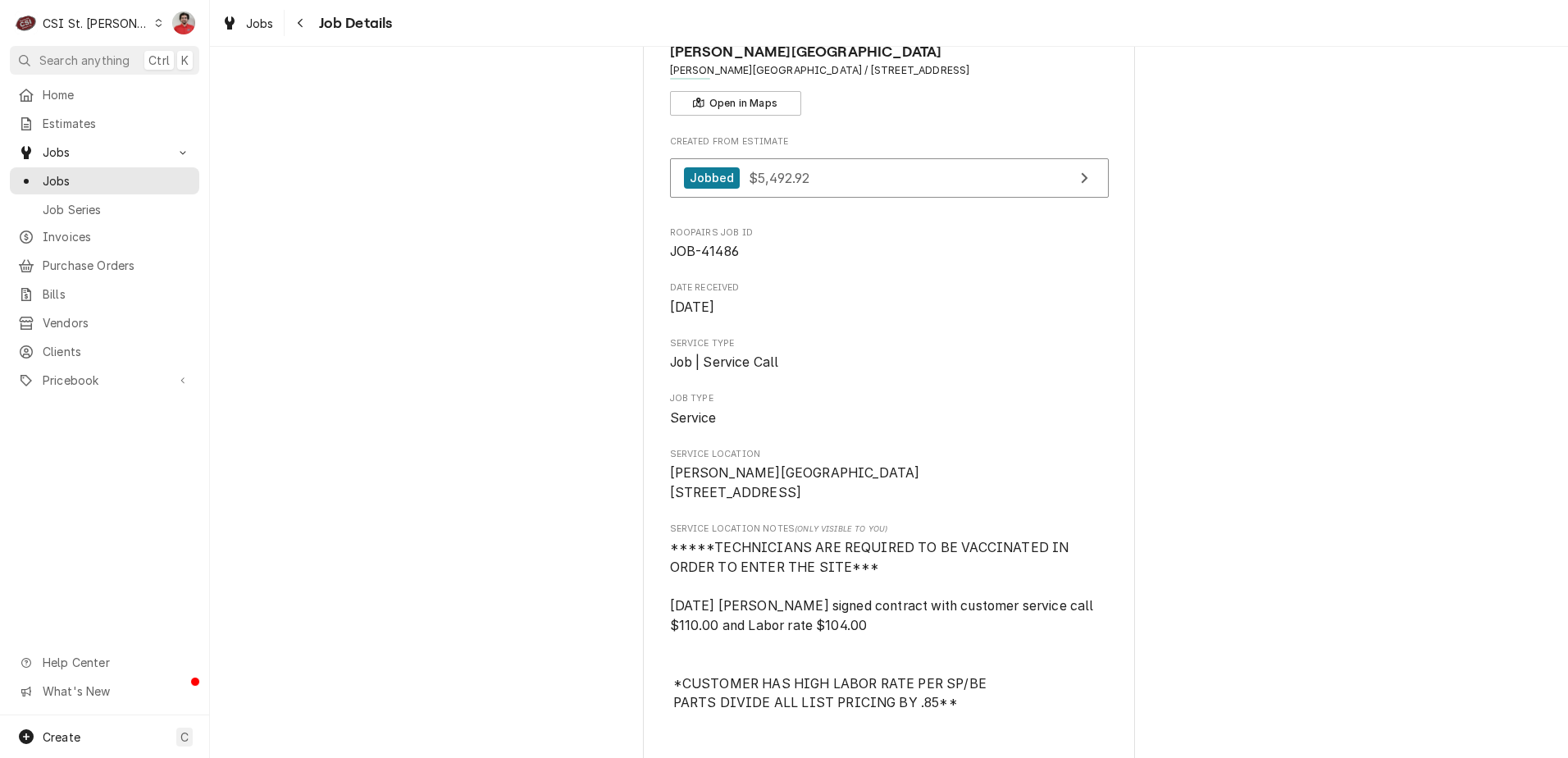
scroll to position [0, 0]
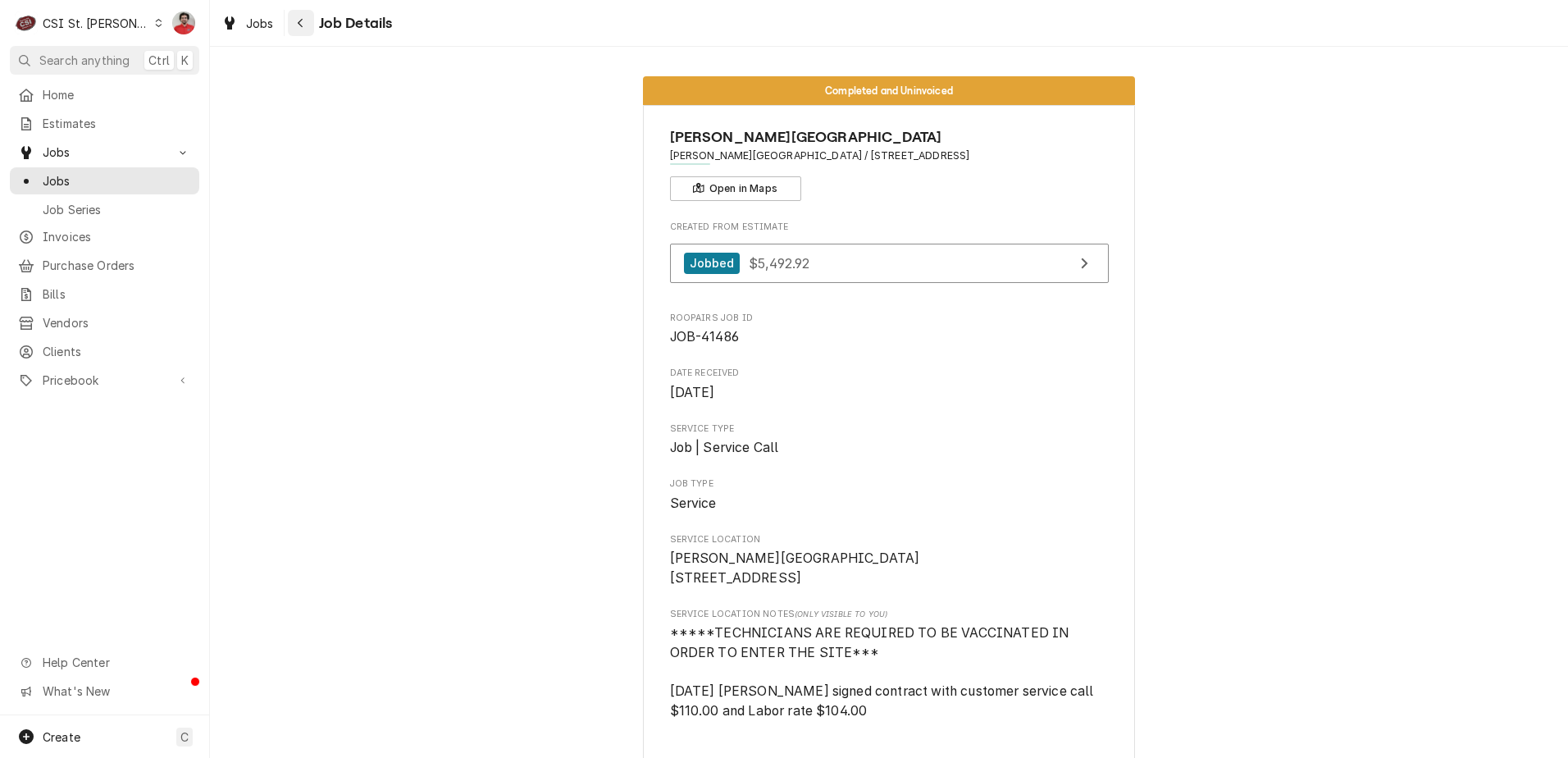
click at [291, 24] on button "Navigate back" at bounding box center [302, 23] width 27 height 27
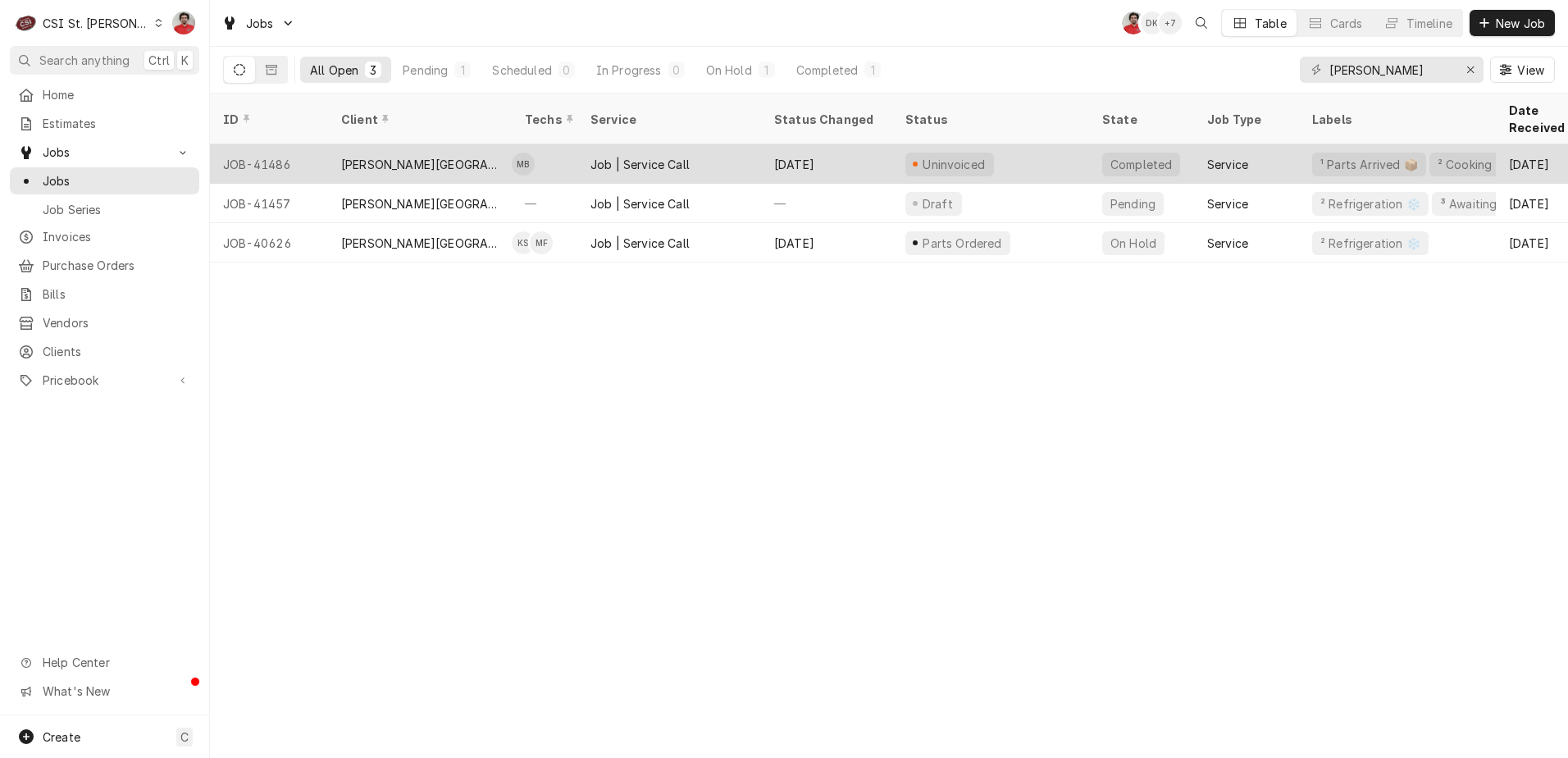
click at [647, 144] on div "Job | Service Call" at bounding box center [669, 163] width 184 height 39
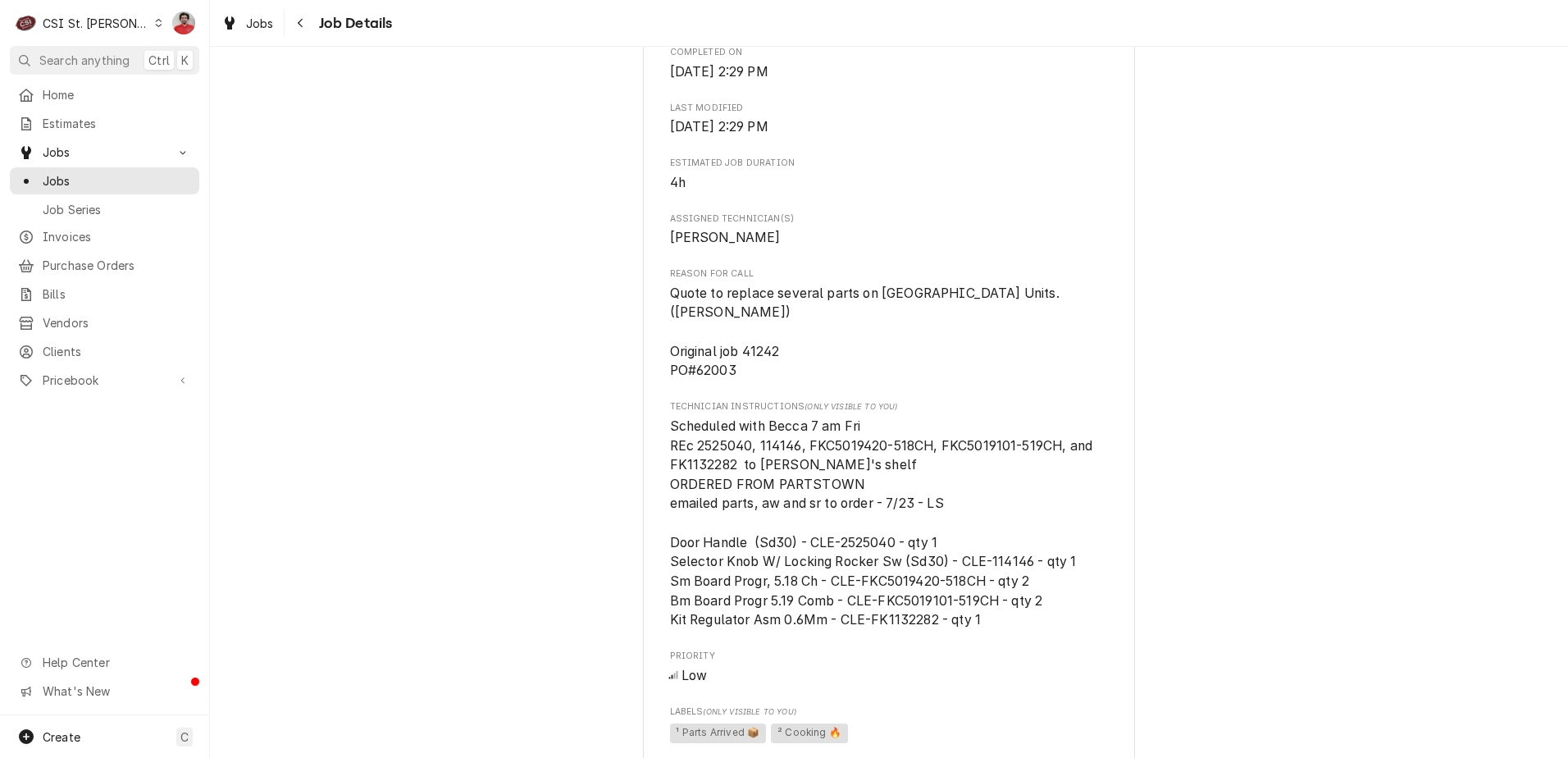
scroll to position [1012, 0]
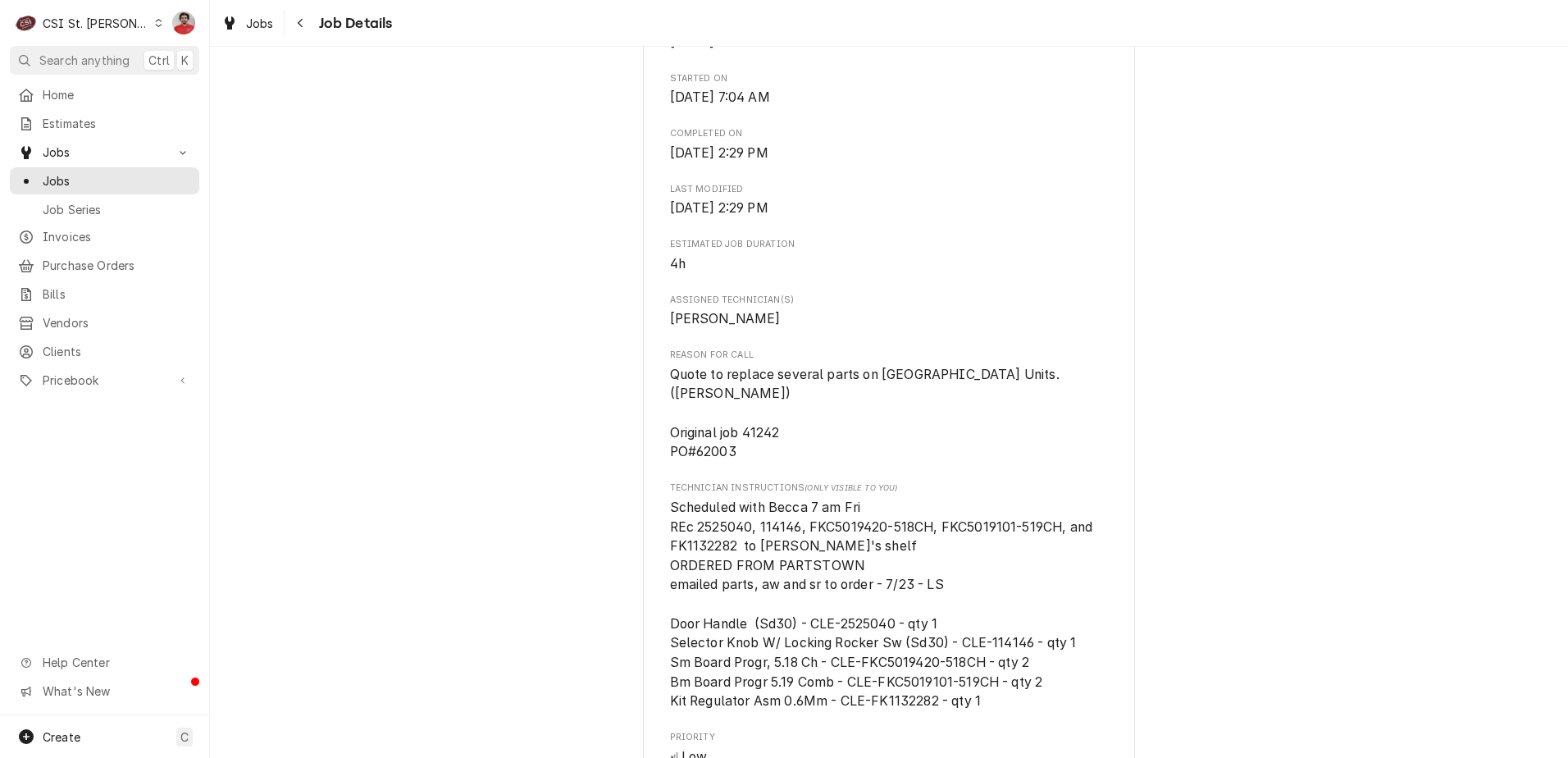
click at [717, 434] on span "Quote to replace several parts on [GEOGRAPHIC_DATA] Units. ([PERSON_NAME]) Orig…" at bounding box center [866, 413] width 393 height 93
drag, startPoint x: 717, startPoint y: 434, endPoint x: 785, endPoint y: 443, distance: 68.6
click at [785, 443] on div "Created From Estimate Jobbed $5,492.92 Roopairs Job ID JOB-41486 Date Received …" at bounding box center [889, 450] width 439 height 2482
click at [762, 410] on span "Quote to replace several parts on Cleveland Units. (Mike) Original job 41242 PO…" at bounding box center [866, 413] width 393 height 93
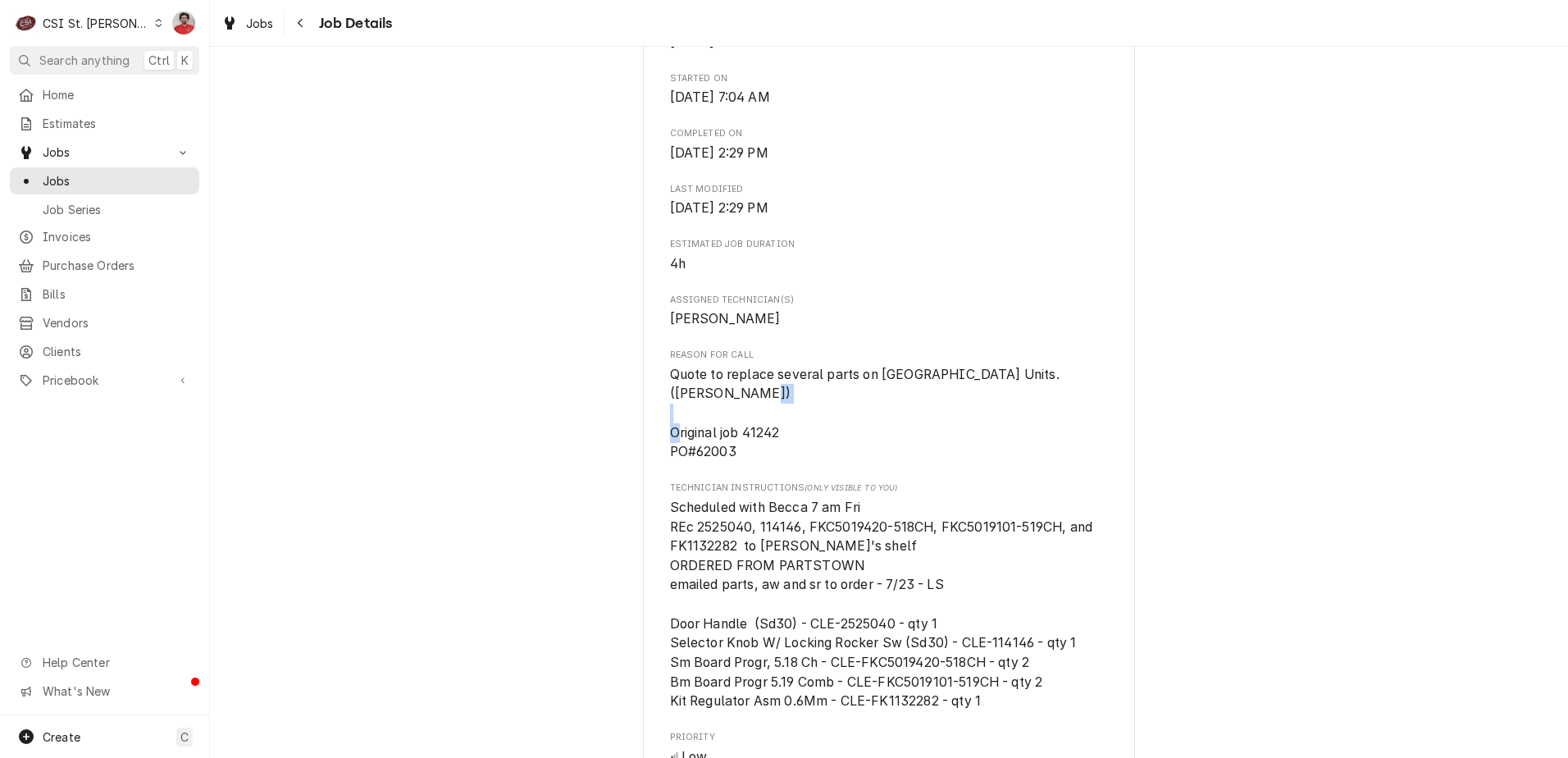
click at [762, 410] on span "Quote to replace several parts on Cleveland Units. (Mike) Original job 41242 PO…" at bounding box center [866, 413] width 393 height 93
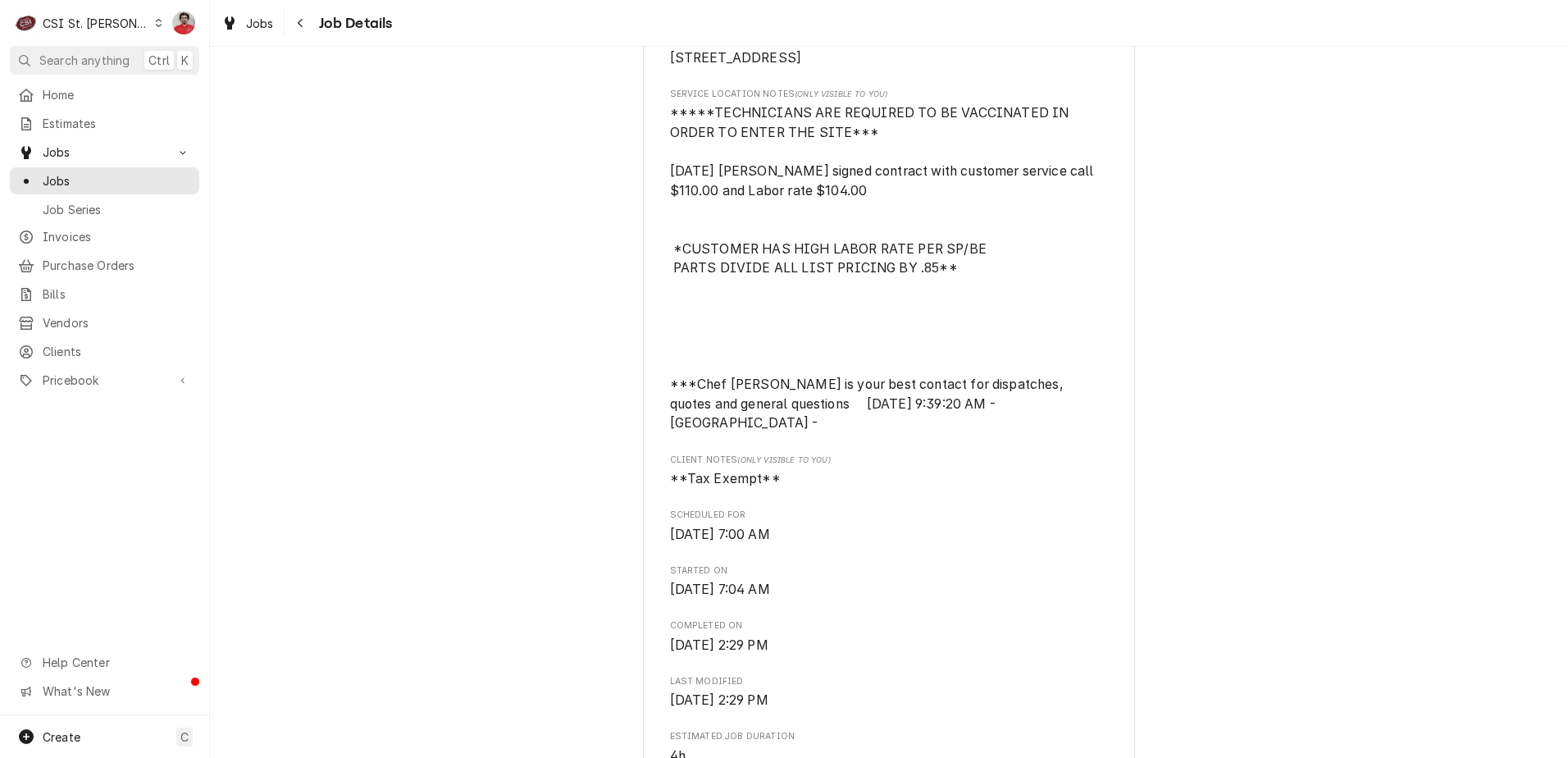
scroll to position [930, 0]
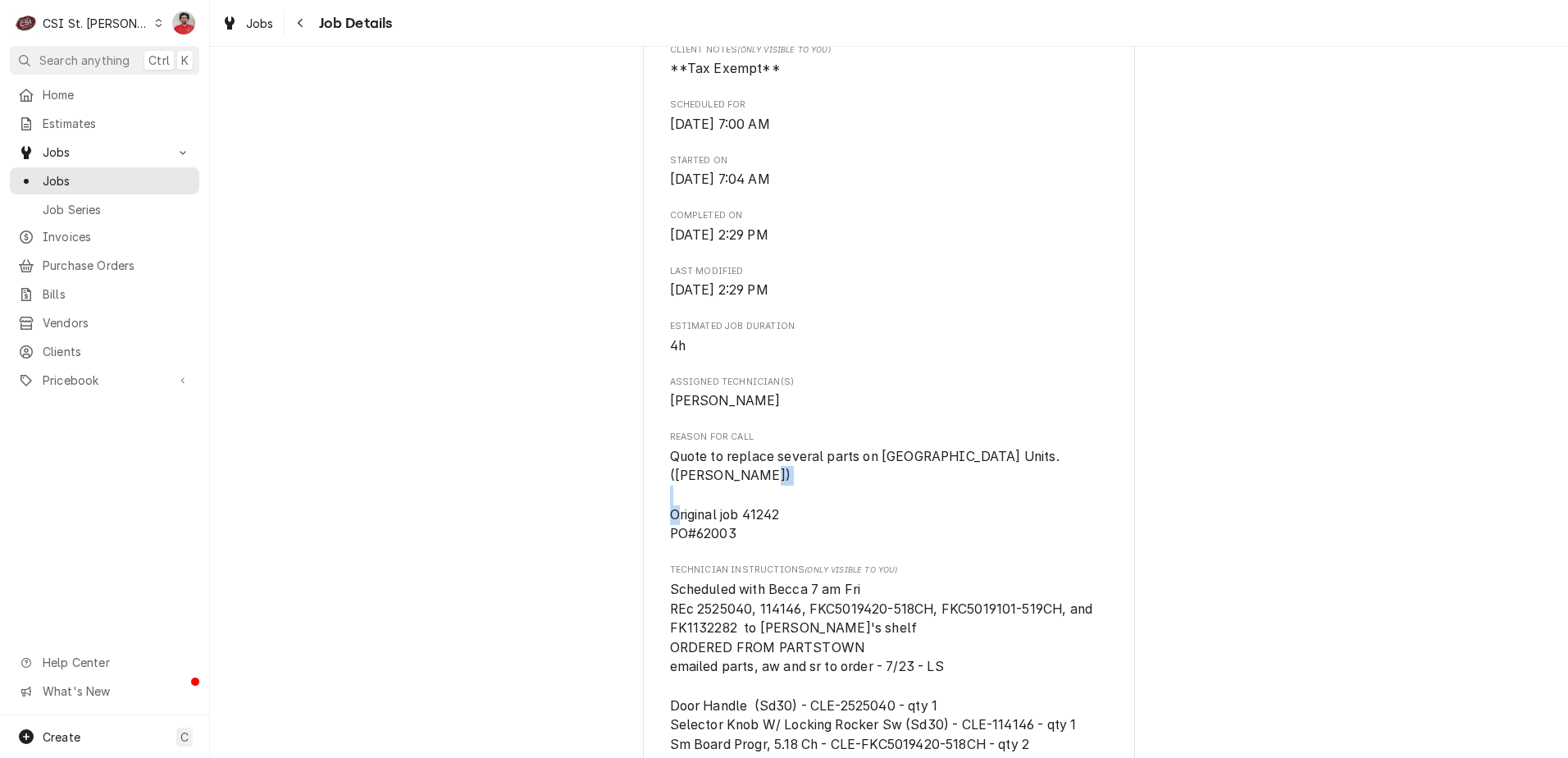
copy span "41242"
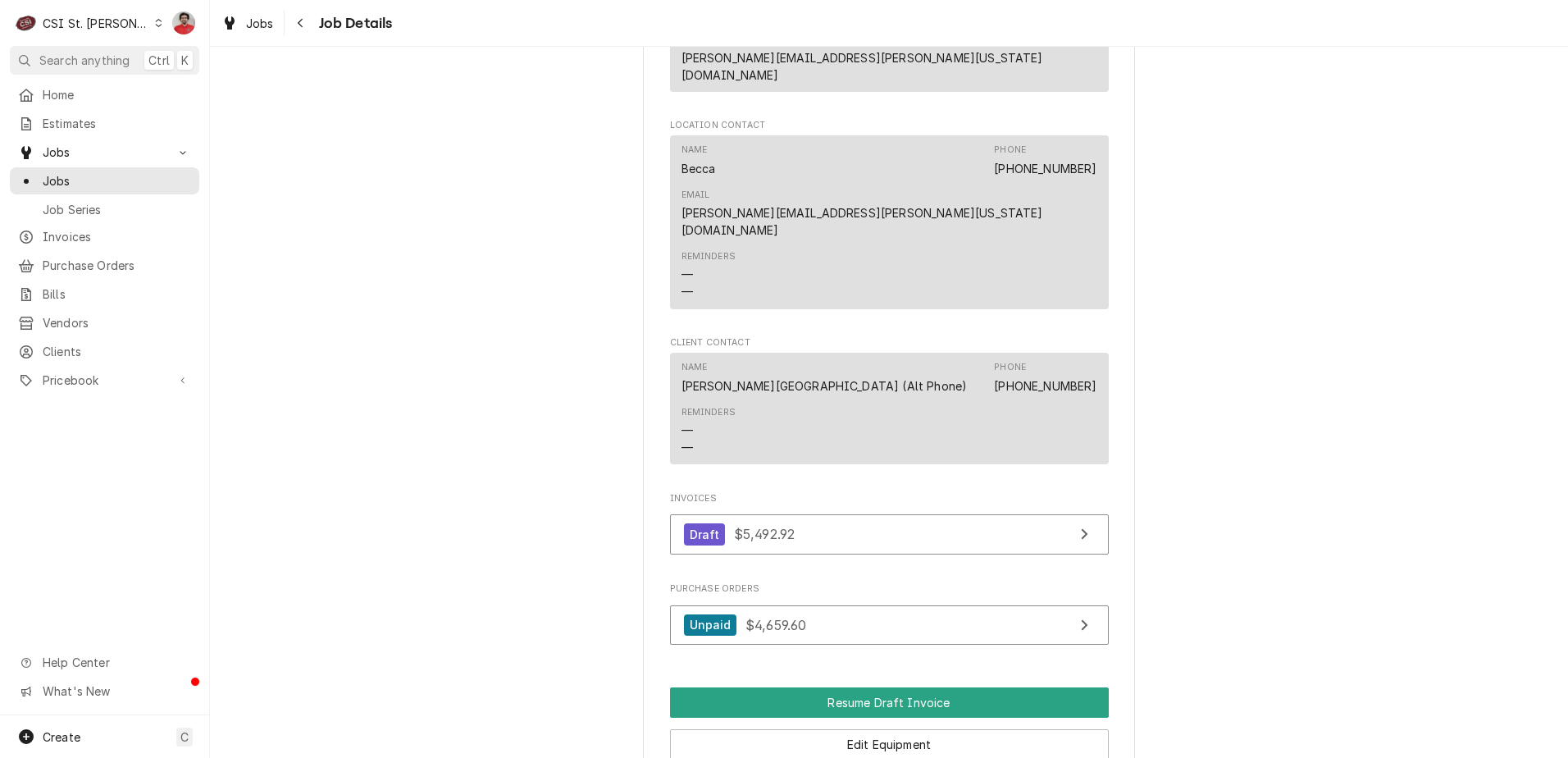
scroll to position [2324, 0]
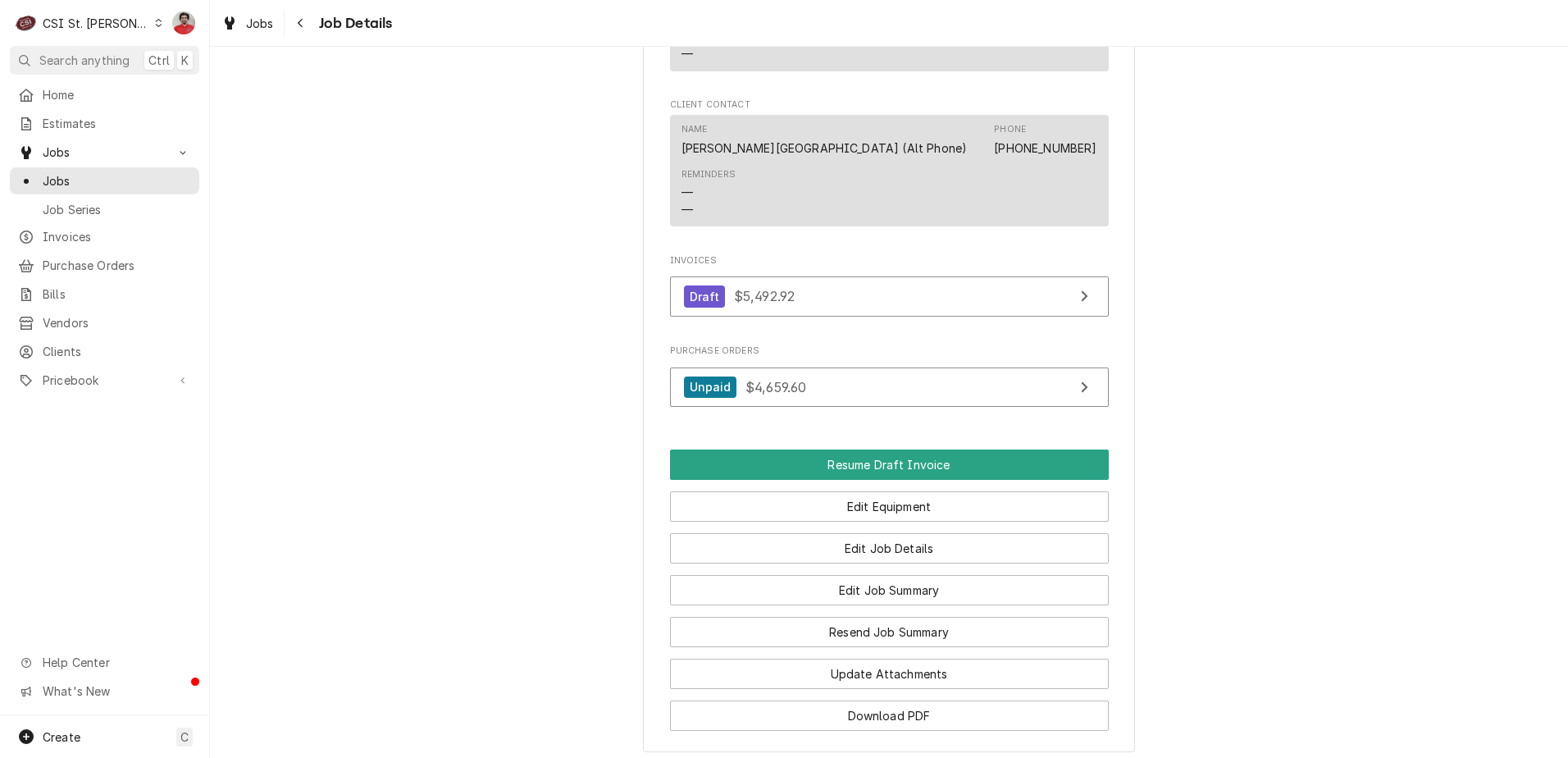
scroll to position [2698, 0]
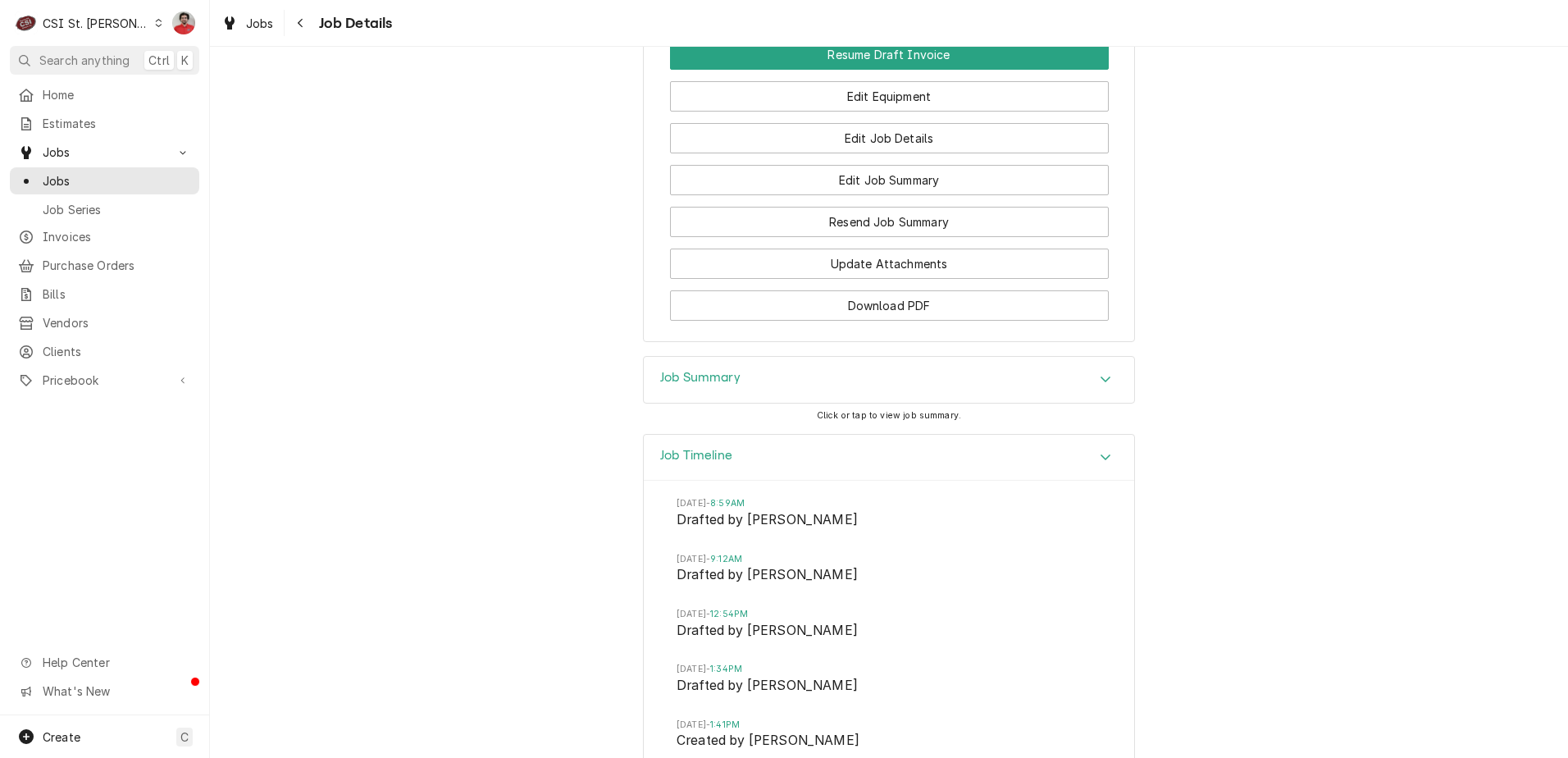
click at [867, 357] on div "Job Summary" at bounding box center [889, 379] width 491 height 46
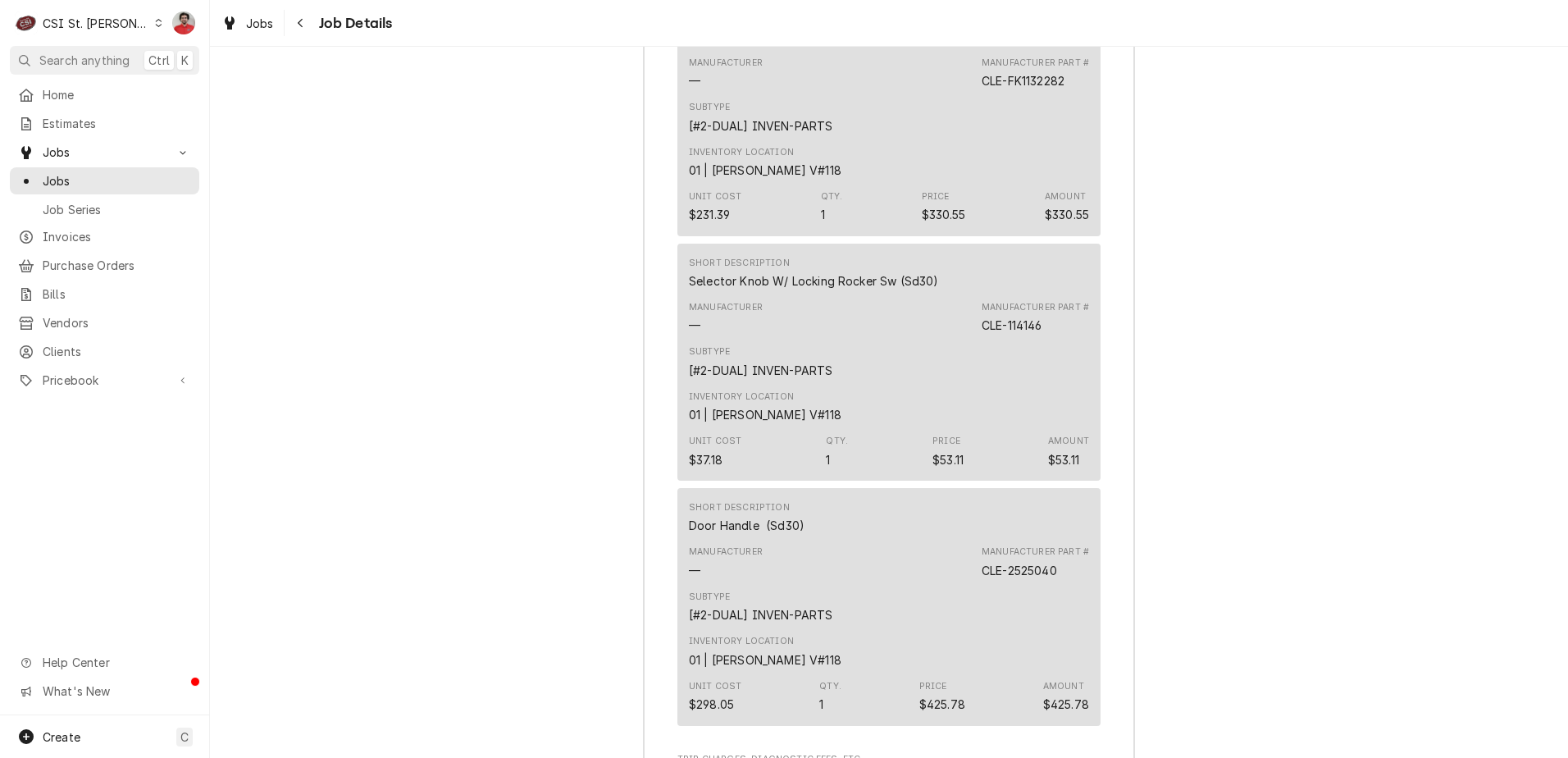
scroll to position [4994, 0]
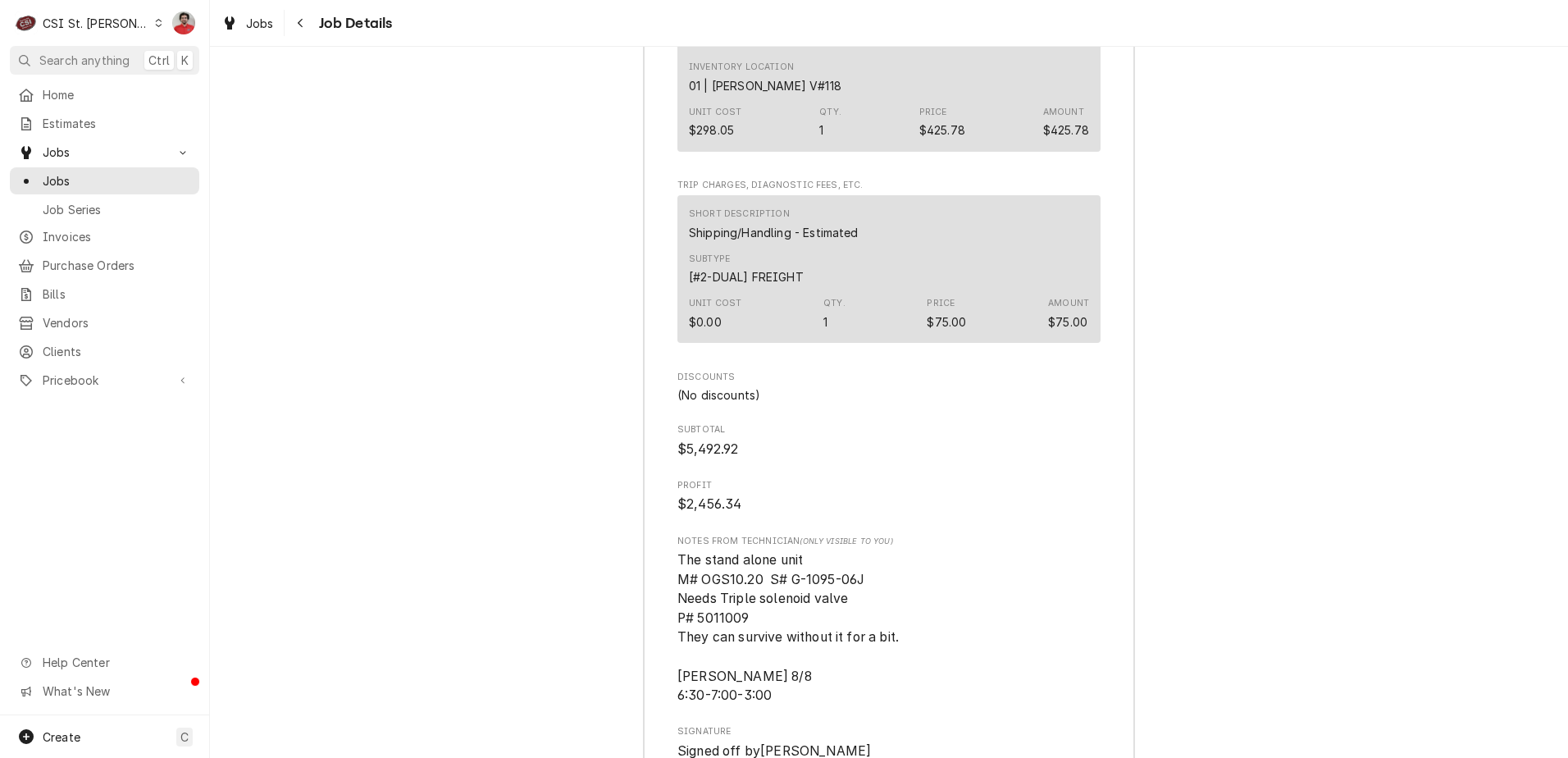
click at [727, 552] on span "The stand alone unit M# OGS10.20 S# G-1095-06J Needs Triple solenoid valve P# 5…" at bounding box center [790, 627] width 225 height 151
copy span "5011009"
click at [74, 383] on div "Pricebook Services Parts & Materials Miscellaneous Discounts Tax Rates" at bounding box center [104, 381] width 189 height 28
click at [74, 377] on span "Pricebook" at bounding box center [104, 380] width 124 height 17
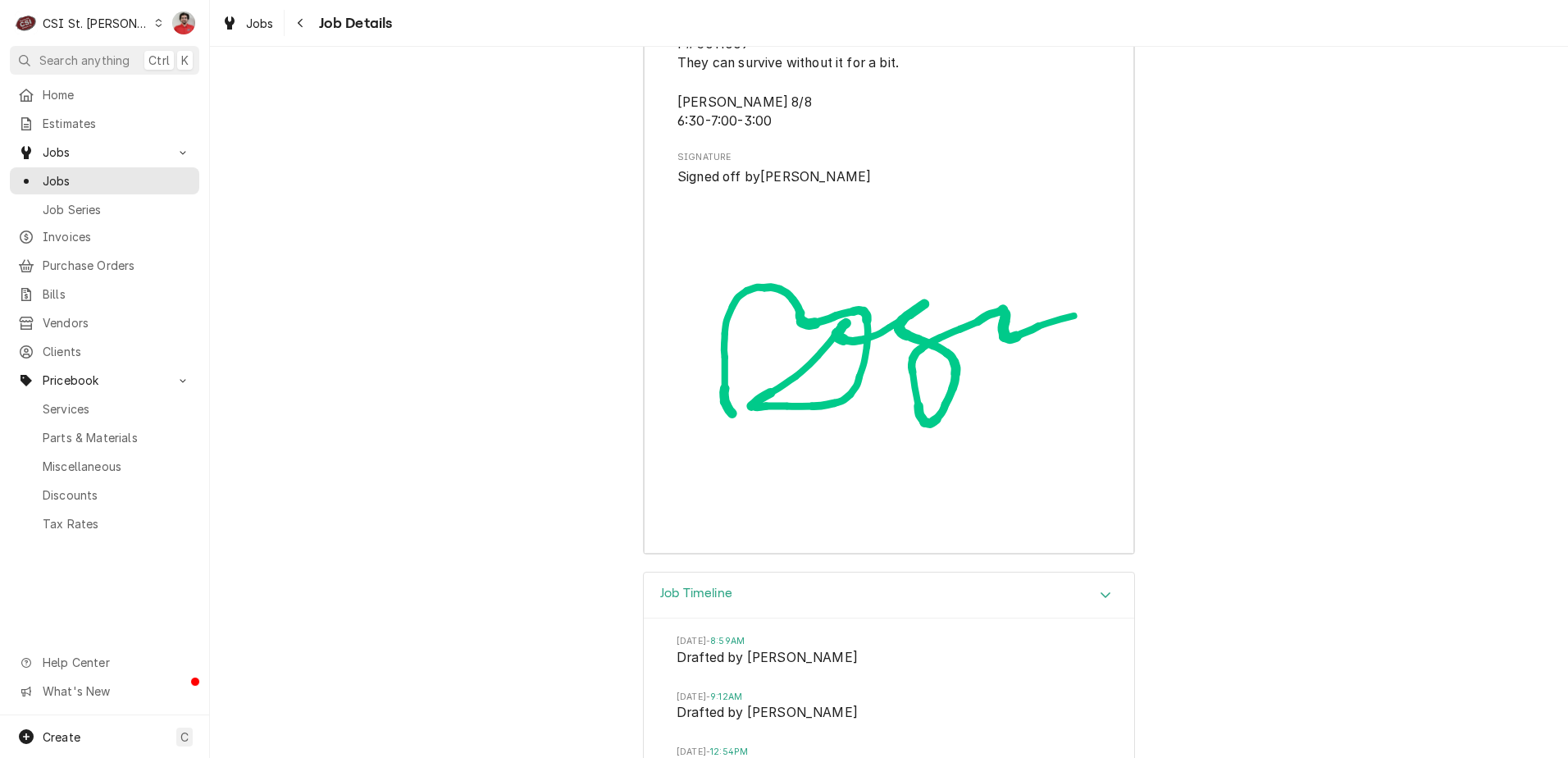
scroll to position [5869, 0]
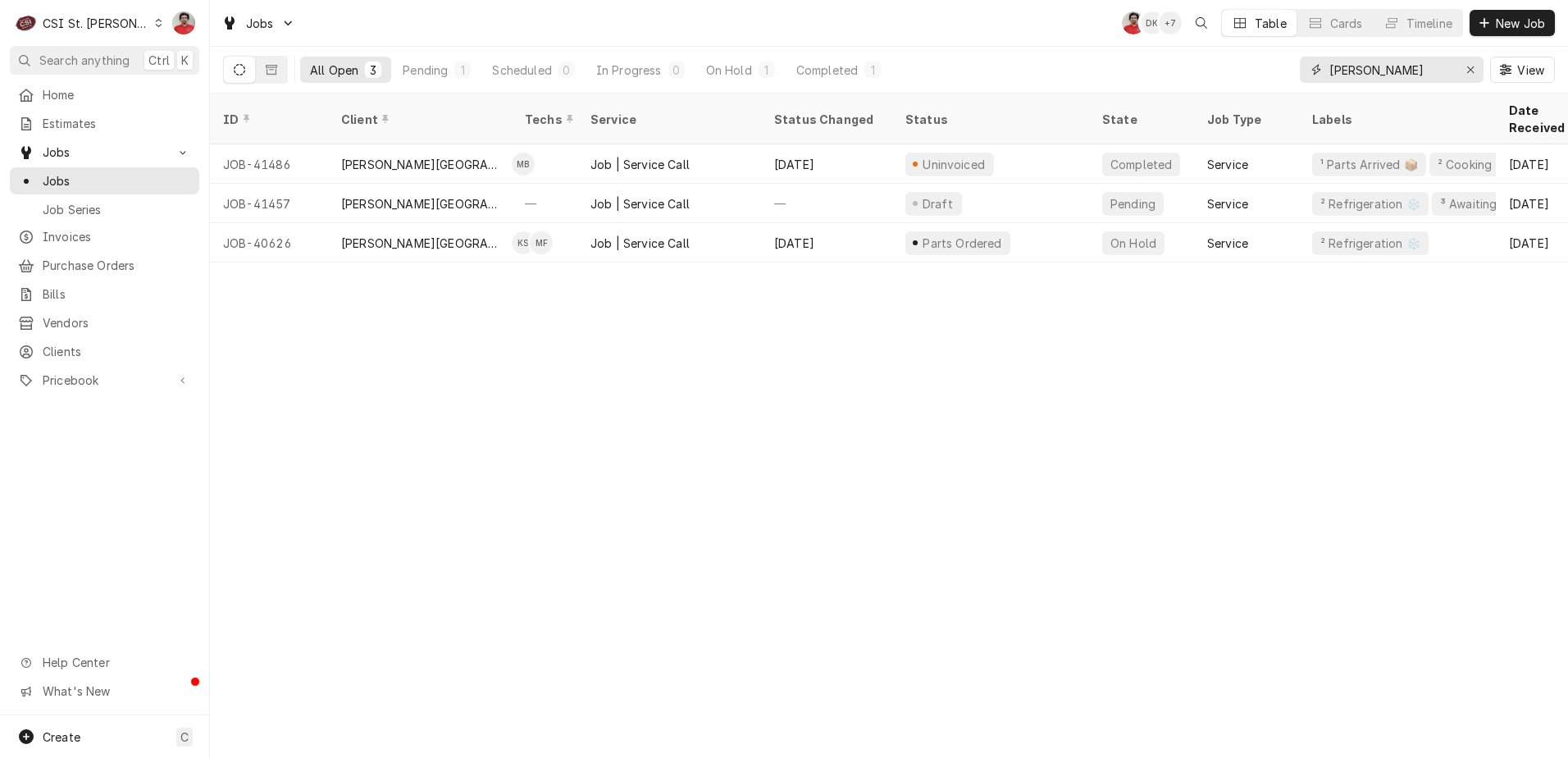
drag, startPoint x: 1384, startPoint y: 74, endPoint x: 1190, endPoint y: 82, distance: 194.2
click at [1195, 85] on div "All Open 3 Pending 1 Scheduled 0 In Progress 0 On Hold 1 Completed 1 [PERSON_NA…" at bounding box center [889, 69] width 1332 height 46
paste input "41242"
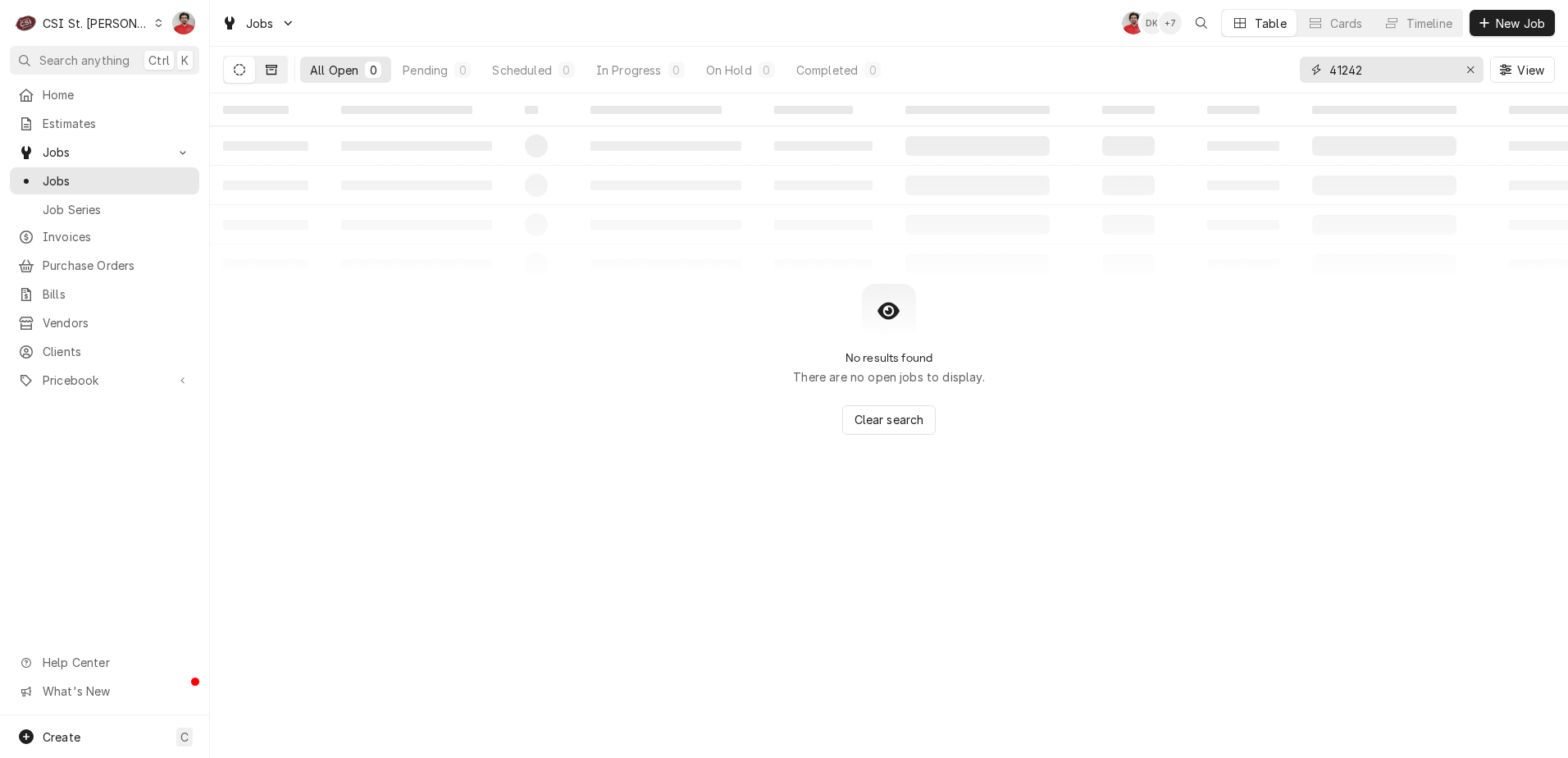
type input "41242"
click at [280, 72] on button "Dynamic Content Wrapper" at bounding box center [271, 70] width 31 height 27
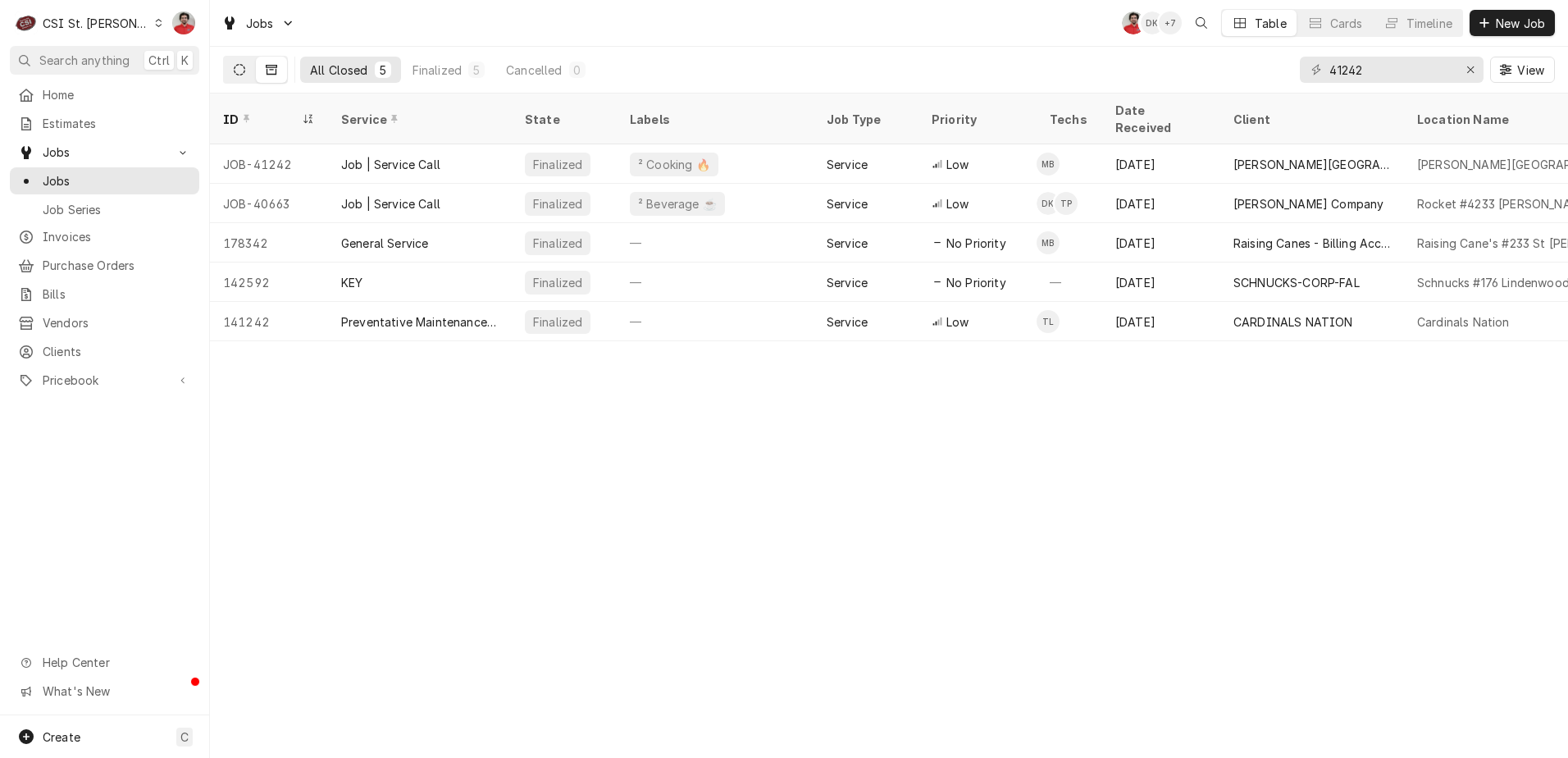
click at [240, 67] on icon "Dynamic Content Wrapper" at bounding box center [240, 70] width 12 height 12
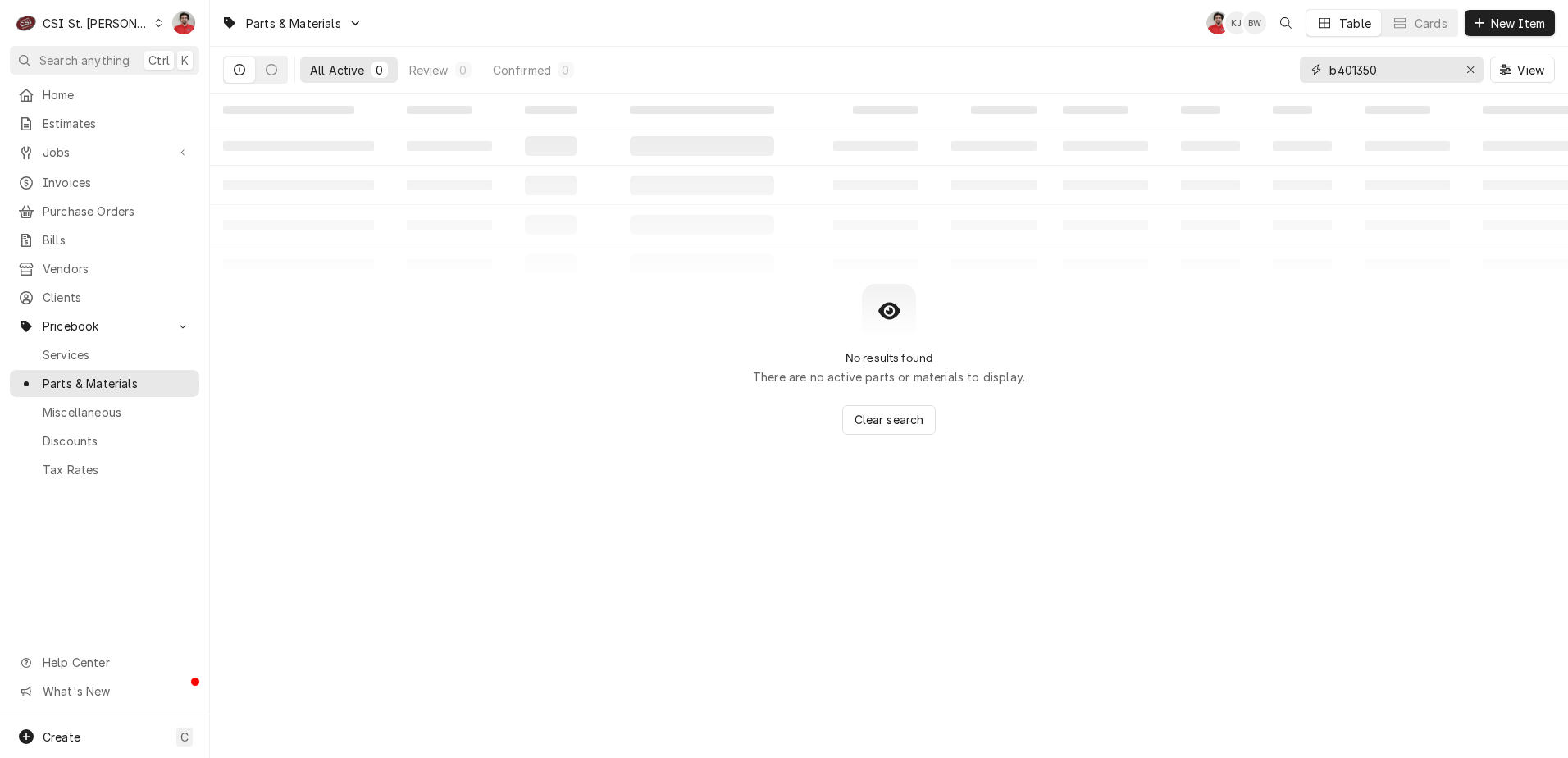
drag, startPoint x: 1132, startPoint y: 46, endPoint x: 860, endPoint y: 41, distance: 272.0
click at [861, 42] on div "Parts & Materials NF KJ BW Table Cards New Item All Active 0 Review 0 Confirmed…" at bounding box center [889, 47] width 1358 height 93
paste input "5011009"
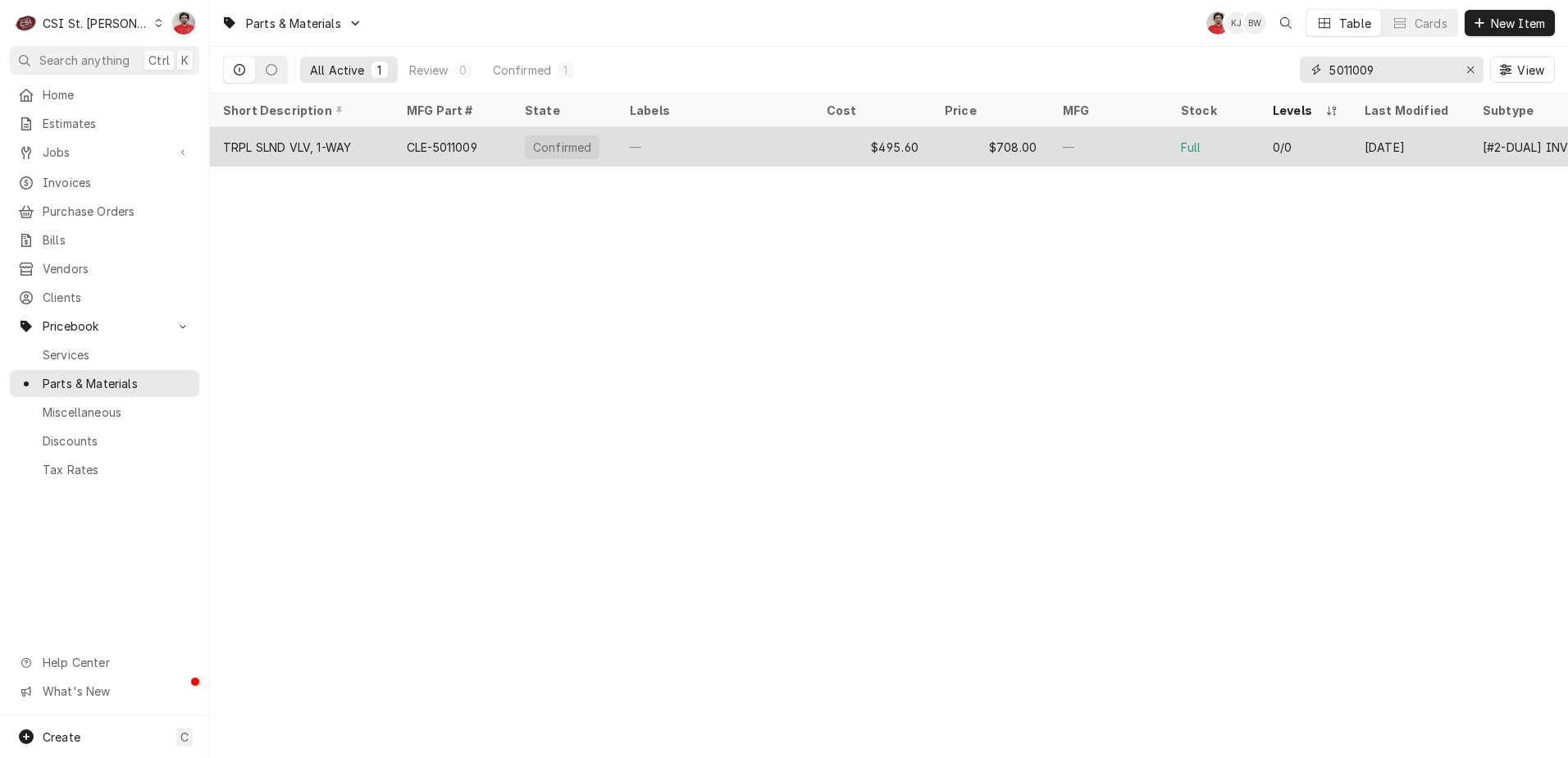
type input "5011009"
click at [662, 153] on div "—" at bounding box center [715, 147] width 197 height 39
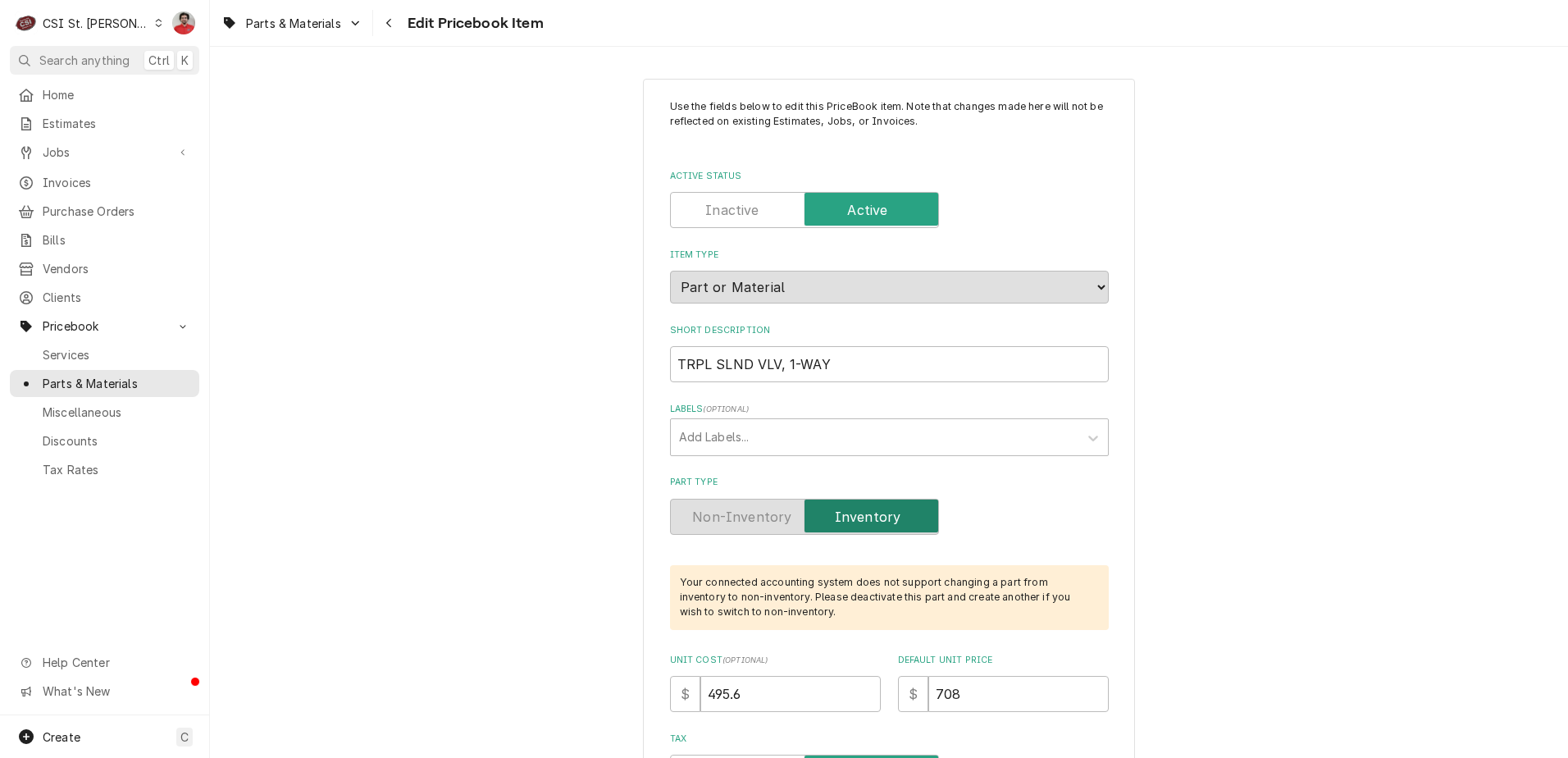
type textarea "x"
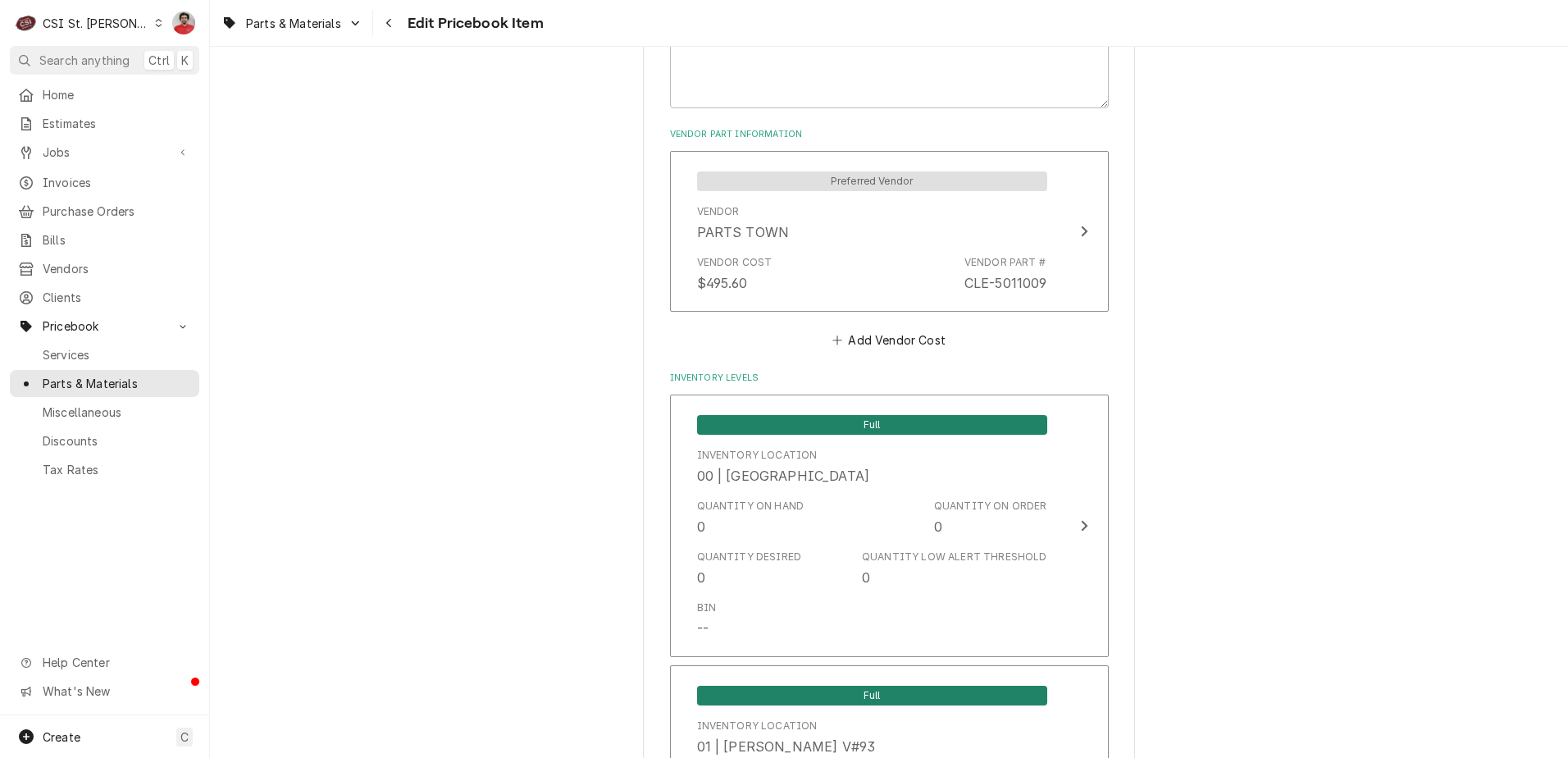
scroll to position [738, 0]
